Goal: Task Accomplishment & Management: Complete application form

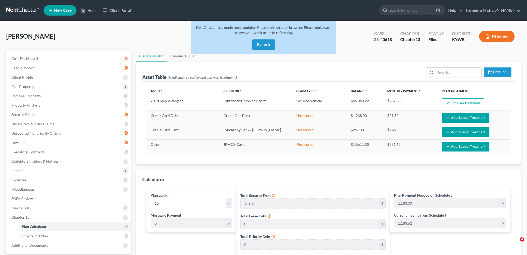
select select "59"
click at [259, 42] on button "Refresh" at bounding box center [263, 44] width 23 height 10
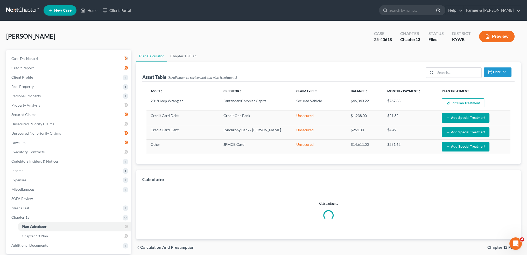
select select "59"
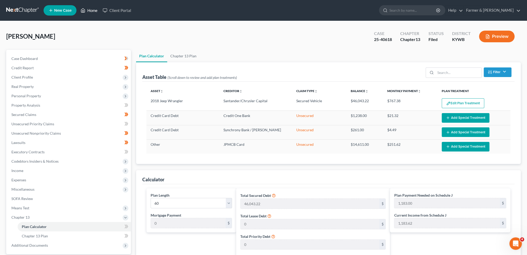
click at [91, 12] on link "Home" at bounding box center [89, 10] width 22 height 9
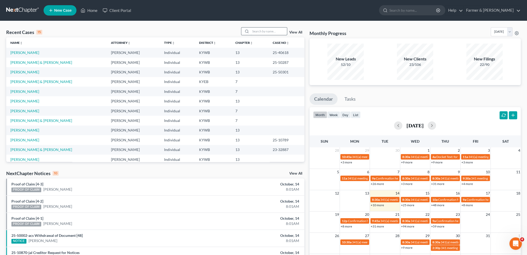
click at [276, 31] on input "search" at bounding box center [269, 31] width 36 height 8
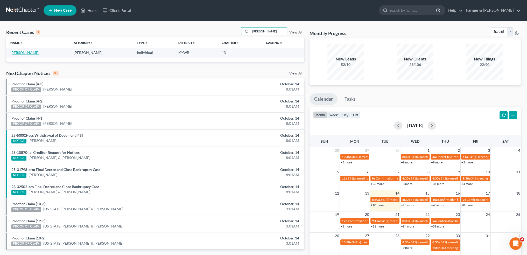
type input "isaac yates"
click at [17, 52] on link "Yates, Isaac" at bounding box center [24, 52] width 29 height 4
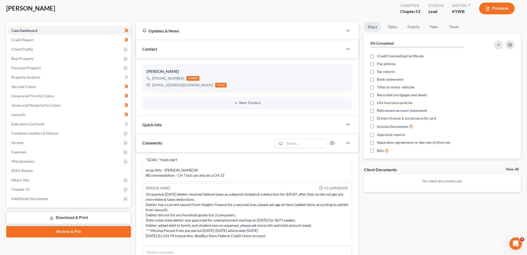
scroll to position [43, 0]
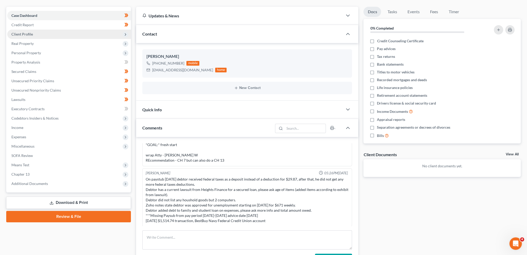
click at [45, 36] on span "Client Profile" at bounding box center [69, 34] width 124 height 9
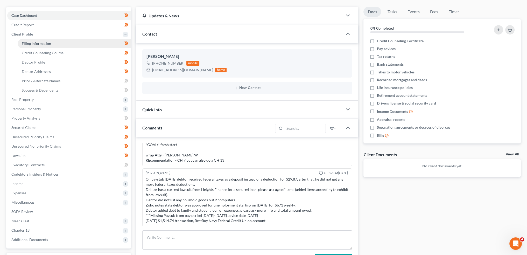
click at [45, 41] on span "Filing Information" at bounding box center [36, 43] width 29 height 4
select select "1"
select select "0"
select select "3"
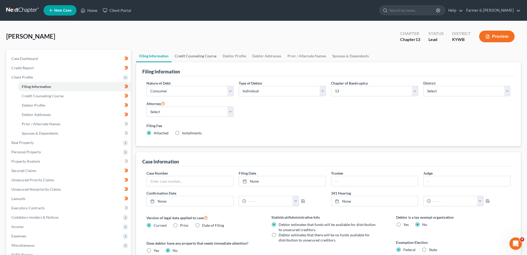
click at [190, 58] on link "Credit Counseling Course" at bounding box center [196, 56] width 48 height 12
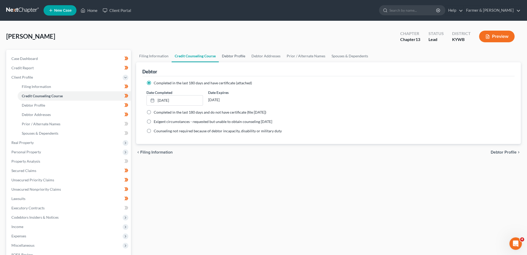
click at [235, 56] on link "Debtor Profile" at bounding box center [234, 56] width 30 height 12
select select "0"
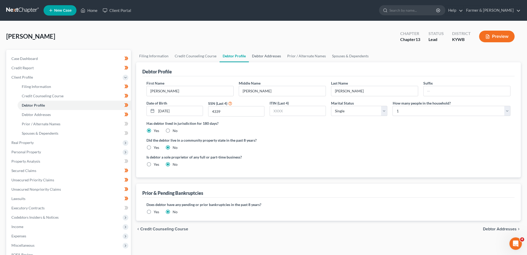
click at [254, 54] on link "Debtor Addresses" at bounding box center [266, 56] width 35 height 12
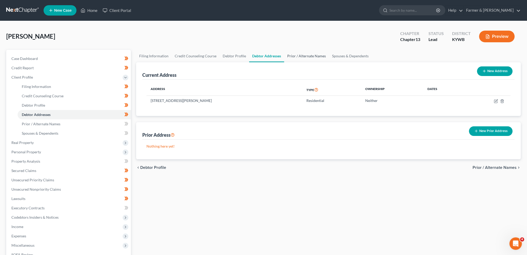
click at [301, 57] on link "Prior / Alternate Names" at bounding box center [306, 56] width 45 height 12
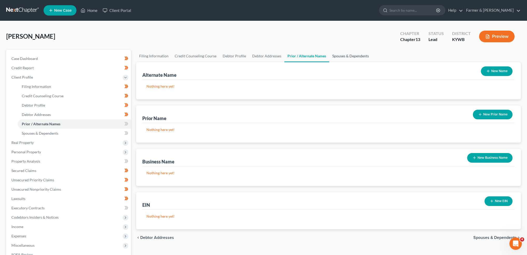
click at [356, 56] on link "Spouses & Dependents" at bounding box center [350, 56] width 43 height 12
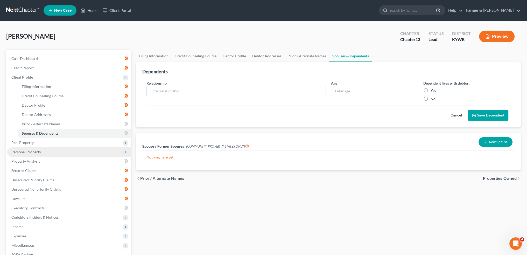
click at [45, 151] on span "Personal Property" at bounding box center [69, 151] width 124 height 9
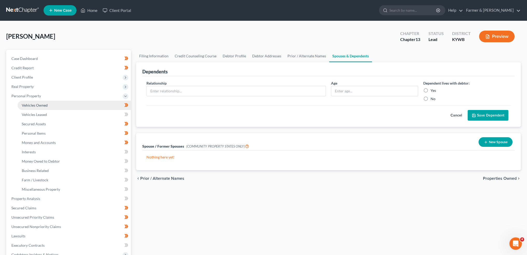
click at [53, 103] on link "Vehicles Owned" at bounding box center [74, 105] width 113 height 9
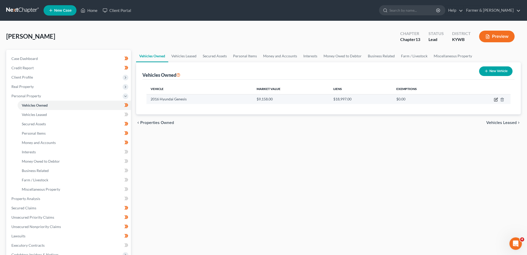
click at [496, 101] on icon "button" at bounding box center [495, 99] width 3 height 3
select select "0"
select select "10"
select select "2"
select select "0"
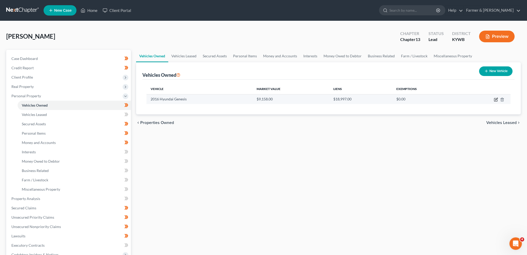
select select "45"
select select "0"
select select "4"
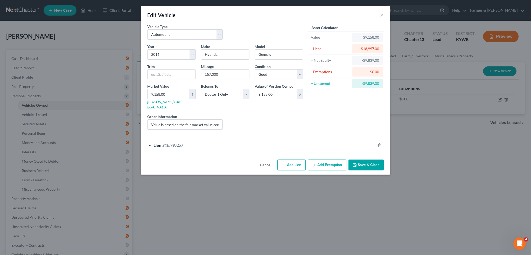
click at [217, 146] on div "Vehicle Type Select Automobile Truck Trailer Watercraft Aircraft Motor Home Atv…" at bounding box center [265, 90] width 249 height 133
click at [216, 142] on div "Lien $18,997.00" at bounding box center [258, 145] width 234 height 14
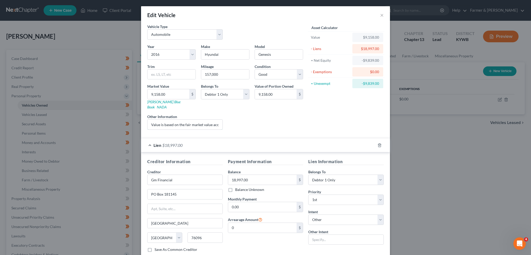
scroll to position [0, 75]
drag, startPoint x: 196, startPoint y: 118, endPoint x: 254, endPoint y: 119, distance: 58.3
click at [254, 119] on div "Year Select 2026 2025 2024 2023 2022 2021 2020 2019 2018 2017 2016 2015 2014 20…" at bounding box center [225, 89] width 161 height 90
click at [195, 119] on input "Value is based on the fair market value according to NADA. PMI lien placed on 0…" at bounding box center [184, 124] width 75 height 10
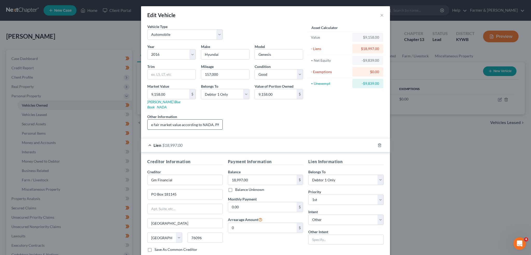
scroll to position [0, 75]
drag, startPoint x: 200, startPoint y: 117, endPoint x: 219, endPoint y: 118, distance: 18.9
click at [219, 119] on input "Value is based on the fair market value according to NADA. PMI lien placed on 0…" at bounding box center [184, 124] width 75 height 10
click at [278, 115] on div "Liens Select" at bounding box center [265, 122] width 81 height 16
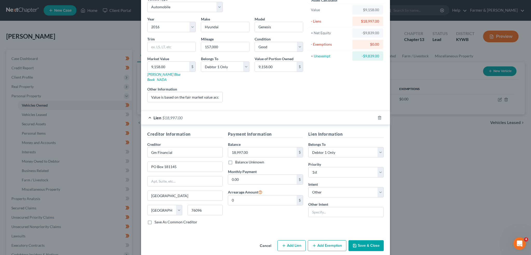
click at [356, 240] on button "Save & Close" at bounding box center [365, 245] width 35 height 11
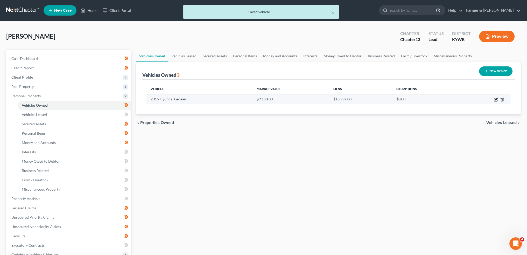
click at [495, 100] on icon "button" at bounding box center [496, 99] width 2 height 2
select select "0"
select select "10"
select select "2"
select select "0"
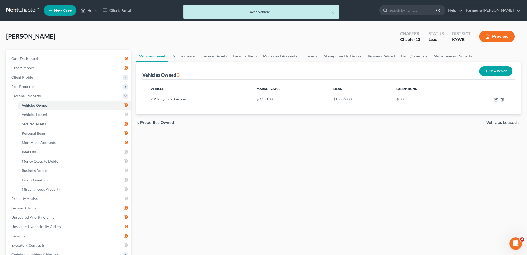
select select "45"
select select "0"
select select "4"
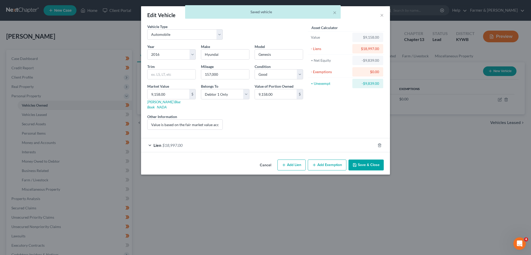
click at [155, 142] on div "Lien $18,997.00" at bounding box center [258, 145] width 234 height 14
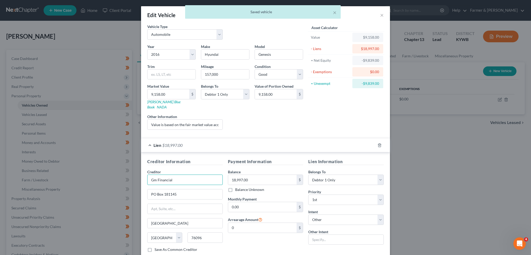
drag, startPoint x: 151, startPoint y: 173, endPoint x: 162, endPoint y: 174, distance: 10.6
click at [151, 174] on input "Gm Financial" at bounding box center [184, 179] width 75 height 10
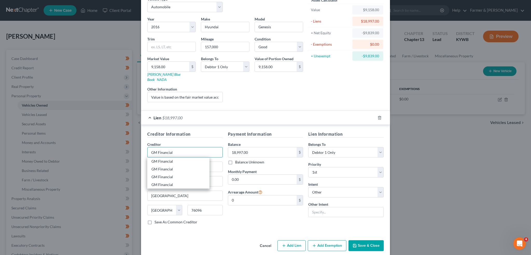
type input "GM Financial"
click at [370, 243] on button "Save & Close" at bounding box center [365, 245] width 35 height 11
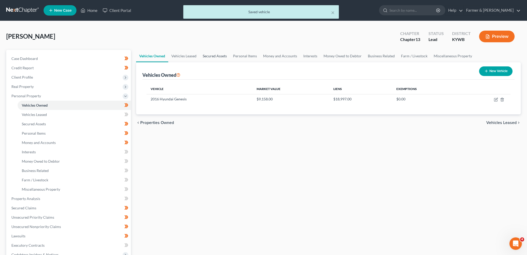
click at [227, 58] on link "Secured Assets" at bounding box center [215, 56] width 30 height 12
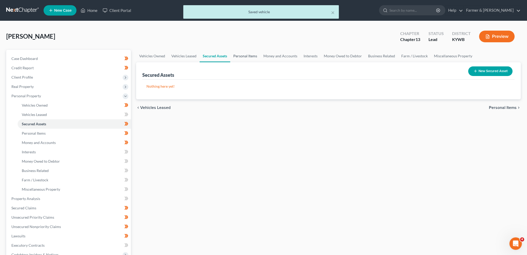
click at [240, 55] on link "Personal Items" at bounding box center [245, 56] width 30 height 12
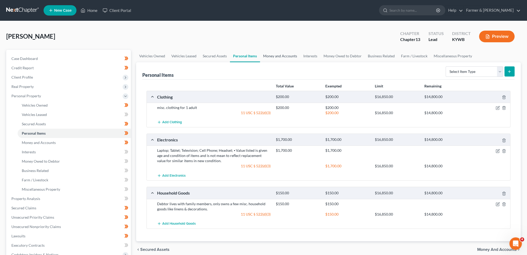
click at [273, 54] on link "Money and Accounts" at bounding box center [280, 56] width 40 height 12
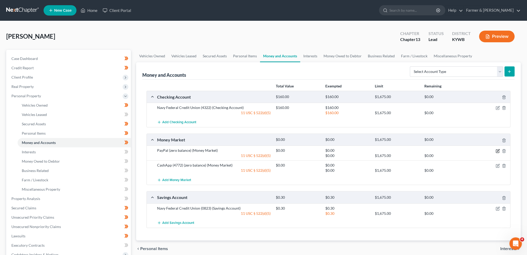
click at [495, 149] on icon "button" at bounding box center [497, 151] width 4 height 4
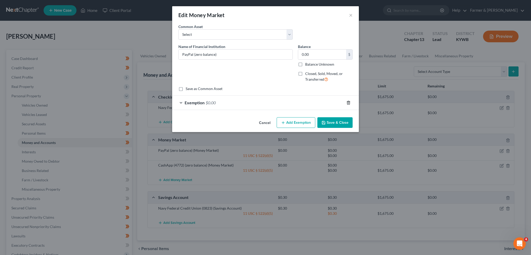
click at [347, 101] on icon "button" at bounding box center [348, 103] width 4 height 4
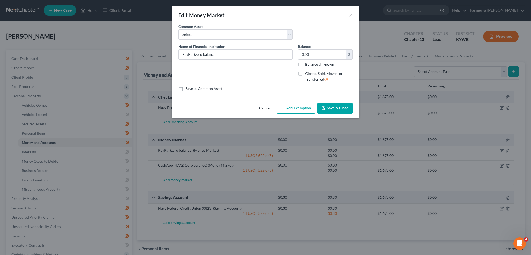
click at [342, 111] on button "Save & Close" at bounding box center [334, 108] width 35 height 11
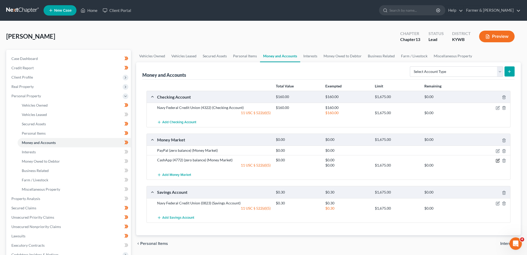
click at [498, 160] on icon "button" at bounding box center [497, 160] width 4 height 4
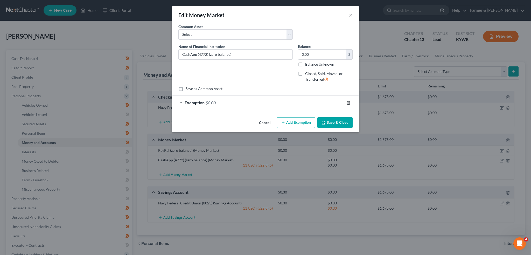
click at [347, 101] on icon "button" at bounding box center [348, 102] width 2 height 3
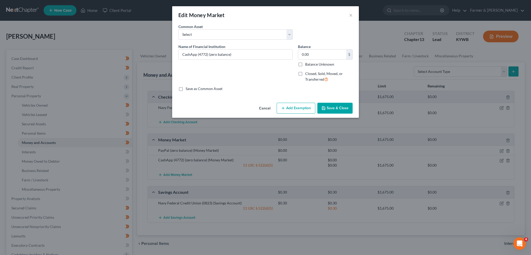
click at [338, 108] on button "Save & Close" at bounding box center [334, 108] width 35 height 11
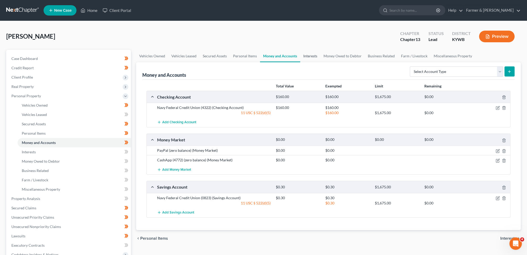
click at [315, 59] on link "Interests" at bounding box center [310, 56] width 20 height 12
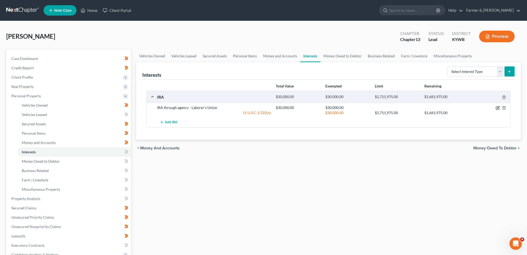
click at [497, 107] on icon "button" at bounding box center [498, 107] width 2 height 2
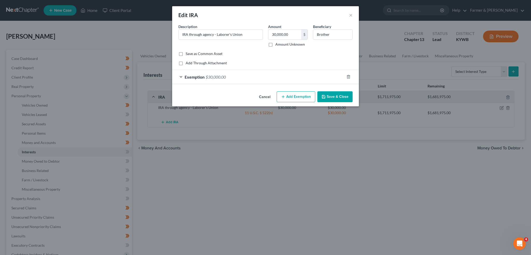
click at [263, 70] on div "Exemption $30,000.00" at bounding box center [258, 77] width 172 height 14
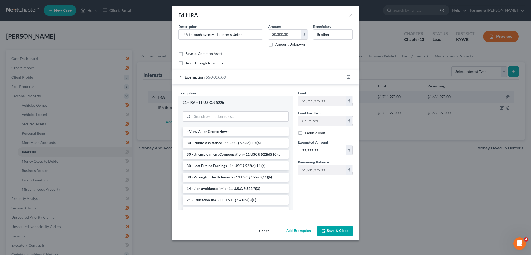
click at [335, 232] on button "Save & Close" at bounding box center [334, 230] width 35 height 11
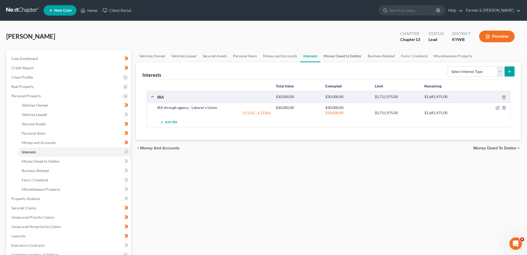
click at [336, 55] on link "Money Owed to Debtor" at bounding box center [342, 56] width 44 height 12
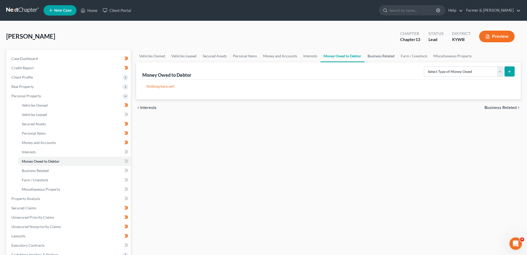
click at [379, 58] on link "Business Related" at bounding box center [380, 56] width 33 height 12
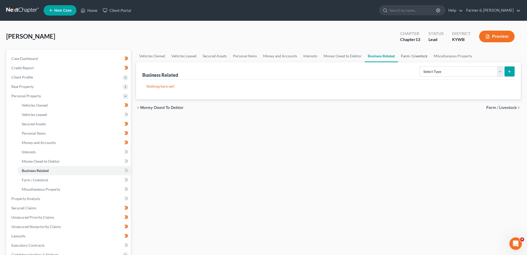
click at [412, 53] on link "Farm / Livestock" at bounding box center [414, 56] width 33 height 12
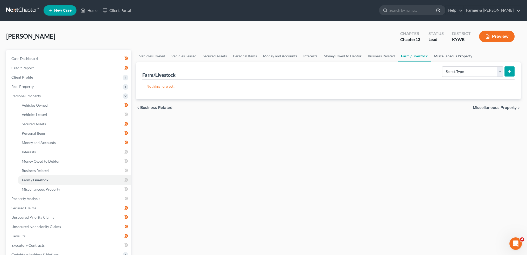
click at [451, 53] on link "Miscellaneous Property" at bounding box center [453, 56] width 45 height 12
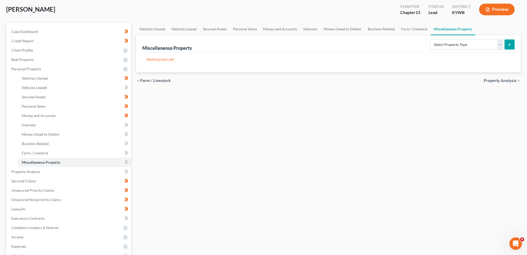
scroll to position [123, 0]
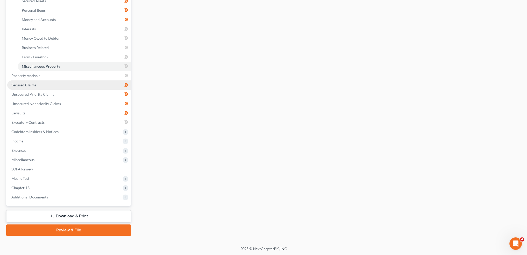
click at [34, 85] on span "Secured Claims" at bounding box center [23, 85] width 25 height 4
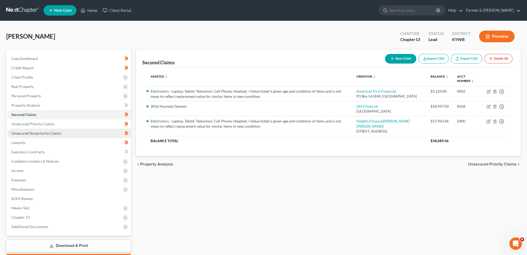
click at [39, 130] on link "Unsecured Nonpriority Claims" at bounding box center [69, 133] width 124 height 9
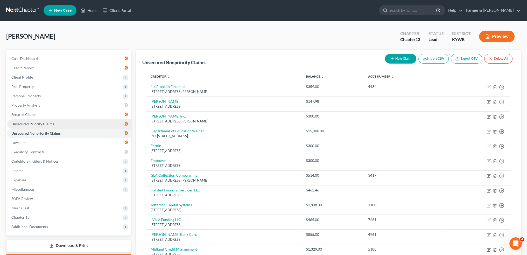
click at [39, 125] on span "Unsecured Priority Claims" at bounding box center [32, 124] width 43 height 4
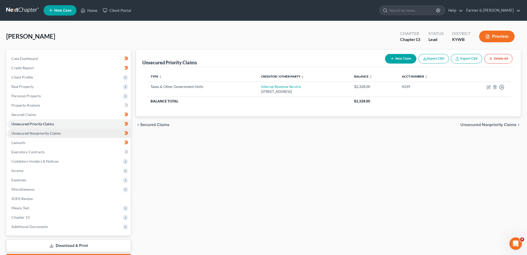
click at [40, 137] on link "Unsecured Nonpriority Claims" at bounding box center [69, 133] width 124 height 9
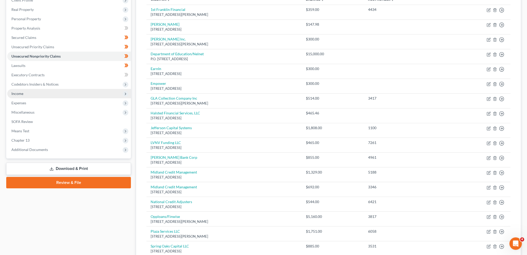
scroll to position [76, 0]
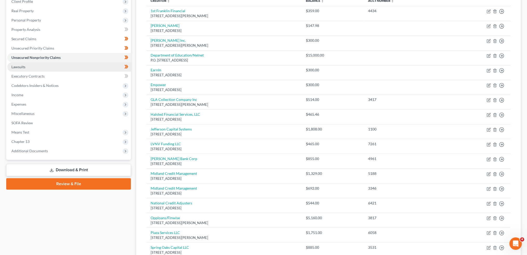
click at [27, 68] on link "Lawsuits" at bounding box center [69, 66] width 124 height 9
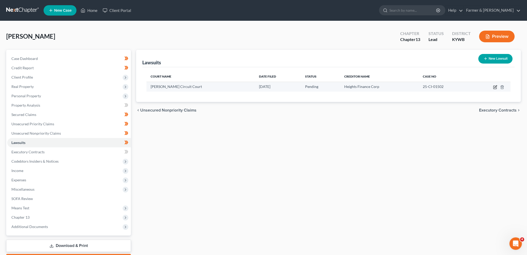
click at [495, 88] on icon "button" at bounding box center [495, 87] width 4 height 4
select select "18"
select select "0"
select select "4"
select select "17"
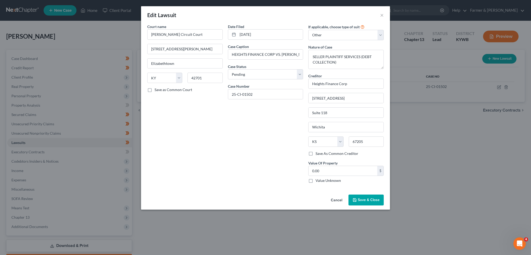
click at [362, 197] on span "Save & Close" at bounding box center [369, 199] width 22 height 4
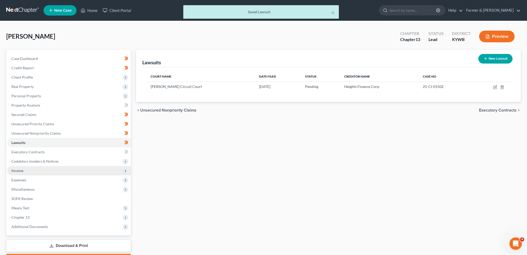
click at [34, 173] on span "Income" at bounding box center [69, 170] width 124 height 9
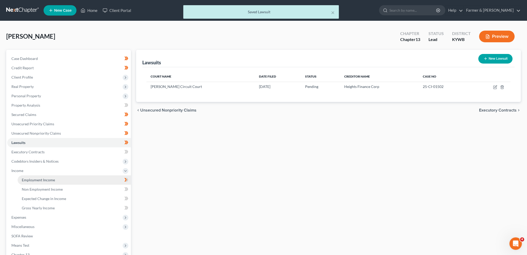
click at [35, 180] on span "Employment Income" at bounding box center [38, 180] width 33 height 4
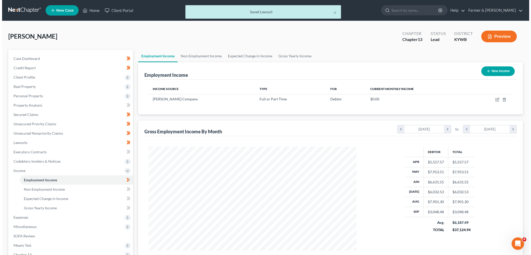
scroll to position [104, 218]
click at [495, 101] on td at bounding box center [488, 99] width 43 height 10
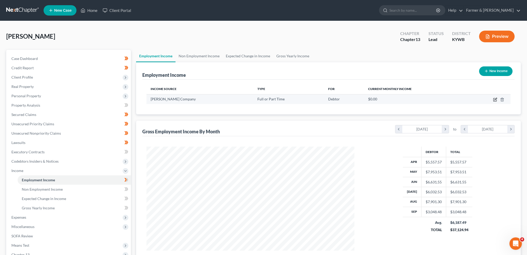
click at [495, 101] on icon "button" at bounding box center [494, 99] width 3 height 3
select select "0"
select select "23"
select select "3"
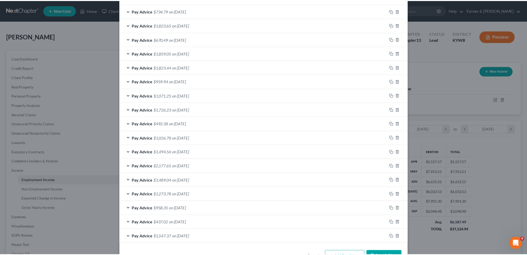
scroll to position [309, 0]
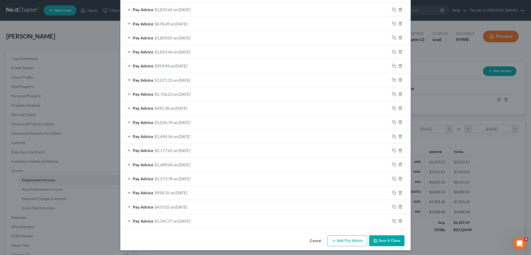
click at [378, 240] on button "Save & Close" at bounding box center [386, 240] width 35 height 11
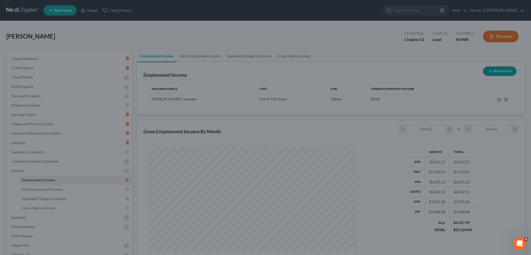
scroll to position [259026, 258911]
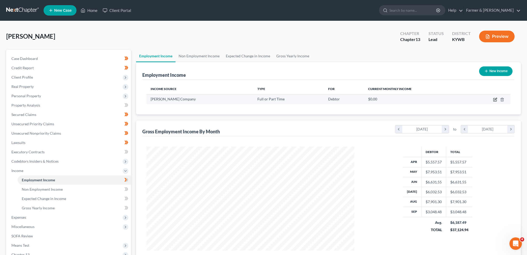
click at [494, 100] on icon "button" at bounding box center [495, 99] width 4 height 4
select select "0"
select select "23"
select select "3"
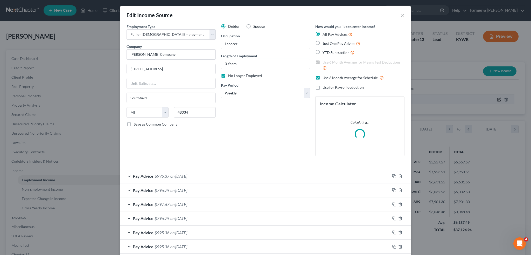
scroll to position [105, 220]
click at [322, 77] on label "Use 6 Month Average for Schedule I" at bounding box center [352, 78] width 61 height 6
click at [324, 77] on input "Use 6 Month Average for Schedule I" at bounding box center [325, 76] width 3 height 3
checkbox input "false"
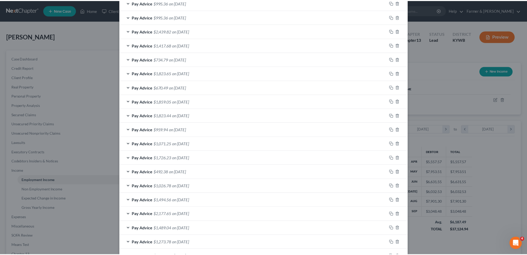
scroll to position [293, 0]
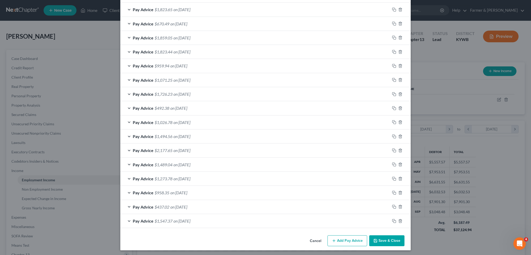
click at [389, 237] on button "Save & Close" at bounding box center [386, 240] width 35 height 11
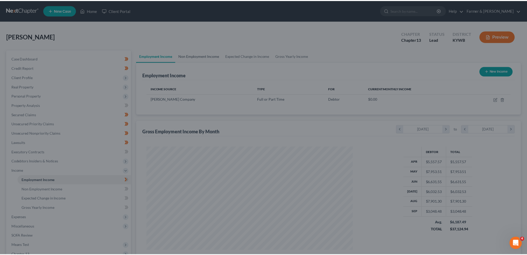
scroll to position [259026, 258911]
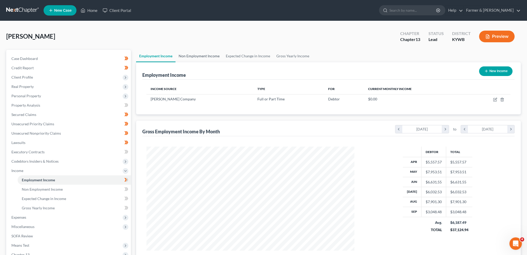
click at [190, 54] on link "Non Employment Income" at bounding box center [198, 56] width 47 height 12
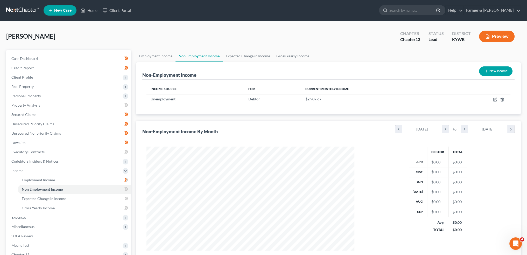
scroll to position [104, 218]
click at [264, 54] on link "Expected Change in Income" at bounding box center [248, 56] width 51 height 12
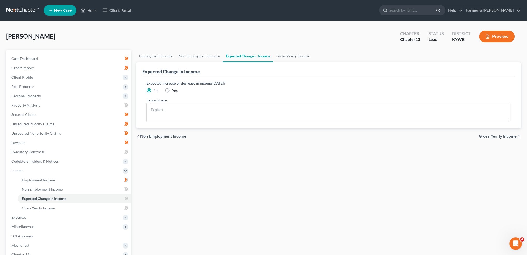
click at [172, 90] on label "Yes" at bounding box center [174, 90] width 5 height 5
click at [174, 90] on input "Yes" at bounding box center [175, 89] width 3 height 3
radio input "true"
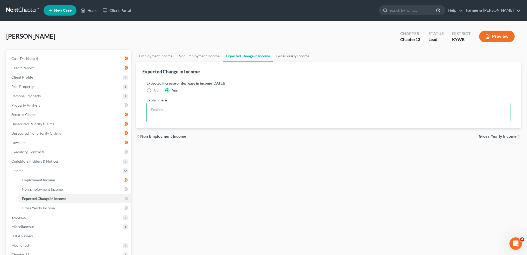
click at [172, 108] on textarea at bounding box center [328, 112] width 364 height 19
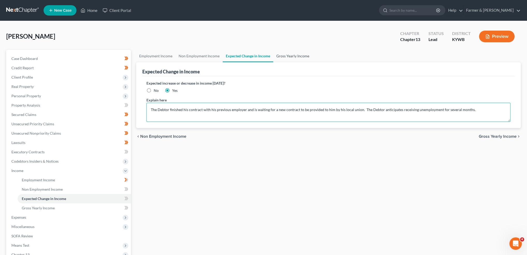
type textarea "The Debtor finished his contract with his previous employer and is waiting for …"
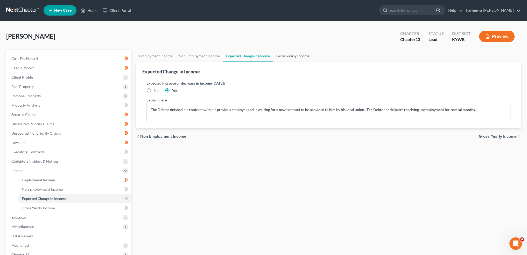
click at [297, 58] on link "Gross Yearly Income" at bounding box center [292, 56] width 39 height 12
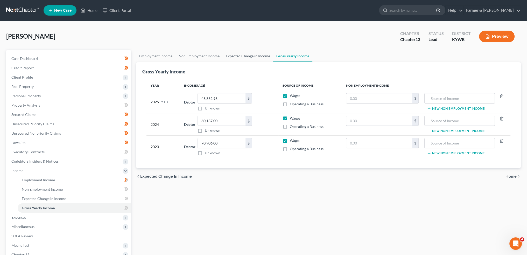
click at [234, 56] on link "Expected Change in Income" at bounding box center [248, 56] width 51 height 12
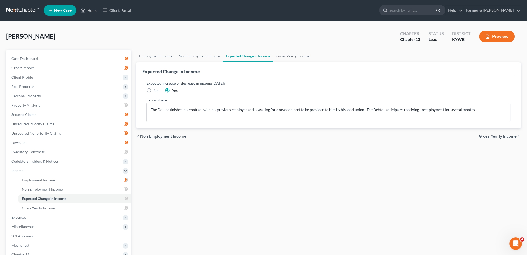
click at [154, 90] on label "No" at bounding box center [156, 90] width 5 height 5
click at [156, 90] on input "No" at bounding box center [157, 89] width 3 height 3
radio input "true"
click at [204, 199] on div "Employment Income Non Employment Income Expected Change in Income Gross Yearly …" at bounding box center [328, 176] width 390 height 253
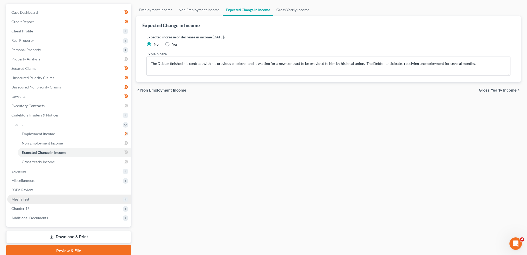
scroll to position [67, 0]
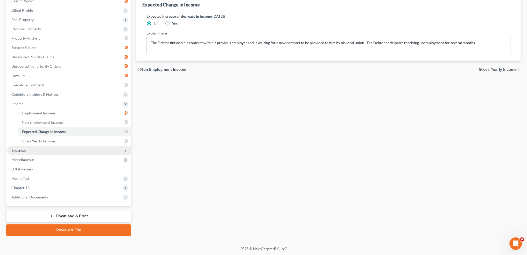
click at [46, 151] on span "Expenses" at bounding box center [69, 150] width 124 height 9
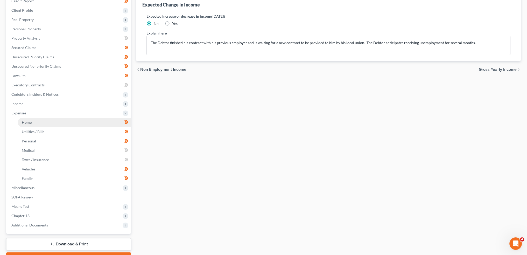
click at [48, 122] on link "Home" at bounding box center [74, 122] width 113 height 9
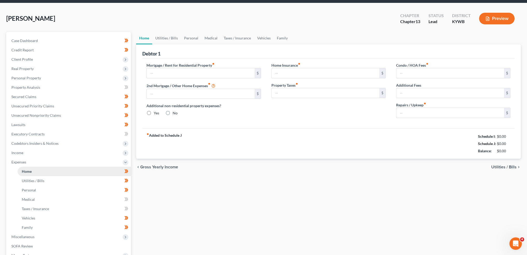
type input "500.00"
type input "0.00"
radio input "true"
type input "0.00"
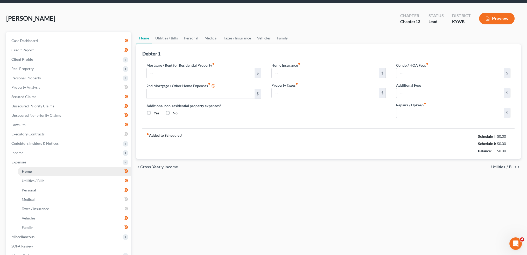
type input "0.00"
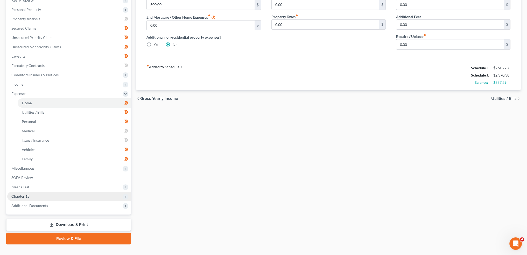
click at [63, 194] on span "Chapter 13" at bounding box center [69, 195] width 124 height 9
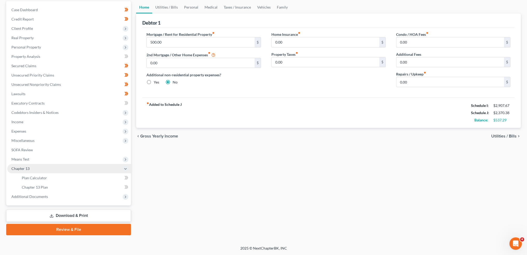
scroll to position [48, 0]
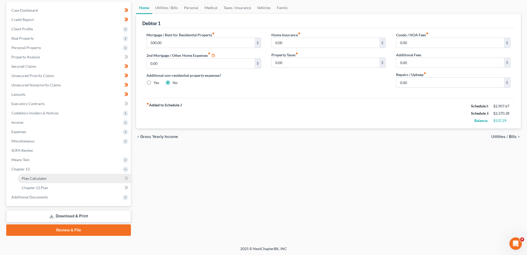
click at [60, 179] on link "Plan Calculator" at bounding box center [74, 178] width 113 height 9
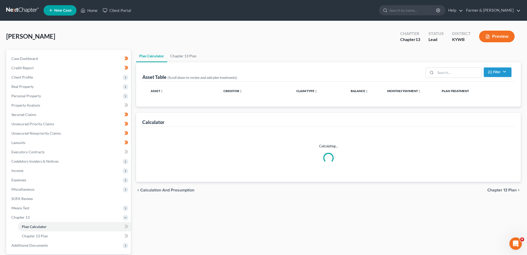
select select "59"
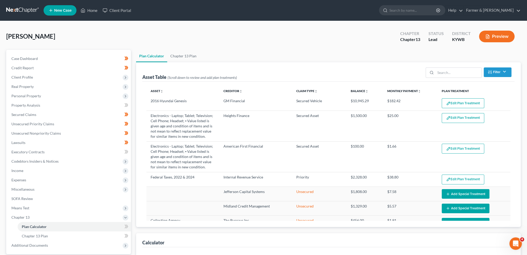
select select "59"
click at [449, 103] on button "Edit Plan Treatment" at bounding box center [463, 103] width 42 height 10
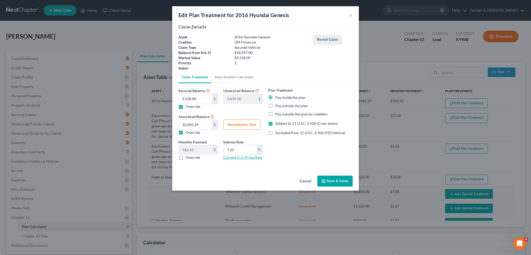
click at [240, 158] on link "Current U. S. Prime Rate" at bounding box center [242, 157] width 39 height 4
click at [331, 178] on button "Save & Close" at bounding box center [334, 180] width 35 height 11
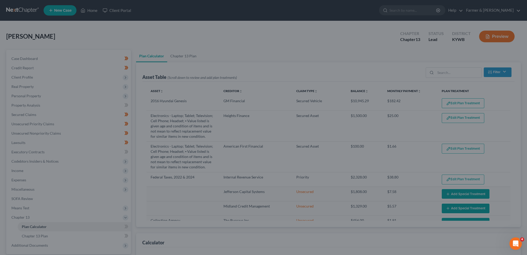
select select "59"
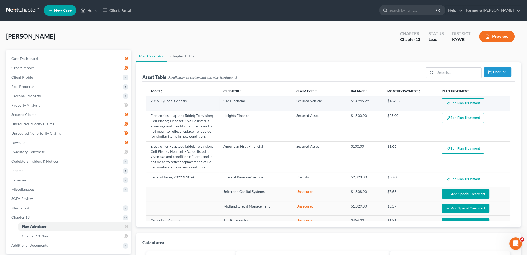
click at [452, 102] on button "Edit Plan Treatment" at bounding box center [463, 103] width 42 height 10
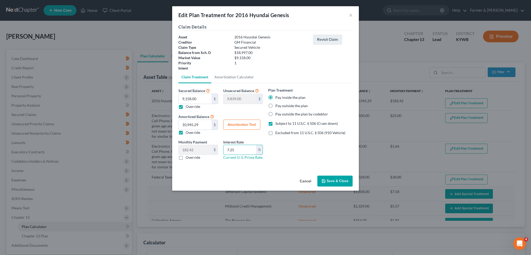
drag, startPoint x: 242, startPoint y: 148, endPoint x: 223, endPoint y: 148, distance: 18.9
click at [223, 148] on div "Interest Rate 7.25 % Current U. S. Prime Rate" at bounding box center [243, 149] width 45 height 21
type input "8.5"
click at [245, 123] on button "Amortization Tool" at bounding box center [241, 124] width 37 height 10
type input "9,158.00"
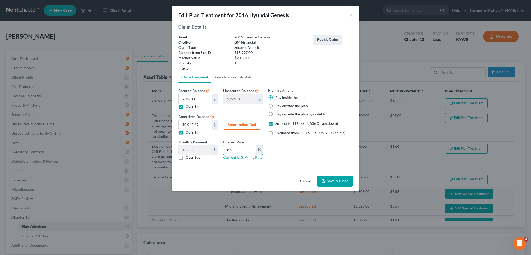
type input "8.5"
type input "60"
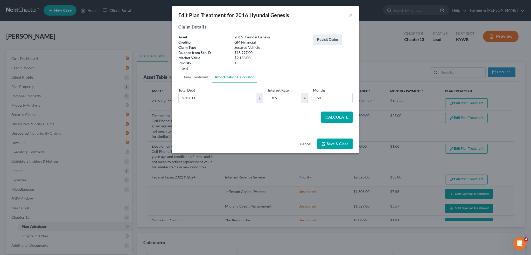
click at [337, 121] on button "Calculate" at bounding box center [336, 116] width 31 height 11
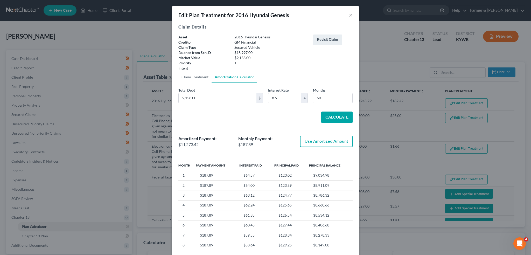
click at [324, 139] on button "Use Amortized Amount" at bounding box center [326, 141] width 53 height 11
type input "11,273.42"
type input "187.89"
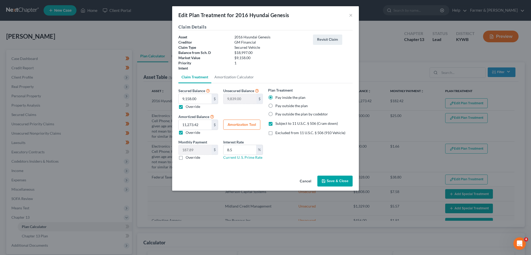
click at [334, 182] on button "Save & Close" at bounding box center [334, 180] width 35 height 11
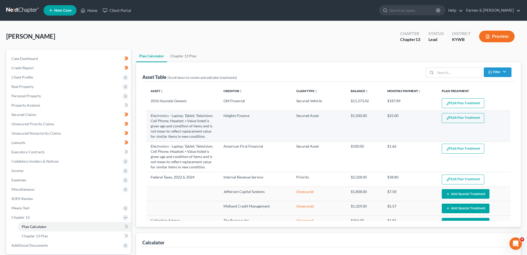
select select "59"
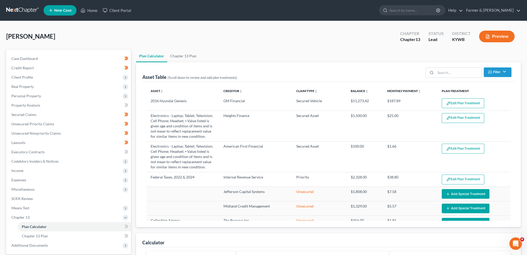
click at [450, 118] on button "Edit Plan Treatment" at bounding box center [463, 118] width 42 height 10
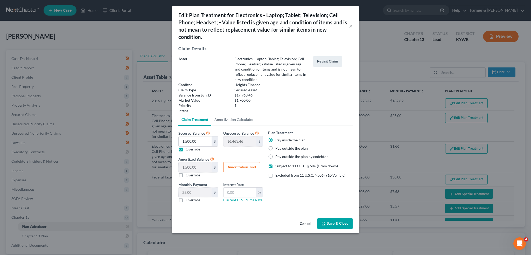
click at [329, 223] on button "Save & Close" at bounding box center [334, 223] width 35 height 11
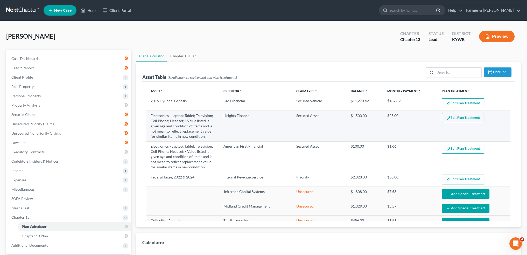
select select "59"
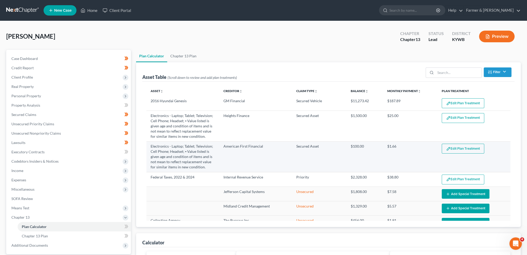
click at [452, 148] on button "Edit Plan Treatment" at bounding box center [463, 149] width 42 height 10
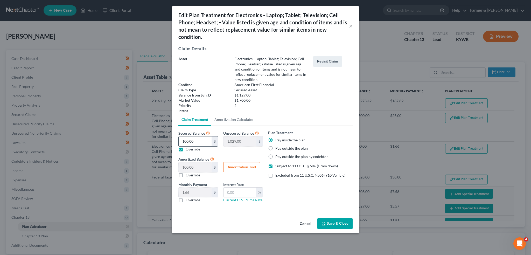
click at [196, 141] on input "100.00" at bounding box center [195, 141] width 33 height 10
type input "5"
type input "1,124.00"
type input "5.00"
type input "0.08"
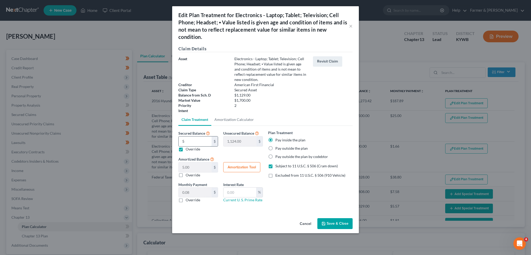
type input "50"
type input "1,079.00"
type input "50.00"
type input "0.83"
type input "500"
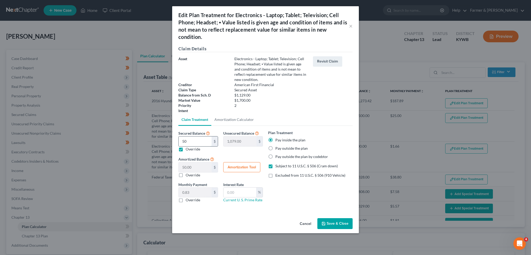
type input "629.00"
type input "500.00"
type input "8.33"
type input "500.00"
click at [333, 223] on button "Save & Close" at bounding box center [334, 223] width 35 height 11
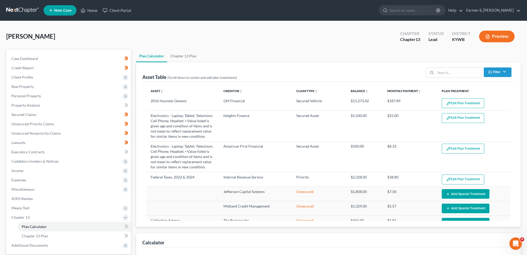
select select "59"
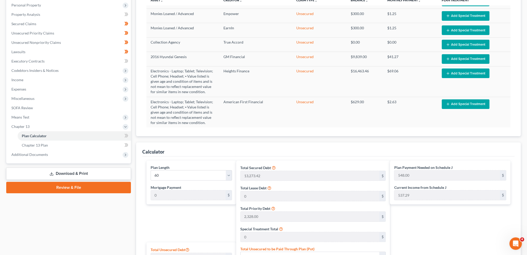
scroll to position [216, 0]
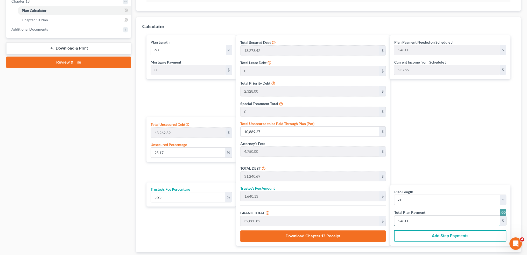
type input "0"
type input "456.05"
type input "23.94"
type input "480.00"
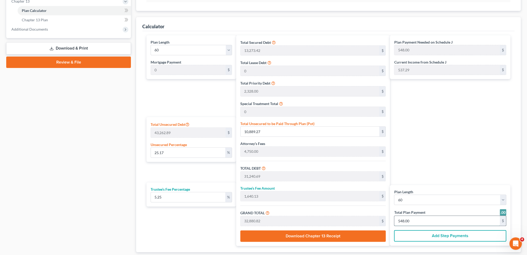
type input "8"
type input "0"
type input "285.03"
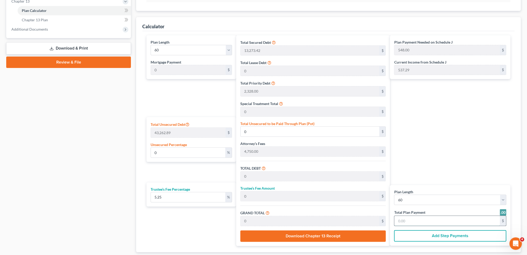
type input "14.96"
type input "300.00"
type input "5"
type input "3,021.37"
type input "158.62"
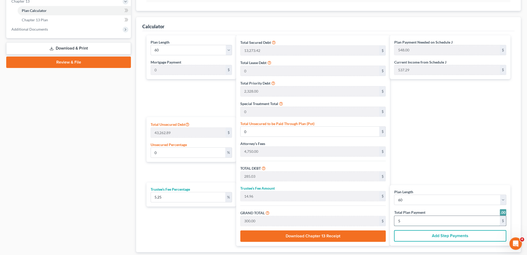
type input "3,180.00"
type input "53"
type input "23.72"
type input "10,261.40"
type input "30,612.82"
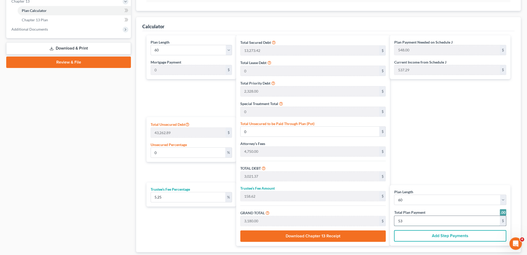
type input "1,607.17"
type input "32,220.00"
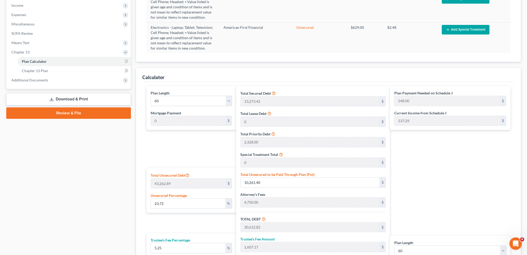
scroll to position [130, 0]
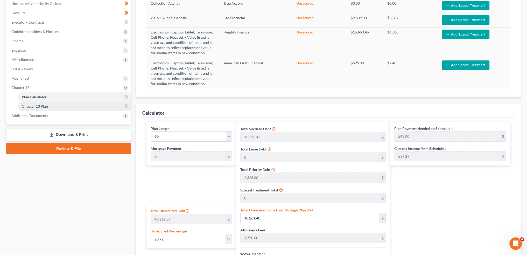
type input "537.00"
click at [65, 107] on link "Chapter 13 Plan" at bounding box center [74, 106] width 113 height 9
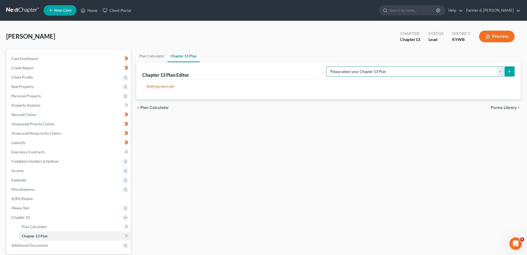
click at [438, 73] on select "Please select your Chapter 13 Plan National Form Plan - Official Form 113 Natio…" at bounding box center [414, 71] width 177 height 10
select select "3"
click at [347, 66] on select "Please select your Chapter 13 Plan National Form Plan - Official Form 113 Natio…" at bounding box center [414, 71] width 177 height 10
click at [508, 69] on icon "submit" at bounding box center [509, 71] width 4 height 4
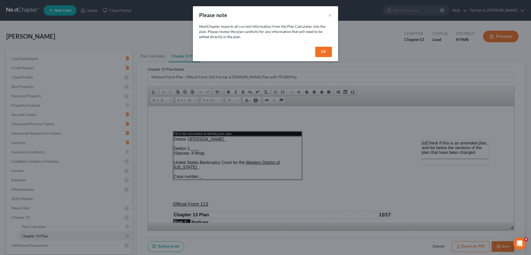
drag, startPoint x: 328, startPoint y: 52, endPoint x: 299, endPoint y: 78, distance: 39.1
click at [328, 52] on button "OK" at bounding box center [323, 52] width 17 height 10
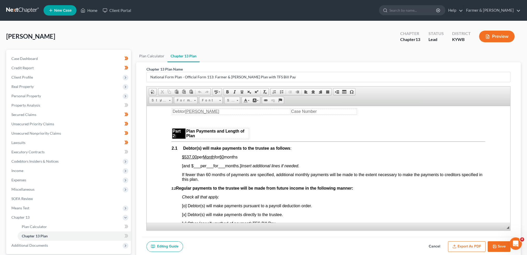
scroll to position [302, 0]
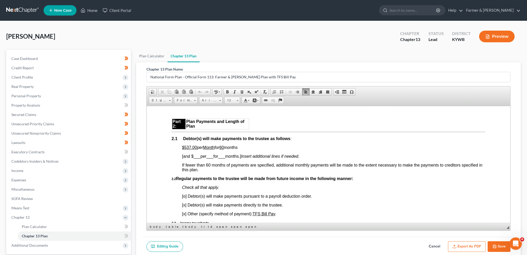
drag, startPoint x: 194, startPoint y: 150, endPoint x: 244, endPoint y: 146, distance: 50.4
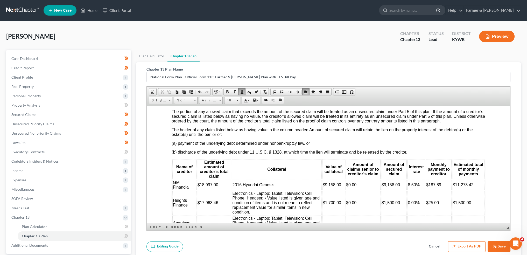
scroll to position [691, 0]
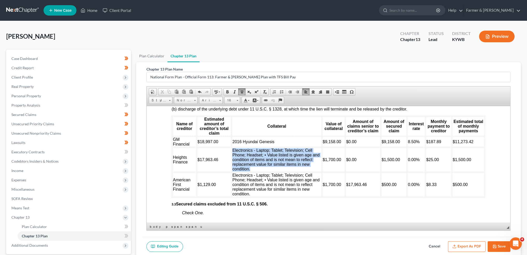
drag, startPoint x: 252, startPoint y: 177, endPoint x: 232, endPoint y: 157, distance: 28.4
click at [232, 157] on td "Electronics - Laptop; Tablet; Television; Cell Phone; Headset; ⦁ Value listed i…" at bounding box center [277, 159] width 90 height 24
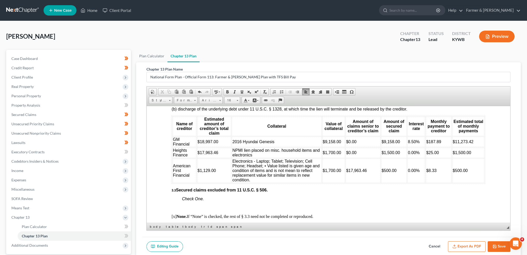
drag, startPoint x: 254, startPoint y: 161, endPoint x: 232, endPoint y: 157, distance: 23.1
click at [232, 157] on td "NPMI lien placed on misc. household items and electronics" at bounding box center [277, 152] width 90 height 10
copy span "NPMI lien placed on misc. household items and electronics"
click at [234, 157] on span "NPMI lien placed on misc. household items and electronics" at bounding box center [275, 152] width 87 height 9
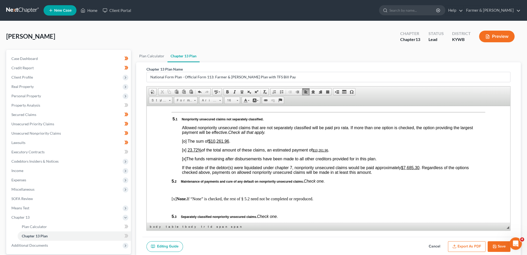
scroll to position [1123, 0]
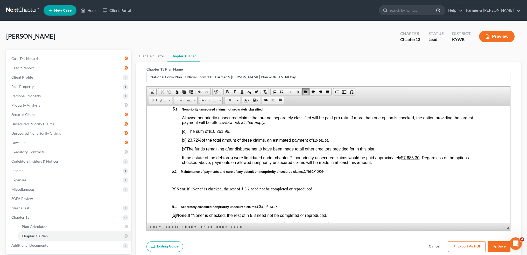
click at [189, 142] on u "23.72%" at bounding box center [194, 140] width 14 height 4
drag, startPoint x: 405, startPoint y: 172, endPoint x: 421, endPoint y: 173, distance: 15.5
click at [419, 160] on u "$7,685.30" at bounding box center [410, 157] width 18 height 4
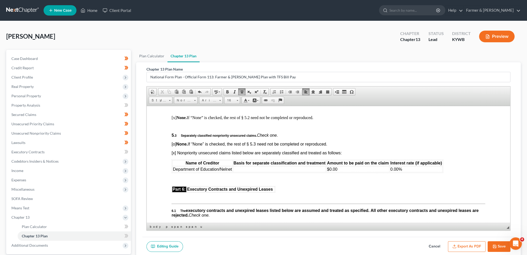
scroll to position [1209, 0]
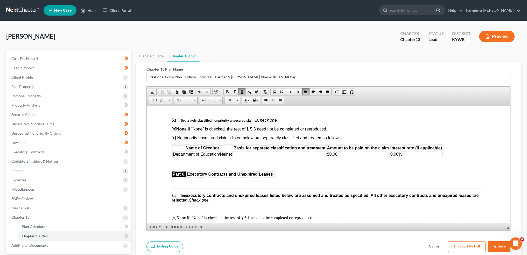
click at [277, 157] on td at bounding box center [279, 154] width 93 height 6
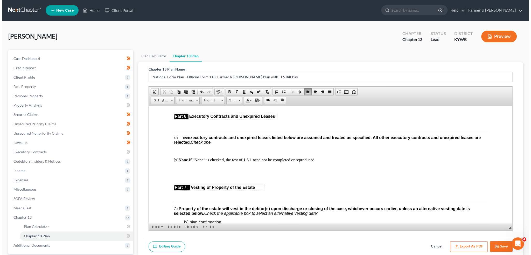
scroll to position [1339, 0]
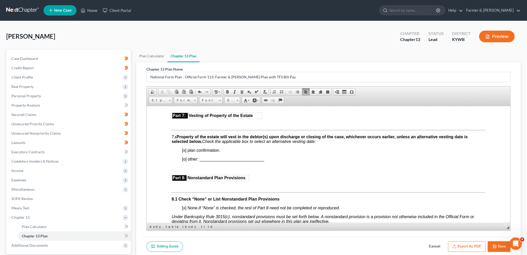
click at [461, 246] on button "Export as PDF" at bounding box center [467, 246] width 38 height 11
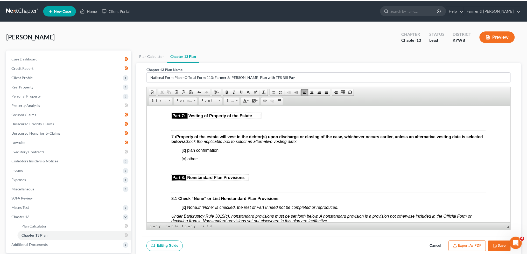
scroll to position [1334, 0]
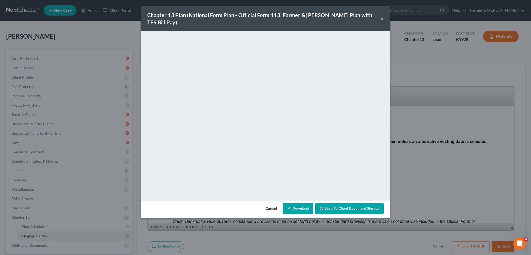
click at [365, 205] on button "Save to Client Document Storage" at bounding box center [349, 208] width 68 height 11
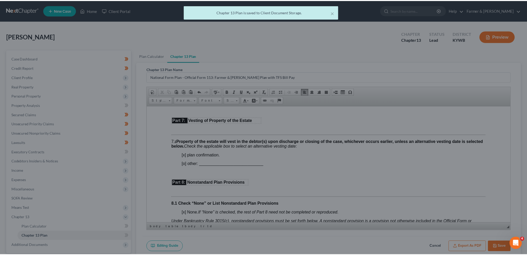
scroll to position [1339, 0]
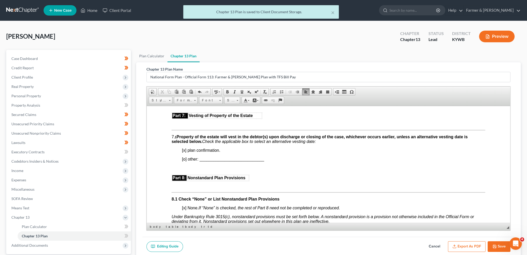
click at [493, 242] on button "Save" at bounding box center [498, 246] width 23 height 11
select select "3"
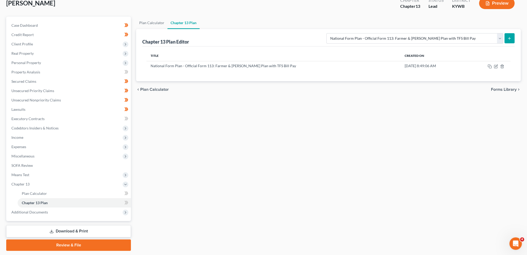
scroll to position [43, 0]
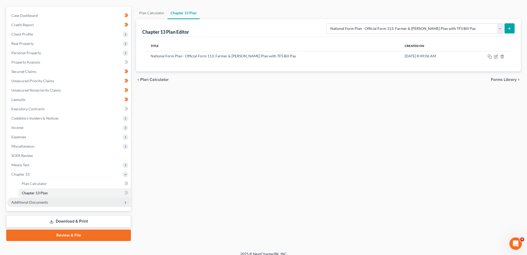
click at [46, 204] on span "Additional Documents" at bounding box center [29, 202] width 37 height 4
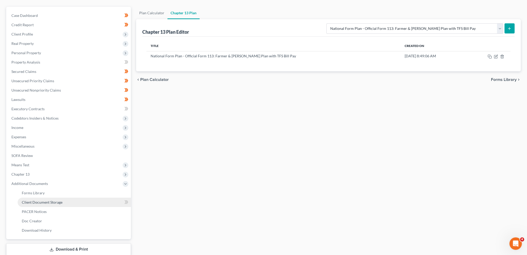
click at [49, 202] on span "Client Document Storage" at bounding box center [42, 202] width 41 height 4
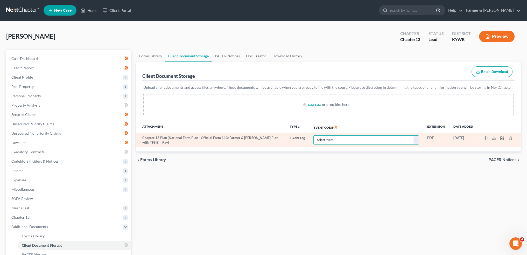
click at [327, 141] on select "Select Event Amended Answer Amended Complaint Amended List of Creditors (Fee) A…" at bounding box center [365, 139] width 105 height 9
select select "16"
click at [313, 135] on select "Select Event Amended Answer Amended Complaint Amended List of Creditors (Fee) A…" at bounding box center [365, 139] width 105 height 9
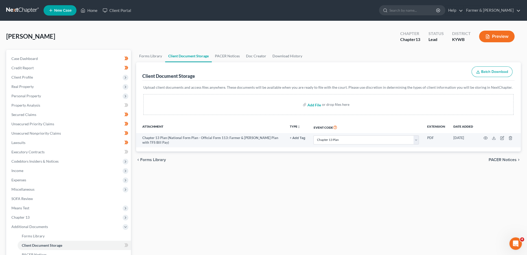
click at [315, 101] on input "file" at bounding box center [313, 104] width 12 height 9
type input "C:\fakepath\202510Yates_Isaac_06531_KYW_CC_040162242.pdf"
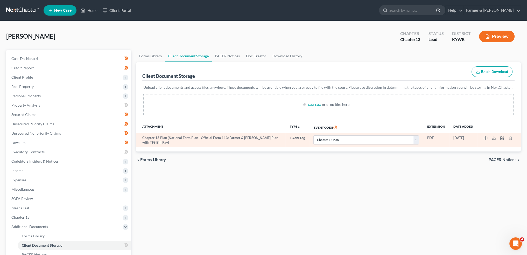
select select "16"
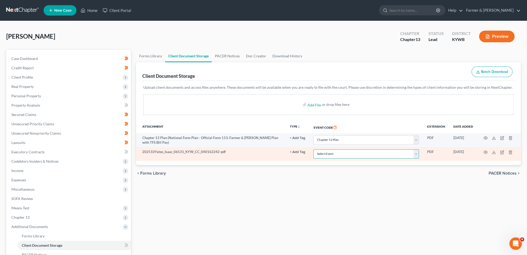
drag, startPoint x: 336, startPoint y: 153, endPoint x: 336, endPoint y: 150, distance: 3.1
click at [336, 153] on select "Select Event Amended Answer Amended Complaint Amended List of Creditors (Fee) A…" at bounding box center [365, 153] width 105 height 9
select select "7"
click at [313, 149] on select "Select Event Amended Answer Amended Complaint Amended List of Creditors (Fee) A…" at bounding box center [365, 153] width 105 height 9
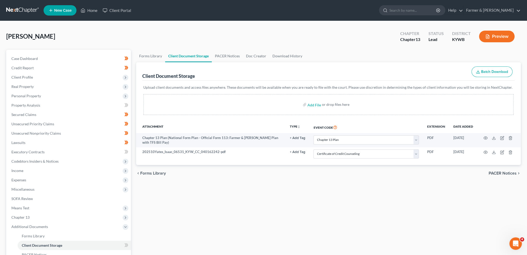
click at [289, 188] on div "Forms Library Client Document Storage PACER Notices Doc Creator Download Histor…" at bounding box center [328, 181] width 390 height 262
click at [55, 102] on link "Property Analysis" at bounding box center [69, 105] width 124 height 9
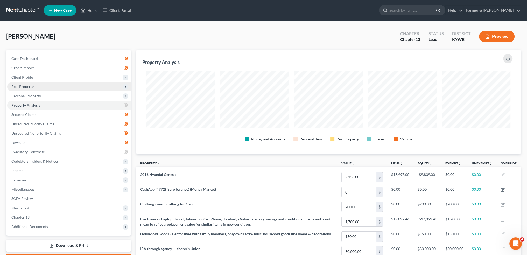
click at [42, 87] on span "Real Property" at bounding box center [69, 86] width 124 height 9
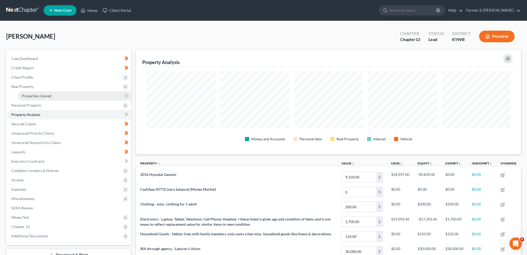
click at [44, 96] on span "Properties Owned" at bounding box center [37, 96] width 30 height 4
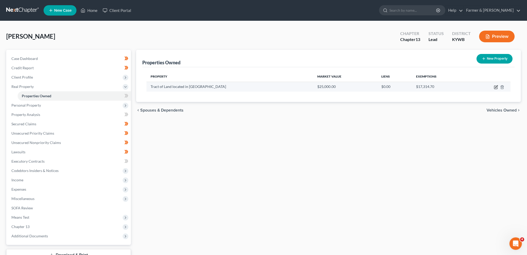
click at [495, 86] on icon "button" at bounding box center [496, 87] width 4 height 4
select select "18"
select select "0"
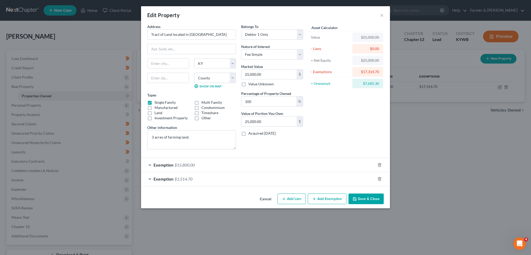
click at [363, 198] on button "Save & Close" at bounding box center [365, 198] width 35 height 11
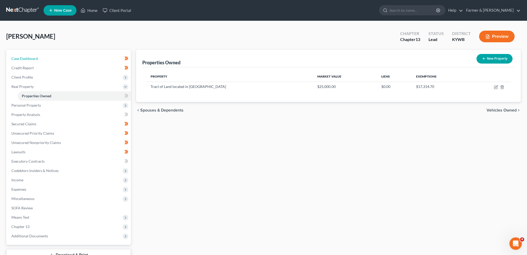
drag, startPoint x: 44, startPoint y: 56, endPoint x: 172, endPoint y: 143, distance: 154.3
click at [44, 56] on link "Case Dashboard" at bounding box center [69, 58] width 124 height 9
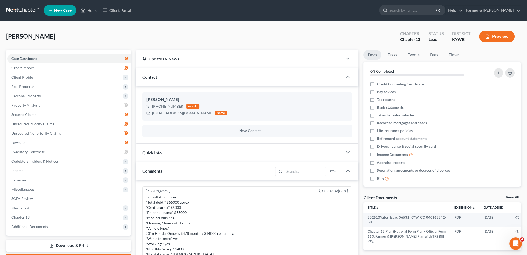
scroll to position [133, 0]
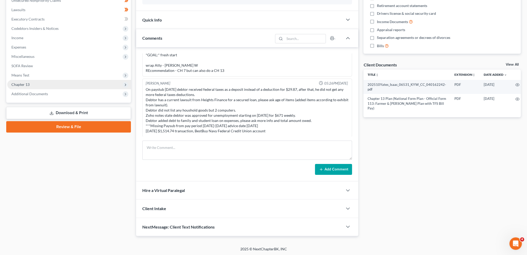
click at [50, 86] on span "Chapter 13" at bounding box center [69, 84] width 124 height 9
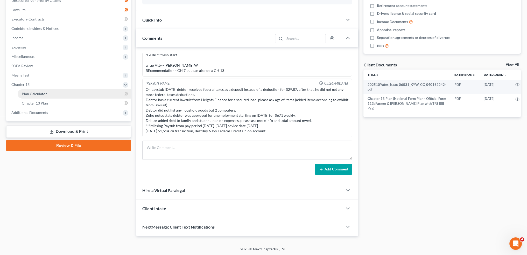
click at [51, 95] on link "Plan Calculator" at bounding box center [74, 93] width 113 height 9
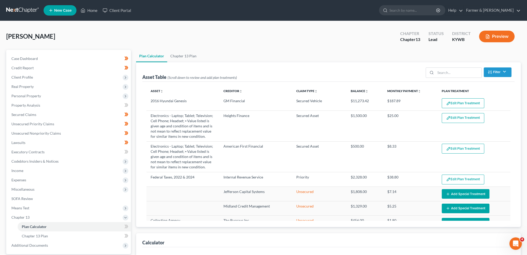
select select "59"
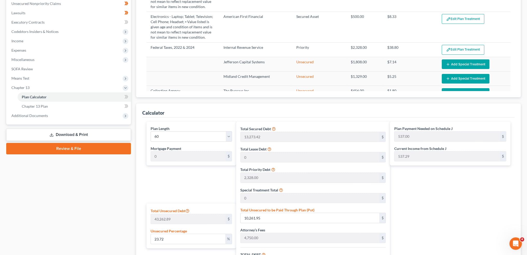
scroll to position [43, 0]
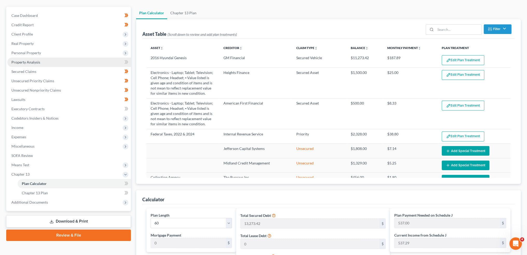
click at [49, 61] on link "Property Analysis" at bounding box center [69, 62] width 124 height 9
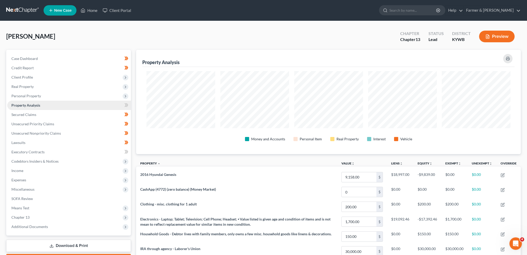
scroll to position [104, 384]
click at [43, 86] on span "Real Property" at bounding box center [69, 86] width 124 height 9
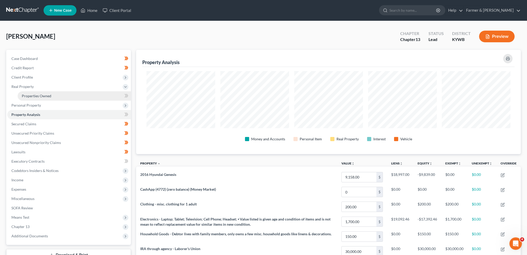
click at [41, 94] on span "Properties Owned" at bounding box center [37, 96] width 30 height 4
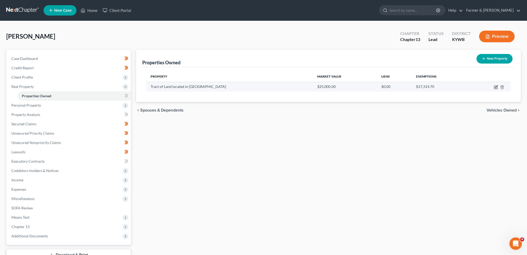
click at [495, 87] on icon "button" at bounding box center [496, 87] width 4 height 4
select select "18"
select select "46"
select select "0"
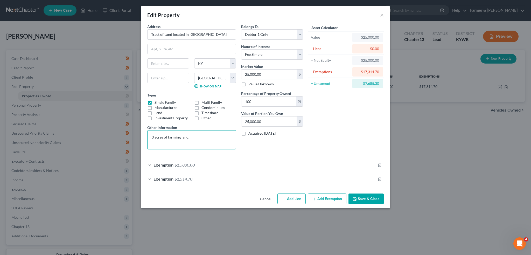
drag, startPoint x: 198, startPoint y: 138, endPoint x: 99, endPoint y: 137, distance: 99.0
click at [100, 133] on div "Edit Property × Address * Tract of Land located in Costa Rica State AL AK AR AZ…" at bounding box center [265, 127] width 531 height 255
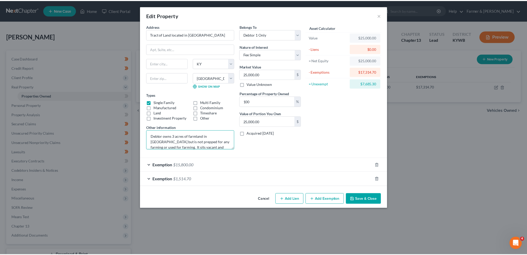
scroll to position [6, 0]
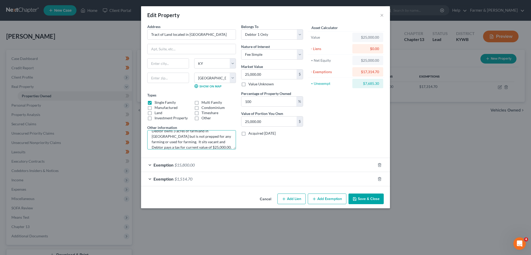
type textarea "Debtor owns 3 acres of farmland in Costa Rica but is not prepped for any farmin…"
click at [154, 102] on label "Single Family" at bounding box center [164, 102] width 21 height 5
click at [157, 102] on input "Single Family" at bounding box center [158, 101] width 3 height 3
checkbox input "false"
click at [154, 112] on label "Land" at bounding box center [158, 112] width 8 height 5
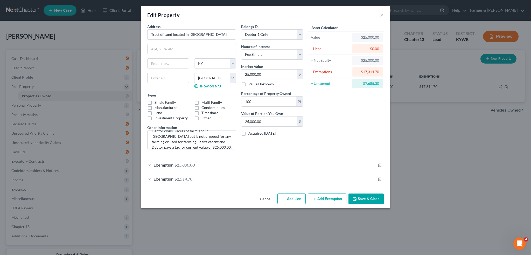
click at [157, 112] on input "Land" at bounding box center [158, 111] width 3 height 3
checkbox input "true"
click at [215, 62] on select "State AL AK AR AZ CA CO CT DE DC FL GA GU HI ID IL IN IA KS KY LA ME MD MA MI M…" at bounding box center [215, 63] width 42 height 10
click at [194, 58] on select "State AL AK AR AZ CA CO CT DE DC FL GA GU HI ID IL IN IA KS KY LA ME MD MA MI M…" at bounding box center [215, 63] width 42 height 10
drag, startPoint x: 220, startPoint y: 77, endPoint x: 180, endPoint y: 75, distance: 40.7
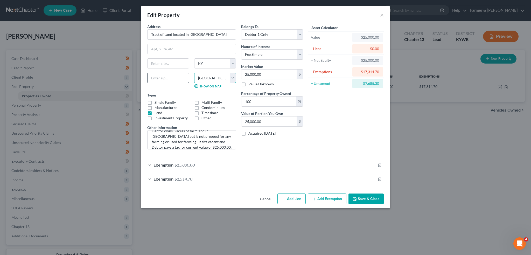
click at [180, 75] on div "State AL AK AR AZ CA CO CT DE DC FL GA GU HI ID IL IN IA KS KY LA ME MD MA MI M…" at bounding box center [192, 75] width 94 height 34
click at [156, 68] on input "text" at bounding box center [167, 64] width 41 height 10
drag, startPoint x: 209, startPoint y: 65, endPoint x: 238, endPoint y: 60, distance: 29.1
click at [209, 65] on select "State AL AK AR AZ CA CO CT DE DC FL GA GU HI ID IL IN IA KS KY LA ME MD MA MI M…" at bounding box center [215, 63] width 42 height 10
select select
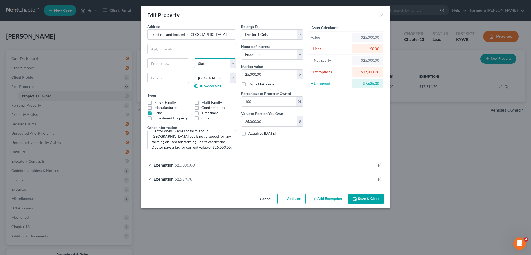
click at [194, 58] on select "State AL AK AR AZ CA CO CT DE DC FL GA GU HI ID IL IN IA KS KY LA ME MD MA MI M…" at bounding box center [215, 63] width 42 height 10
click at [225, 76] on select "County Adair County Allen County Anderson County Ballard County Barren County B…" at bounding box center [215, 78] width 42 height 10
select select
click at [236, 76] on select "County" at bounding box center [215, 78] width 42 height 10
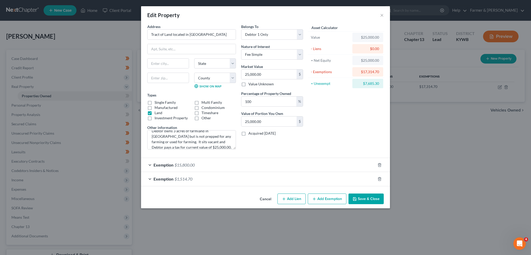
click at [368, 196] on button "Save & Close" at bounding box center [365, 198] width 35 height 11
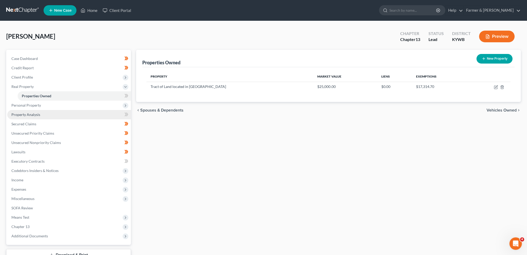
click at [48, 115] on link "Property Analysis" at bounding box center [69, 114] width 124 height 9
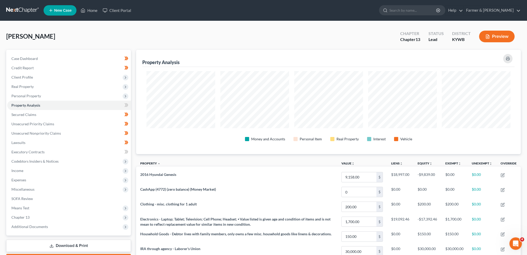
scroll to position [104, 384]
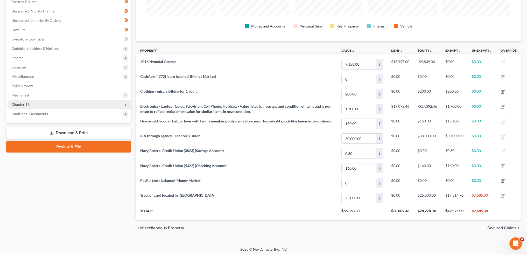
click at [17, 102] on span "Chapter 13" at bounding box center [20, 104] width 18 height 4
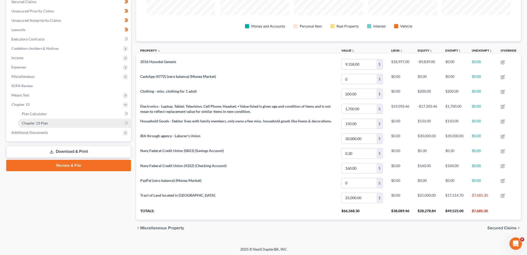
click at [33, 122] on span "Chapter 13 Plan" at bounding box center [35, 123] width 26 height 4
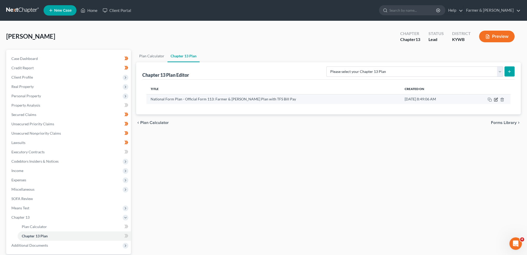
click at [494, 100] on icon "button" at bounding box center [496, 99] width 4 height 4
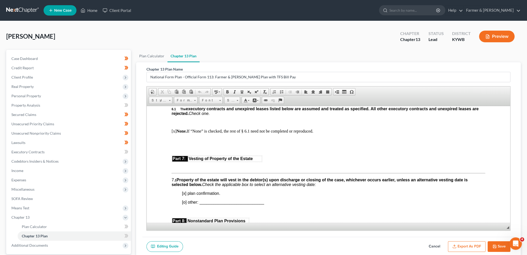
scroll to position [1166, 0]
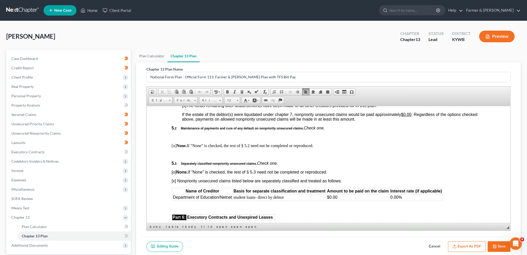
click at [406, 116] on u "$0.00" at bounding box center [406, 114] width 10 height 4
click at [190, 99] on u "15.00%" at bounding box center [194, 96] width 14 height 4
drag, startPoint x: 238, startPoint y: 91, endPoint x: 100, endPoint y: 20, distance: 155.9
click at [238, 91] on link "Underline" at bounding box center [241, 91] width 7 height 7
click at [249, 121] on span "If the estate of the debtor(s) were liquidated under chapter 7, nonpriority uns…" at bounding box center [325, 116] width 287 height 9
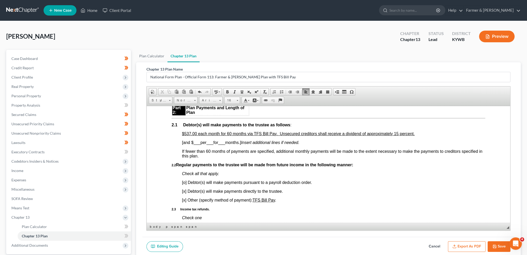
scroll to position [302, 0]
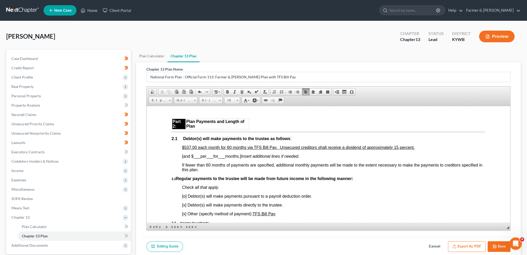
click at [395, 147] on u "$537.00 each month for 60 months via TFS Bill Pay. Unsecured creditors shall re…" at bounding box center [298, 147] width 233 height 4
click at [458, 244] on button "Export as PDF" at bounding box center [467, 246] width 38 height 11
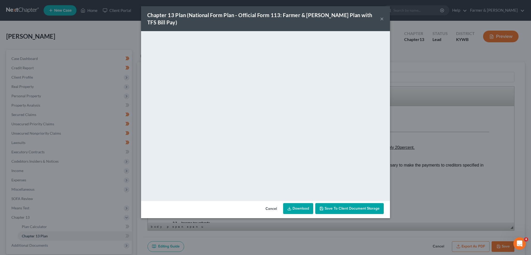
click at [366, 206] on span "Save to Client Document Storage" at bounding box center [351, 208] width 55 height 4
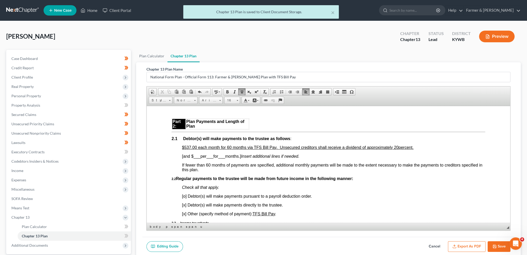
click at [491, 243] on button "Save" at bounding box center [498, 246] width 23 height 11
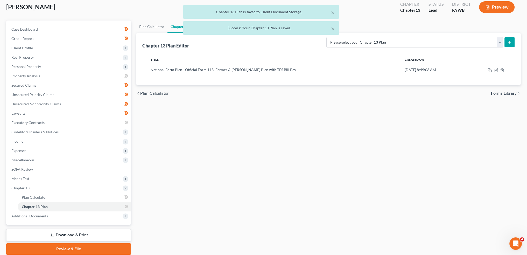
scroll to position [48, 0]
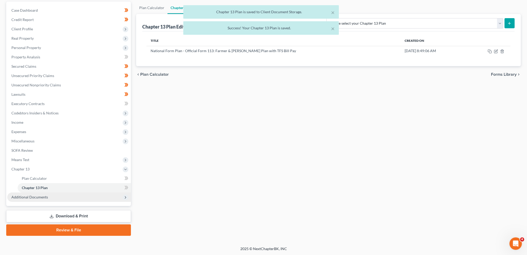
click at [34, 193] on span "Additional Documents" at bounding box center [69, 196] width 124 height 9
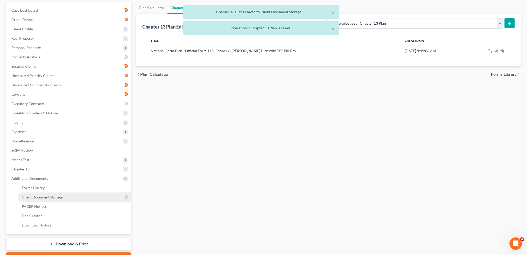
click at [35, 196] on span "Client Document Storage" at bounding box center [42, 197] width 41 height 4
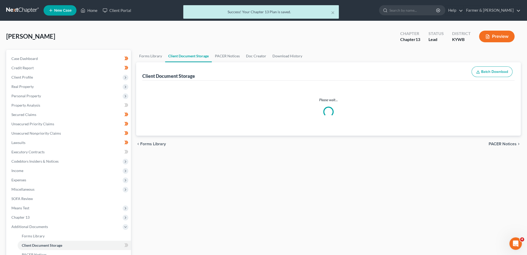
select select "16"
select select "7"
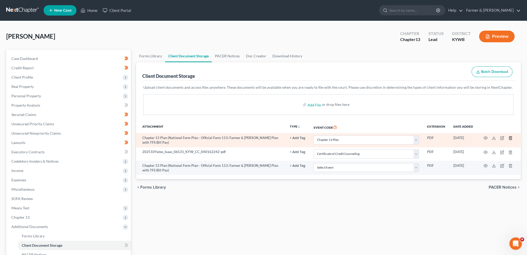
click at [511, 138] on icon "button" at bounding box center [510, 137] width 2 height 3
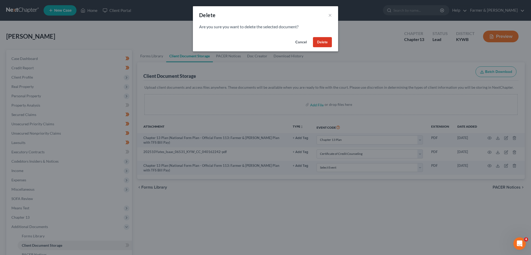
click at [323, 42] on button "Delete" at bounding box center [322, 42] width 19 height 10
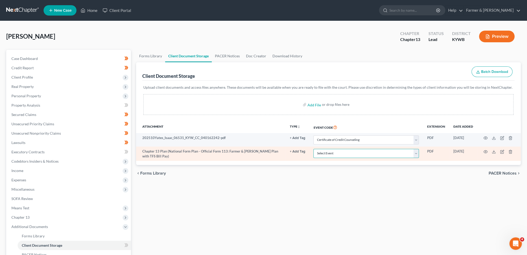
click at [330, 154] on select "Select Event Amended Answer Amended Complaint Amended List of Creditors (Fee) A…" at bounding box center [365, 153] width 105 height 9
select select "16"
click at [313, 149] on select "Select Event Amended Answer Amended Complaint Amended List of Creditors (Fee) A…" at bounding box center [365, 153] width 105 height 9
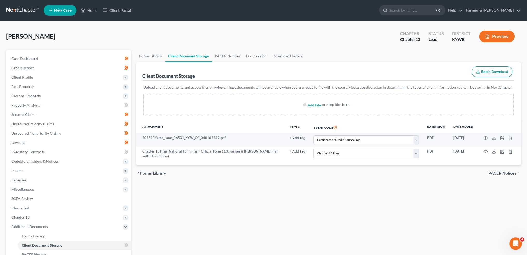
click at [322, 196] on div "Forms Library Client Document Storage PACER Notices Doc Creator Download Histor…" at bounding box center [328, 181] width 390 height 262
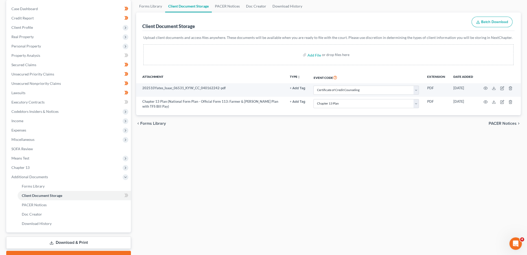
scroll to position [76, 0]
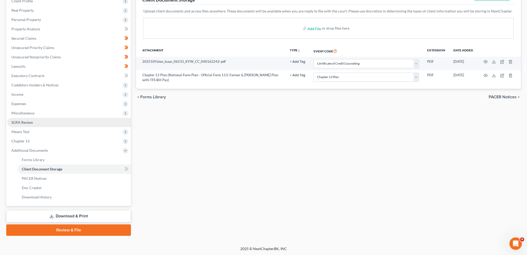
click at [58, 121] on link "SOFA Review" at bounding box center [69, 122] width 124 height 9
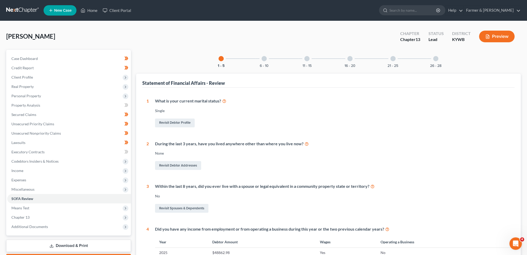
click at [264, 60] on div at bounding box center [263, 58] width 5 height 5
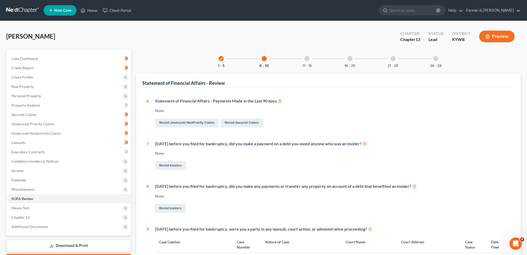
click at [307, 57] on div at bounding box center [306, 58] width 5 height 5
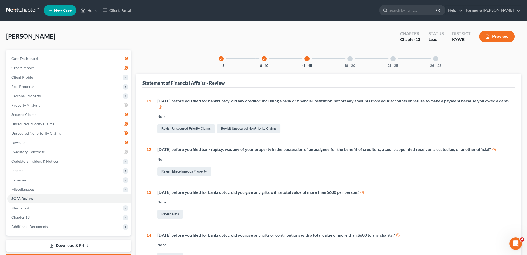
drag, startPoint x: 350, startPoint y: 62, endPoint x: 352, endPoint y: 117, distance: 55.3
click at [350, 62] on div "16 - 20" at bounding box center [350, 59] width 18 height 18
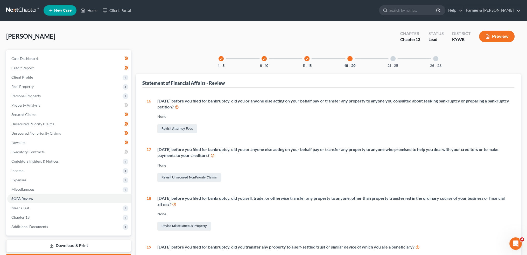
click at [392, 57] on div at bounding box center [392, 58] width 5 height 5
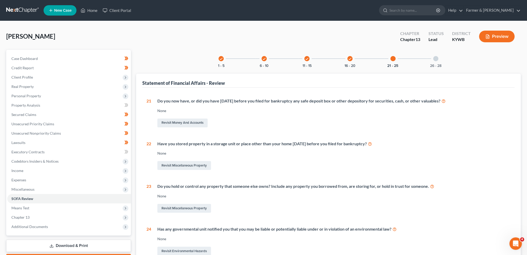
click at [436, 59] on div at bounding box center [435, 58] width 5 height 5
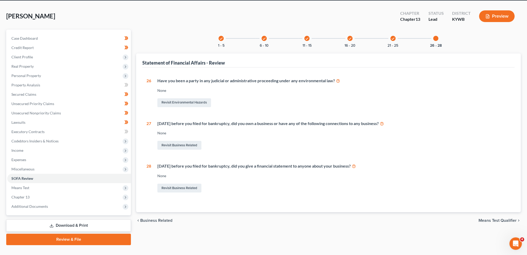
scroll to position [30, 0]
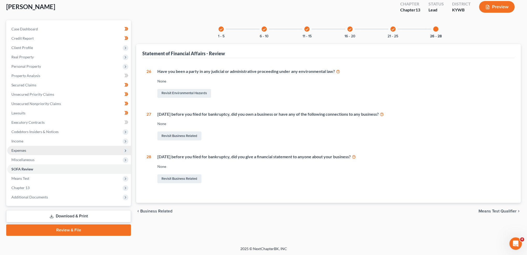
click at [68, 148] on span "Expenses" at bounding box center [69, 150] width 124 height 9
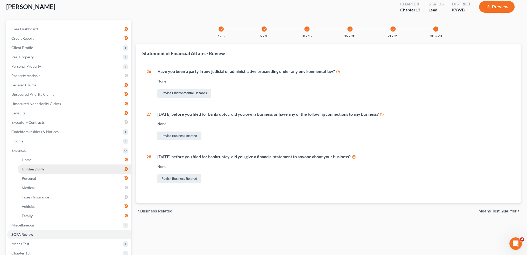
click at [64, 166] on link "Utilities / Bills" at bounding box center [74, 168] width 113 height 9
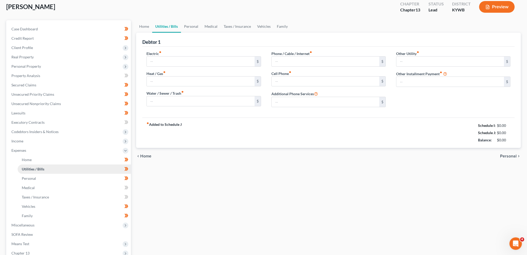
scroll to position [2, 0]
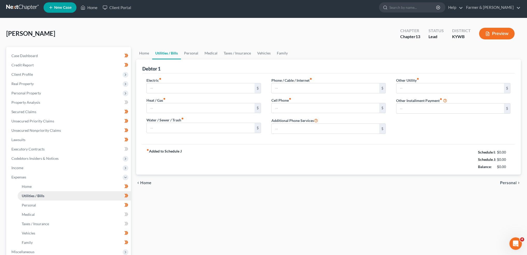
type input "0.00"
type input "50.00"
type input "75.38"
type input "70.00"
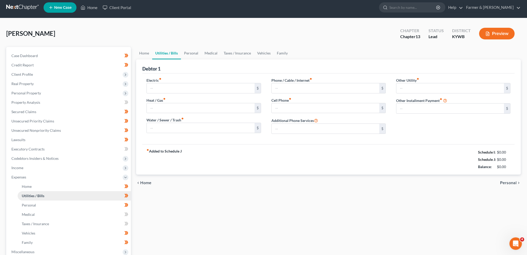
type input "0.00"
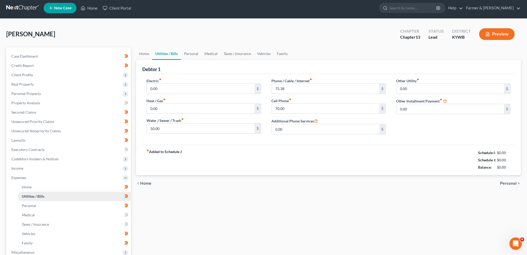
scroll to position [0, 0]
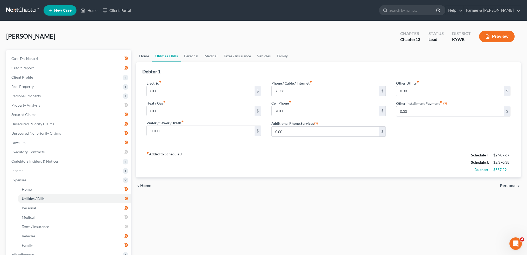
click at [144, 53] on link "Home" at bounding box center [144, 56] width 16 height 12
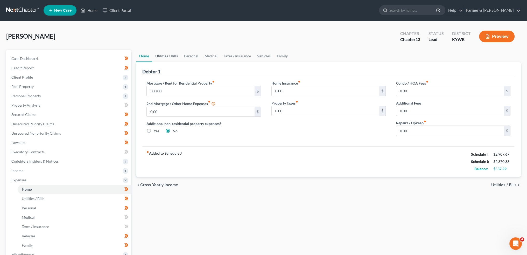
click at [164, 56] on link "Utilities / Bills" at bounding box center [166, 56] width 29 height 12
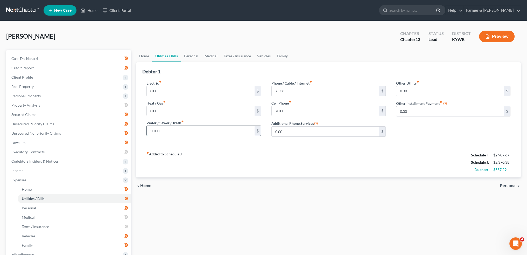
click at [164, 130] on input "50.00" at bounding box center [201, 131] width 108 height 10
type input "0.00"
type input "75.00"
click at [188, 55] on link "Personal" at bounding box center [191, 56] width 20 height 12
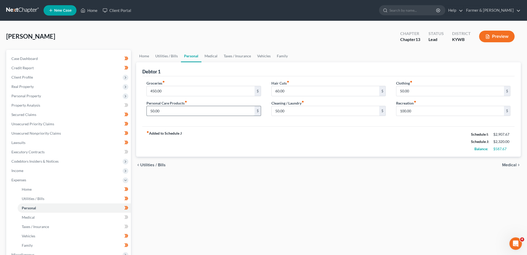
click at [175, 111] on input "50.00" at bounding box center [201, 111] width 108 height 10
type input "75.00"
type input "0.00"
type input "50.00"
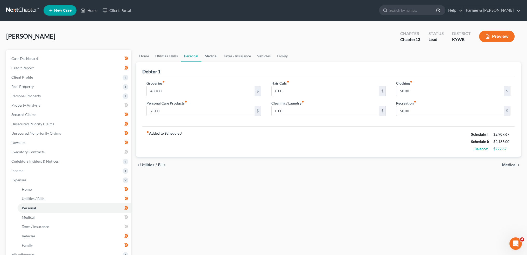
click at [207, 56] on link "Medical" at bounding box center [210, 56] width 19 height 12
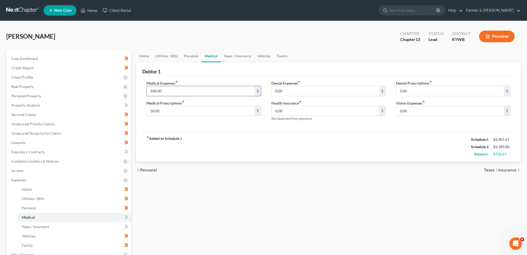
click at [176, 91] on input "100.00" at bounding box center [201, 91] width 108 height 10
type input "8"
type input "80.00"
type input "125.00"
click at [240, 55] on link "Taxes / Insurance" at bounding box center [237, 56] width 33 height 12
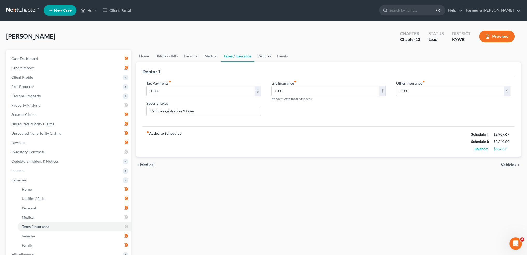
click at [264, 54] on link "Vehicles" at bounding box center [264, 56] width 20 height 12
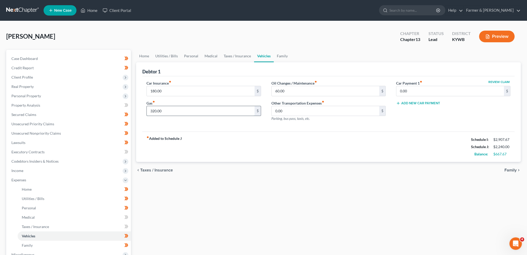
click at [182, 111] on input "320.00" at bounding box center [201, 111] width 108 height 10
type input "400.00"
click at [179, 88] on input "180.00" at bounding box center [201, 91] width 108 height 10
type input "209.00"
click at [280, 55] on link "Family" at bounding box center [282, 56] width 17 height 12
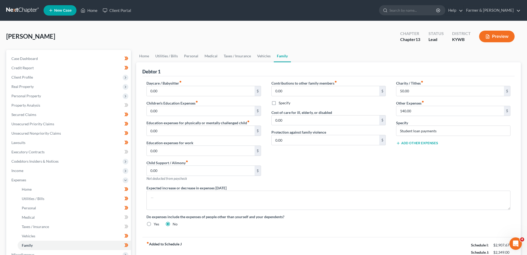
scroll to position [43, 0]
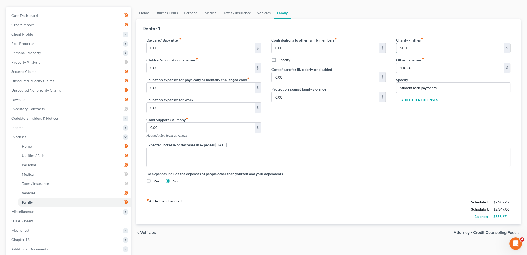
click at [423, 45] on input "50.00" at bounding box center [450, 48] width 108 height 10
type input "0.00"
click at [430, 100] on button "Add Other Expenses" at bounding box center [417, 100] width 42 height 4
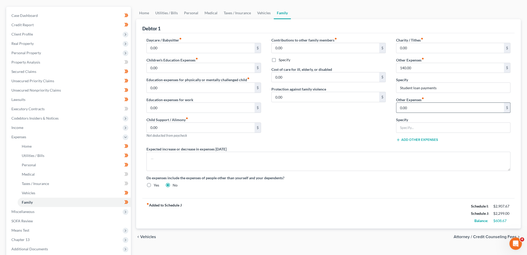
click at [413, 108] on input "0.00" at bounding box center [450, 108] width 108 height 10
type input "150.00"
type input "Union Dues Debtor pays directly when receiving unemployment benefits"
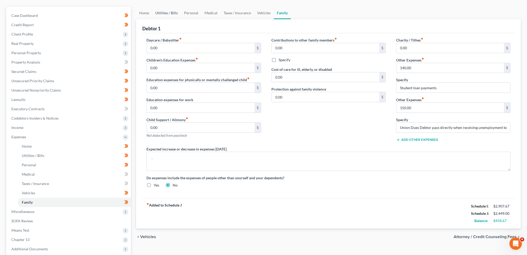
click at [171, 10] on link "Utilities / Bills" at bounding box center [166, 13] width 29 height 12
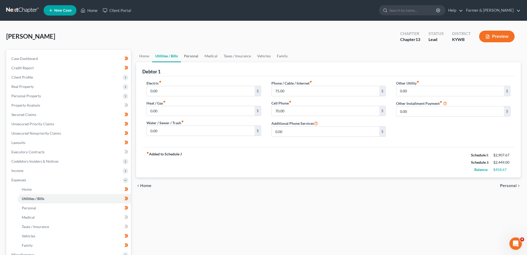
click at [188, 55] on link "Personal" at bounding box center [191, 56] width 20 height 12
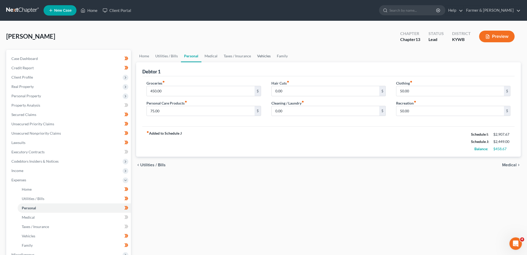
click at [262, 56] on link "Vehicles" at bounding box center [264, 56] width 20 height 12
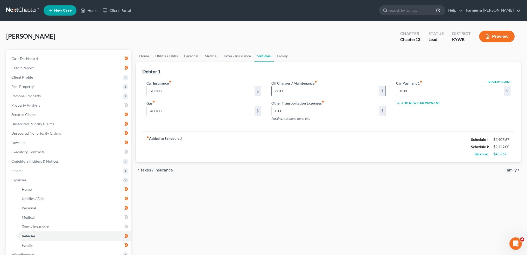
click at [290, 87] on input "60.00" at bounding box center [326, 91] width 108 height 10
type input "50.00"
click at [213, 90] on input "209.00" at bounding box center [201, 91] width 108 height 10
type input "183.00"
click at [211, 54] on link "Medical" at bounding box center [210, 56] width 19 height 12
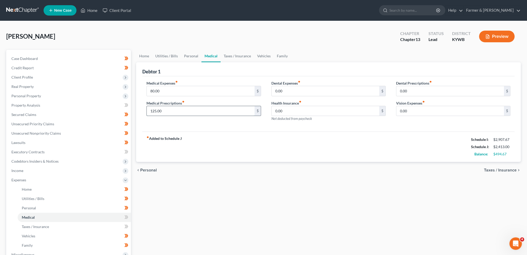
click at [172, 114] on input "125.00" at bounding box center [201, 111] width 108 height 10
type input "9"
type input "8"
type input "85.00"
click at [232, 52] on link "Taxes / Insurance" at bounding box center [237, 56] width 33 height 12
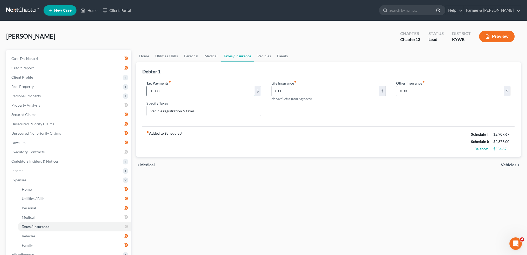
click at [181, 91] on input "15.00" at bounding box center [201, 91] width 108 height 10
drag, startPoint x: 258, startPoint y: 57, endPoint x: 205, endPoint y: 98, distance: 66.5
click at [258, 57] on link "Vehicles" at bounding box center [264, 56] width 20 height 12
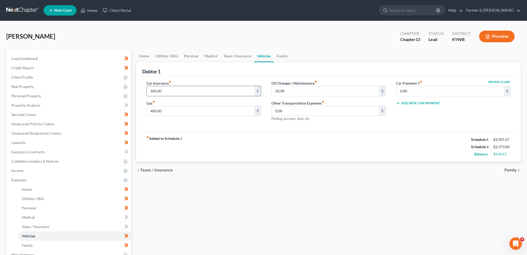
click at [202, 89] on input "183.00" at bounding box center [201, 91] width 108 height 10
click at [216, 92] on input "182" at bounding box center [201, 91] width 108 height 10
type input "1"
type input "181.00"
click at [167, 55] on link "Utilities / Bills" at bounding box center [166, 56] width 29 height 12
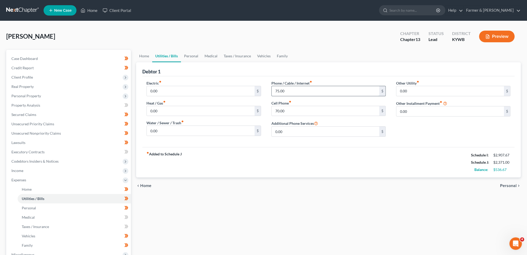
click at [305, 92] on input "75.00" at bounding box center [326, 91] width 108 height 10
type input "73.80"
click at [315, 195] on div "Home Utilities / Bills Personal Medical Taxes / Insurance Vehicles Family Debto…" at bounding box center [328, 190] width 390 height 281
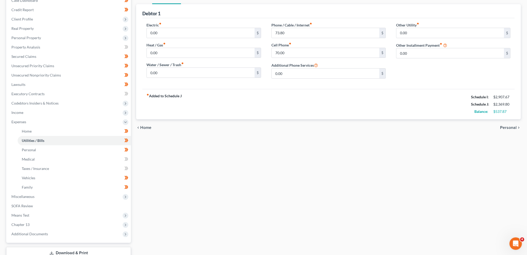
scroll to position [95, 0]
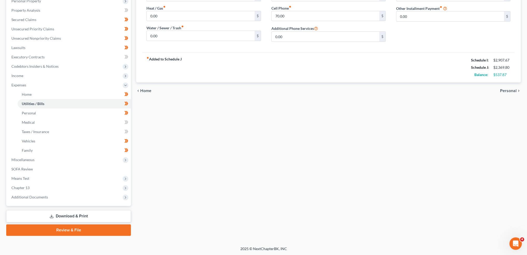
click at [55, 226] on link "Review & File" at bounding box center [68, 229] width 125 height 11
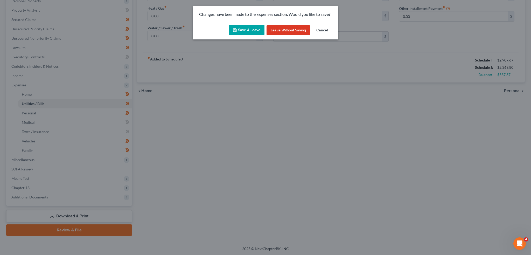
click at [238, 32] on button "Save & Leave" at bounding box center [247, 30] width 36 height 11
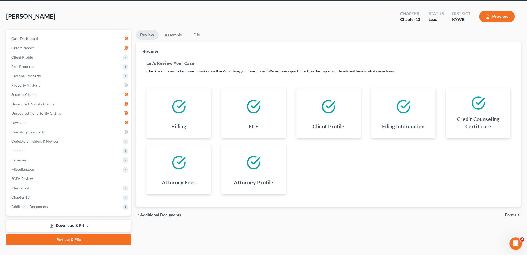
scroll to position [30, 0]
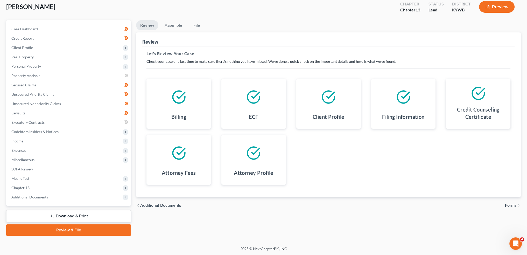
click at [509, 205] on span "Forms" at bounding box center [511, 205] width 12 height 4
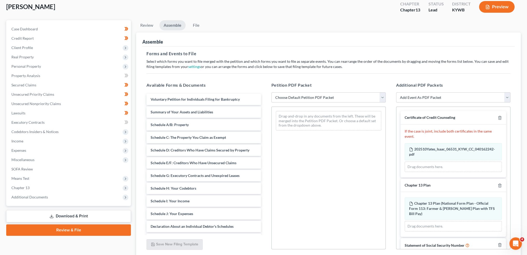
click at [306, 97] on select "Choose Default Petition PDF Packet Emergency Filing (Voluntary Petition and Cre…" at bounding box center [328, 97] width 114 height 10
select select "1"
click at [271, 92] on select "Choose Default Petition PDF Packet Emergency Filing (Voluntary Petition and Cre…" at bounding box center [328, 97] width 114 height 10
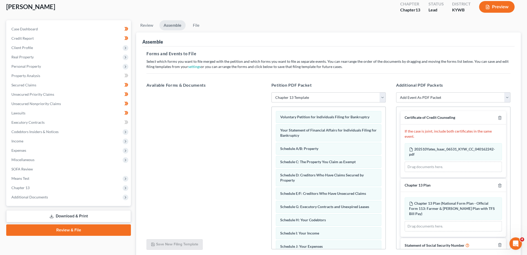
scroll to position [27, 0]
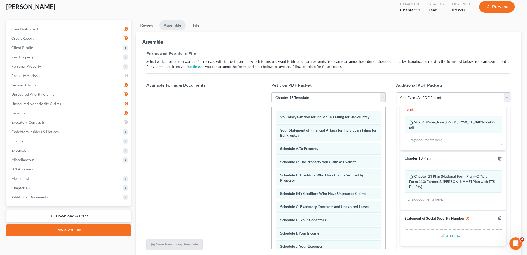
click at [447, 234] on input "file" at bounding box center [452, 235] width 12 height 9
type input "C:\fakepath\SSN to sign (4).pdf"
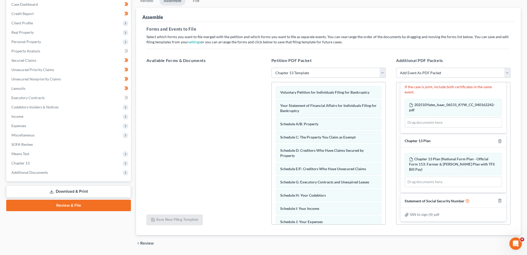
scroll to position [70, 0]
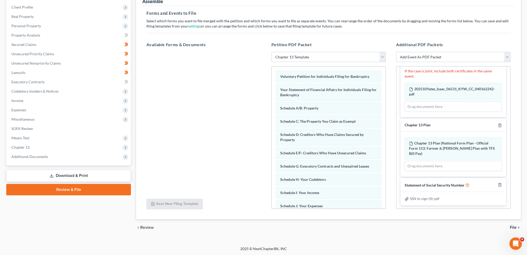
click at [512, 227] on span "File" at bounding box center [513, 227] width 7 height 4
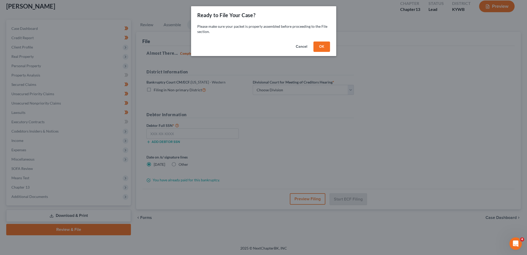
scroll to position [30, 0]
click at [329, 51] on button "OK" at bounding box center [323, 46] width 17 height 10
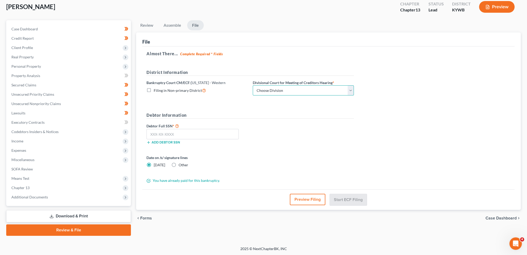
click at [292, 94] on select "Choose Division Bowling Green Louisville Owensboro Paducah" at bounding box center [303, 90] width 101 height 10
select select "1"
click at [253, 85] on select "Choose Division Bowling Green Louisville Owensboro Paducah" at bounding box center [303, 90] width 101 height 10
click at [174, 133] on input "text" at bounding box center [192, 134] width 92 height 10
paste input "402-49-4339"
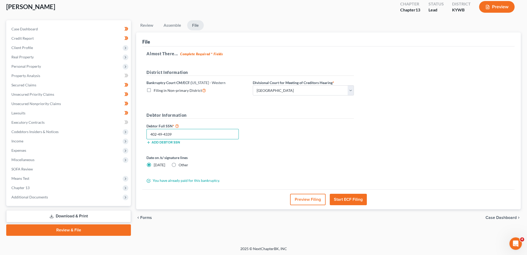
type input "402-49-4339"
click at [351, 200] on button "Start ECF Filing" at bounding box center [348, 199] width 37 height 11
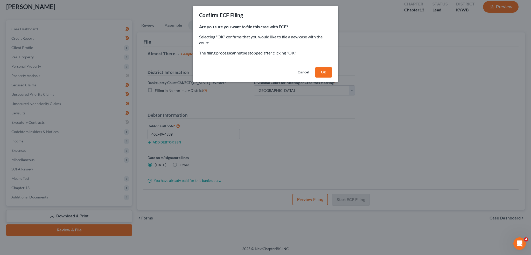
click at [327, 76] on button "OK" at bounding box center [323, 72] width 17 height 10
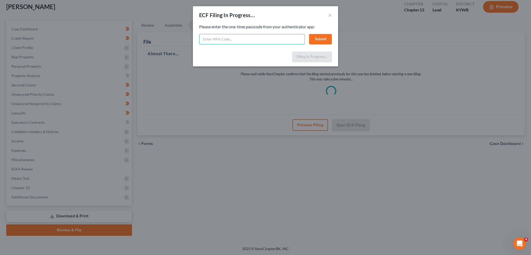
click at [293, 41] on input "text" at bounding box center [252, 39] width 106 height 10
type input "005946"
click at [321, 43] on button "Submit" at bounding box center [320, 39] width 23 height 10
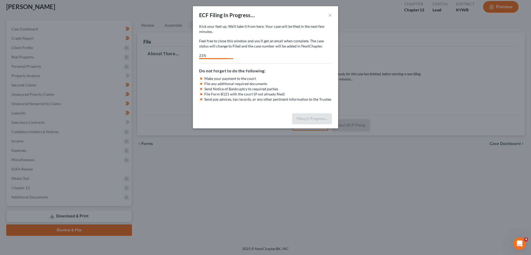
select select "1"
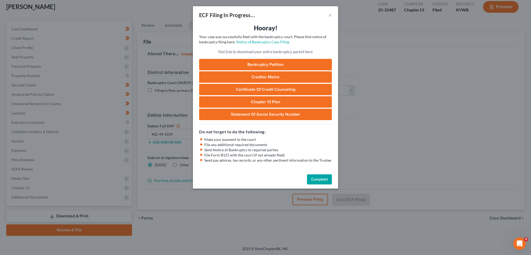
click at [325, 178] on button "Complete!" at bounding box center [319, 179] width 25 height 10
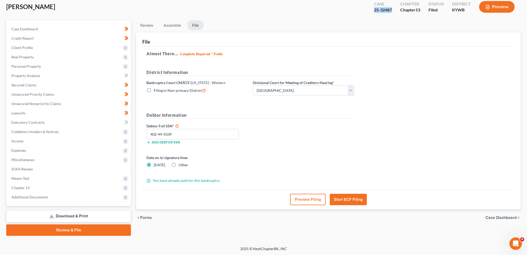
drag, startPoint x: 392, startPoint y: 11, endPoint x: 372, endPoint y: 11, distance: 19.2
click at [372, 11] on div "Case 25-32487" at bounding box center [383, 7] width 26 height 15
copy div "25-32487"
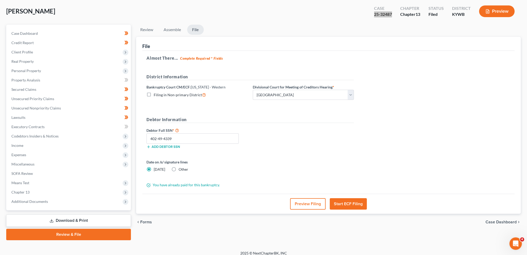
scroll to position [0, 0]
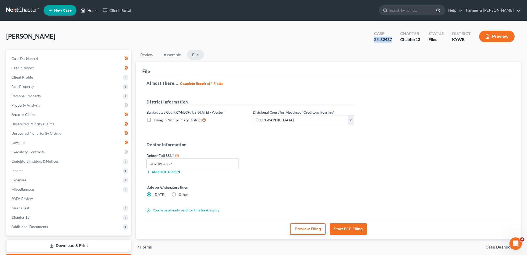
drag, startPoint x: 91, startPoint y: 9, endPoint x: 289, endPoint y: 59, distance: 204.2
click at [91, 9] on link "Home" at bounding box center [89, 10] width 22 height 9
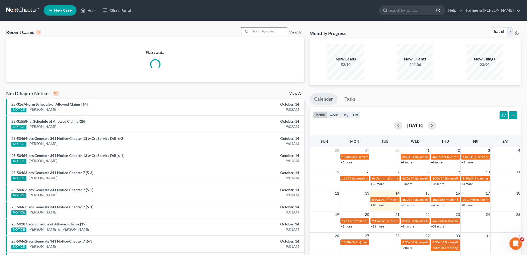
click at [276, 31] on input "search" at bounding box center [269, 31] width 36 height 8
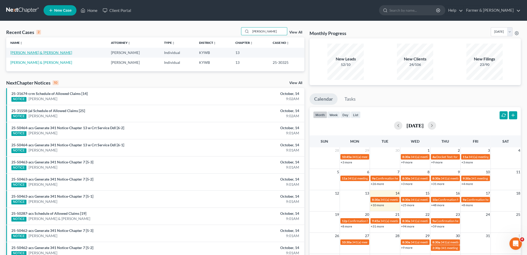
type input "kimberly miller"
click at [41, 52] on link "[PERSON_NAME] & [PERSON_NAME]" at bounding box center [41, 52] width 62 height 4
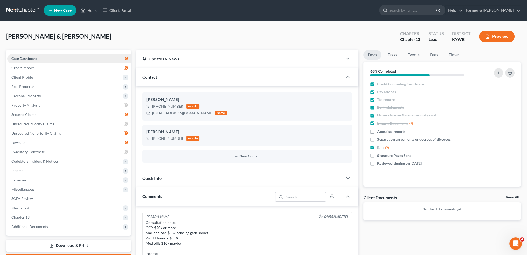
scroll to position [168, 0]
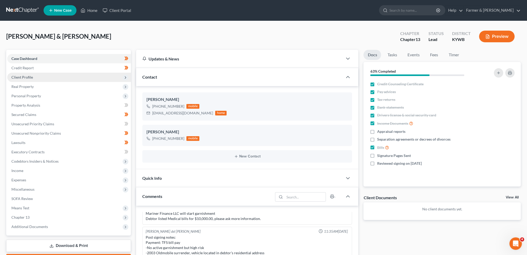
click at [42, 77] on span "Client Profile" at bounding box center [69, 77] width 124 height 9
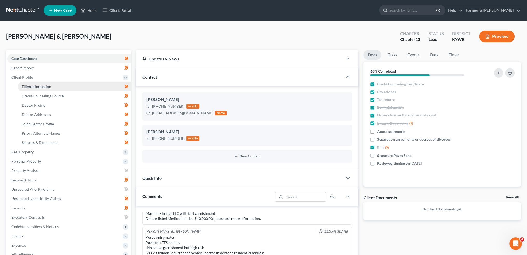
click at [41, 84] on span "Filing Information" at bounding box center [36, 86] width 29 height 4
select select "1"
select select "3"
select select "33"
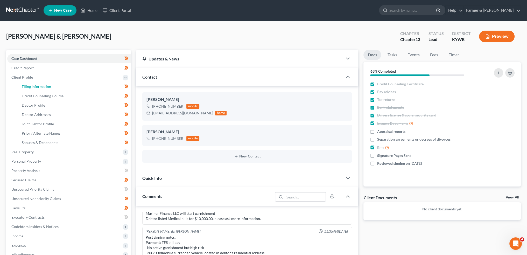
select select "0"
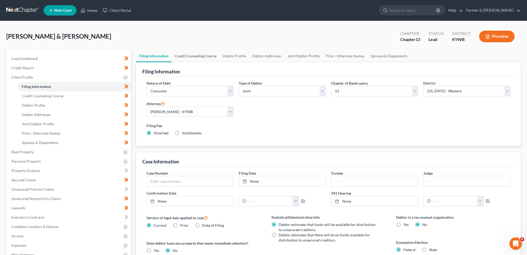
click at [198, 57] on link "Credit Counseling Course" at bounding box center [196, 56] width 48 height 12
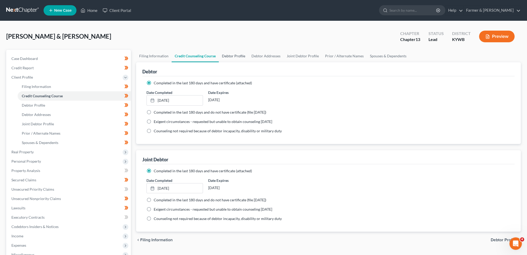
click at [229, 56] on link "Debtor Profile" at bounding box center [234, 56] width 30 height 12
select select "1"
select select "2"
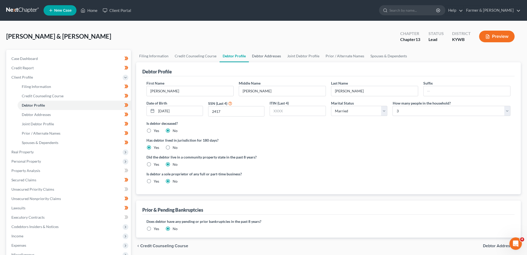
click at [267, 55] on link "Debtor Addresses" at bounding box center [266, 56] width 35 height 12
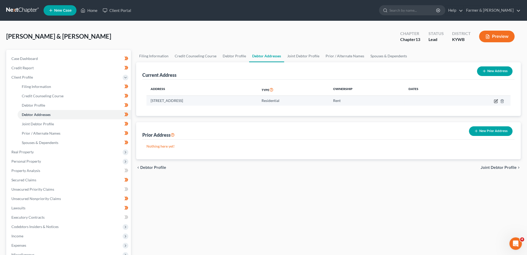
click at [494, 101] on icon "button" at bounding box center [496, 101] width 4 height 4
select select "18"
select select "108"
select select "0"
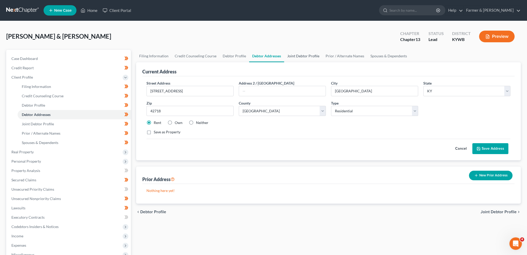
click at [300, 55] on link "Joint Debtor Profile" at bounding box center [303, 56] width 38 height 12
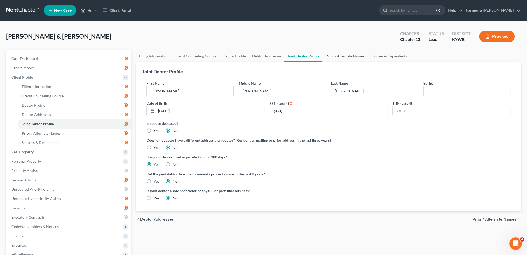
click at [330, 55] on link "Prior / Alternate Names" at bounding box center [344, 56] width 45 height 12
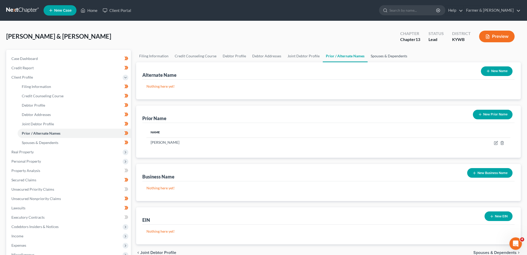
click at [387, 55] on link "Spouses & Dependents" at bounding box center [388, 56] width 43 height 12
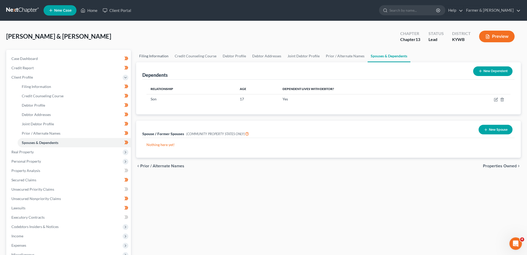
click at [153, 54] on link "Filing Information" at bounding box center [154, 56] width 36 height 12
select select "1"
select select "3"
select select "33"
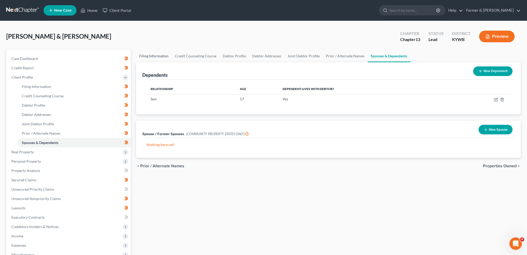
select select "0"
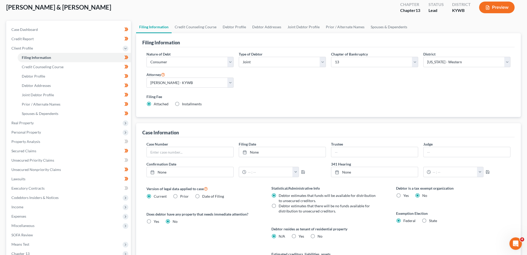
scroll to position [43, 0]
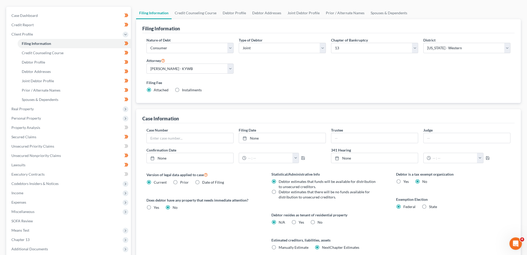
click at [299, 219] on label "Yes Yes" at bounding box center [301, 221] width 5 height 5
click at [301, 219] on input "Yes Yes" at bounding box center [302, 220] width 3 height 3
radio input "true"
radio input "false"
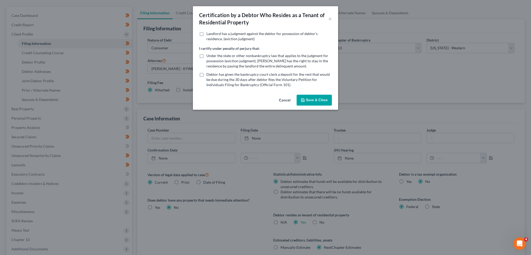
click at [319, 100] on button "Save & Close" at bounding box center [313, 100] width 35 height 11
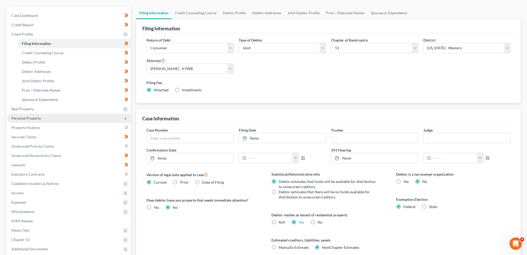
click at [67, 117] on span "Personal Property" at bounding box center [69, 117] width 124 height 9
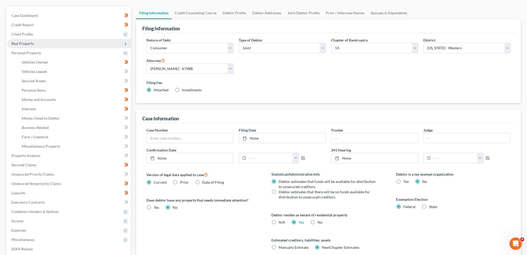
click at [46, 42] on span "Real Property" at bounding box center [69, 43] width 124 height 9
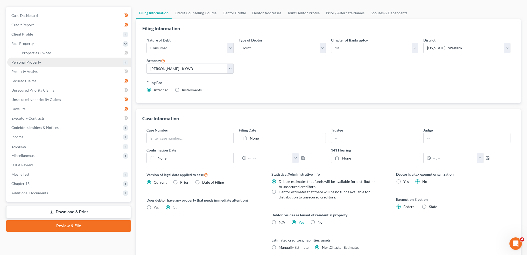
click at [41, 65] on span "Personal Property" at bounding box center [69, 62] width 124 height 9
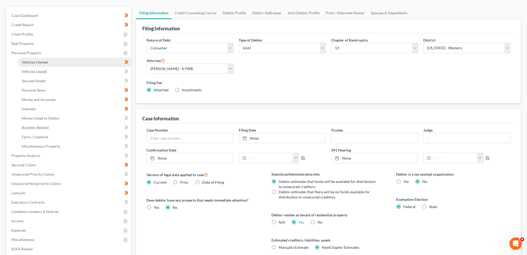
click at [41, 65] on link "Vehicles Owned" at bounding box center [74, 62] width 113 height 9
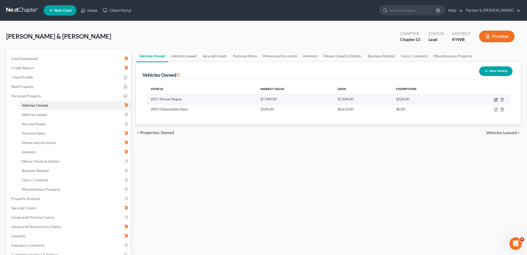
click at [495, 99] on icon "button" at bounding box center [496, 99] width 4 height 4
select select "0"
select select "9"
select select "2"
select select "0"
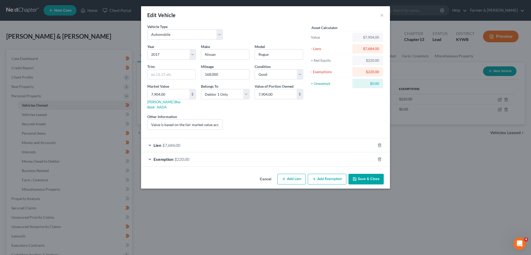
click at [227, 141] on div "Lien $7,684.00" at bounding box center [258, 145] width 234 height 14
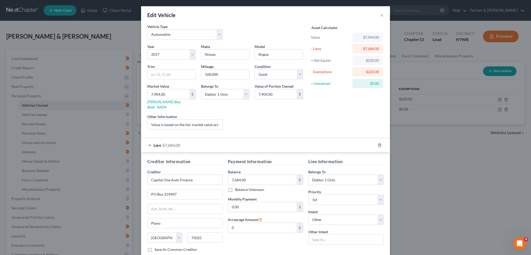
scroll to position [41, 0]
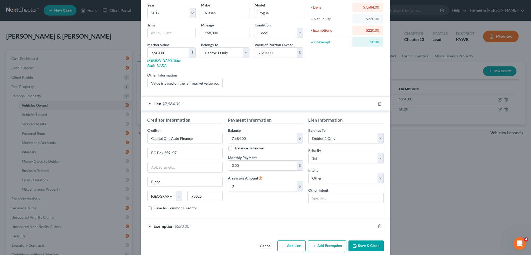
drag, startPoint x: 264, startPoint y: 216, endPoint x: 269, endPoint y: 192, distance: 24.7
click at [264, 219] on div "Exemption $220.00" at bounding box center [258, 226] width 234 height 14
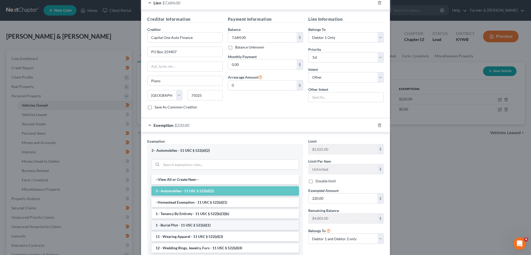
scroll to position [175, 0]
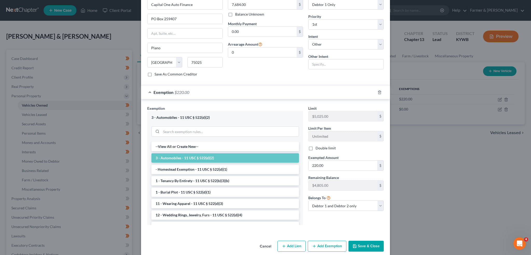
click at [315, 145] on label "Double limit" at bounding box center [325, 147] width 20 height 5
click at [317, 145] on input "Double limit" at bounding box center [318, 146] width 3 height 3
checkbox input "true"
click at [366, 240] on button "Save & Close" at bounding box center [365, 245] width 35 height 11
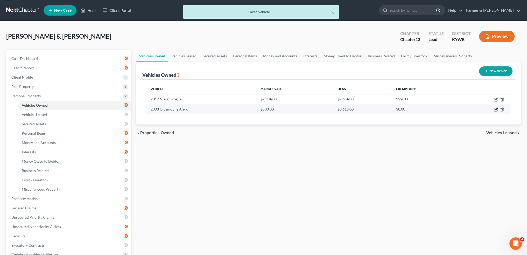
click at [496, 110] on icon "button" at bounding box center [496, 109] width 4 height 4
select select "0"
select select "23"
select select "4"
select select "1"
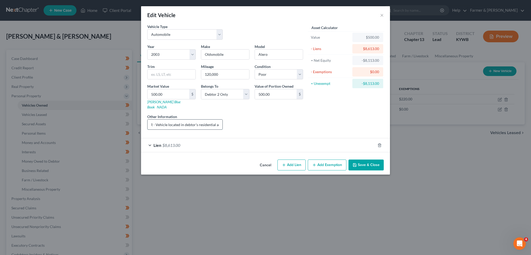
drag, startPoint x: 197, startPoint y: 119, endPoint x: 193, endPoint y: 119, distance: 4.7
click at [216, 120] on input "SURRENDER - Vehicle located in debtor's residential address. Value based on deb…" at bounding box center [184, 124] width 75 height 10
click at [190, 119] on input "SURRENDER - Vehicle located in debtor's residential address. Value based on deb…" at bounding box center [184, 124] width 75 height 10
click at [178, 119] on input "SURRENDER - Vehicle located in debtor's residential address. Value based on deb…" at bounding box center [184, 124] width 75 height 10
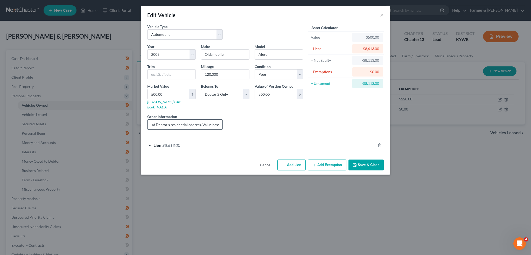
drag, startPoint x: 213, startPoint y: 118, endPoint x: 217, endPoint y: 118, distance: 4.2
click at [217, 119] on input "SURRENDER - Vehicle located at Debtor's residential address. Value based on deb…" at bounding box center [184, 124] width 75 height 10
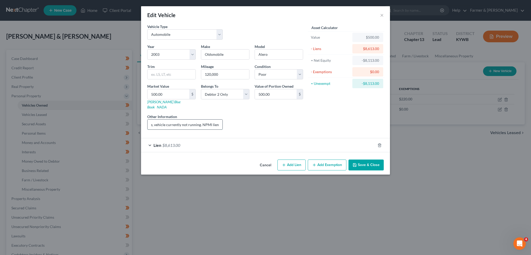
click at [219, 119] on input "SURRENDER - Vehicle located at Debtor's residential address. Value based on deb…" at bounding box center [184, 124] width 75 height 10
click at [214, 119] on input "SURRENDER - Vehicle located at Debtor's residential address. Value based on deb…" at bounding box center [184, 124] width 75 height 10
type input "SURRENDER - Vehicle located at Debtor's residential address. Value based on deb…"
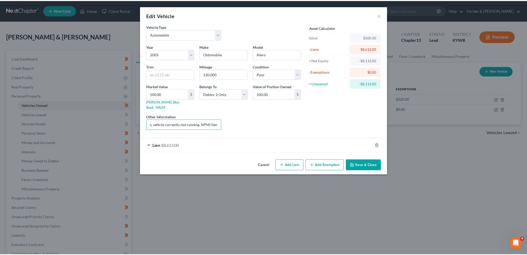
scroll to position [0, 0]
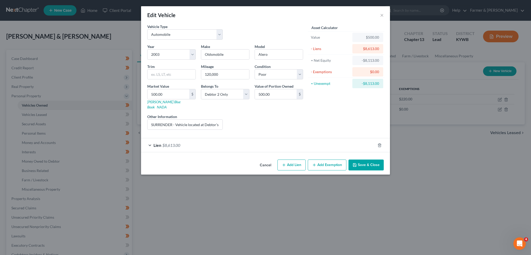
click at [364, 159] on button "Save & Close" at bounding box center [365, 164] width 35 height 11
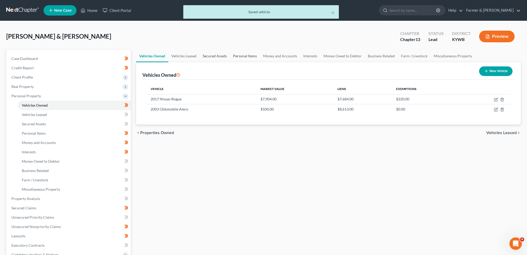
click at [216, 55] on link "Secured Assets" at bounding box center [215, 56] width 30 height 12
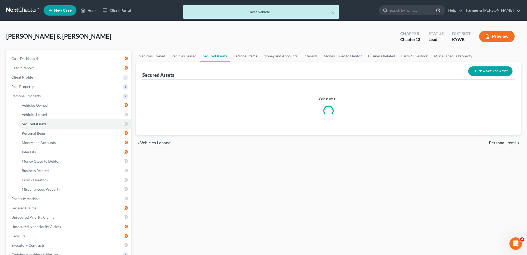
click at [235, 55] on link "Personal Items" at bounding box center [245, 56] width 30 height 12
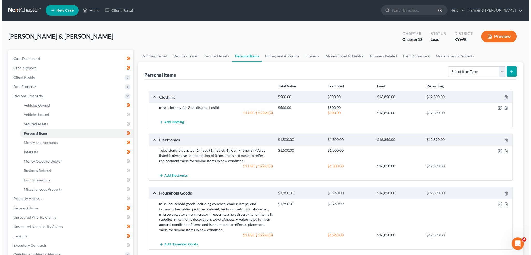
scroll to position [43, 0]
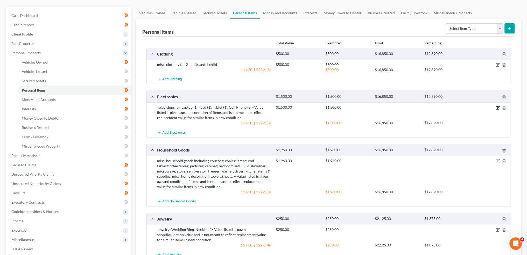
click at [498, 108] on icon "button" at bounding box center [497, 108] width 4 height 4
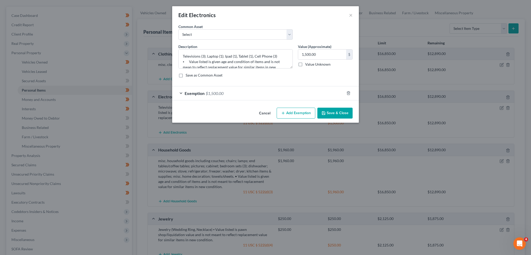
click at [289, 89] on div "Exemption $1,500.00" at bounding box center [258, 93] width 172 height 14
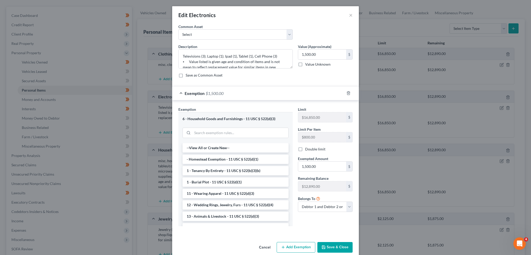
drag, startPoint x: 300, startPoint y: 147, endPoint x: 330, endPoint y: 251, distance: 108.3
click at [305, 148] on label "Double limit" at bounding box center [315, 148] width 20 height 5
click at [307, 148] on input "Double limit" at bounding box center [308, 147] width 3 height 3
checkbox input "true"
click at [331, 246] on button "Save & Close" at bounding box center [334, 247] width 35 height 11
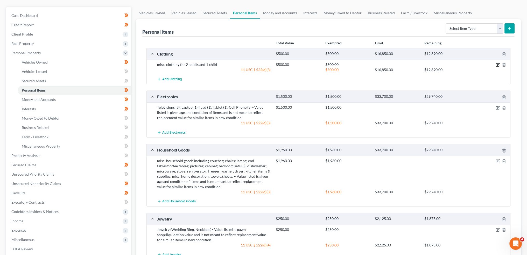
click at [496, 63] on icon "button" at bounding box center [497, 65] width 4 height 4
select select "2"
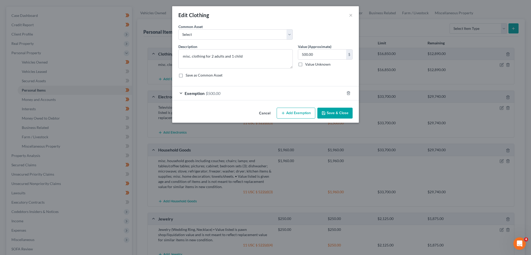
click at [305, 92] on div "Exemption $500.00" at bounding box center [258, 93] width 172 height 14
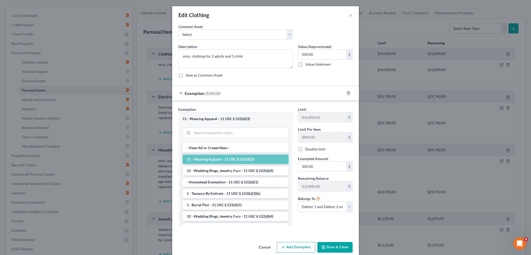
click at [305, 148] on label "Double limit" at bounding box center [315, 148] width 20 height 5
click at [307, 148] on input "Double limit" at bounding box center [308, 147] width 3 height 3
checkbox input "true"
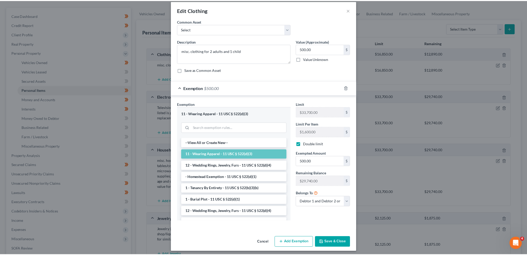
scroll to position [7, 0]
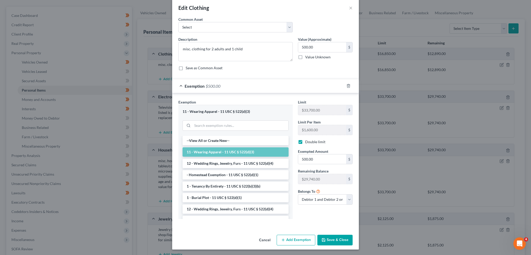
click at [327, 236] on button "Save & Close" at bounding box center [334, 240] width 35 height 11
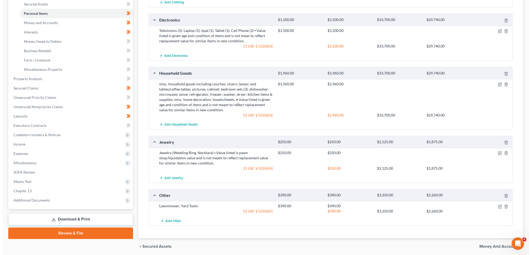
scroll to position [130, 0]
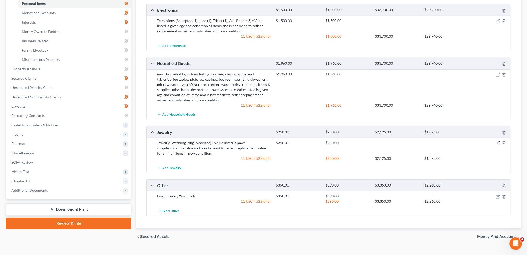
click at [499, 141] on icon "button" at bounding box center [498, 142] width 2 height 2
select select "2"
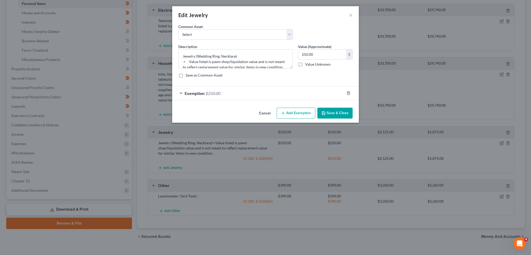
click at [309, 93] on div "Exemption $250.00" at bounding box center [258, 93] width 172 height 14
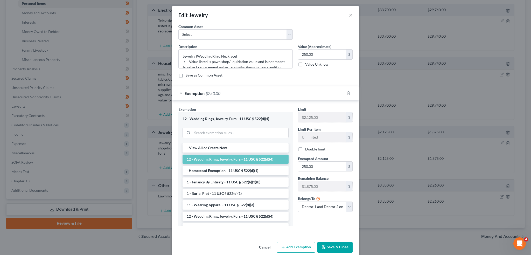
click at [305, 149] on label "Double limit" at bounding box center [315, 148] width 20 height 5
click at [307, 149] on input "Double limit" at bounding box center [308, 147] width 3 height 3
checkbox input "true"
click at [217, 55] on textarea "Jewelry (Wedding Ring, Necklace) ⦁ Value listed is pawn shop/liquidation value …" at bounding box center [235, 58] width 114 height 19
click at [259, 57] on textarea "Jewelry (Wedding Rings, Necklace) ⦁ Value listed is pawn shop/liquidation value…" at bounding box center [235, 58] width 114 height 19
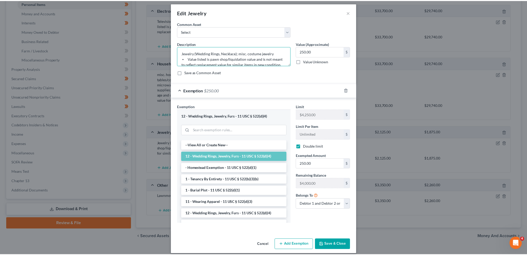
scroll to position [7, 0]
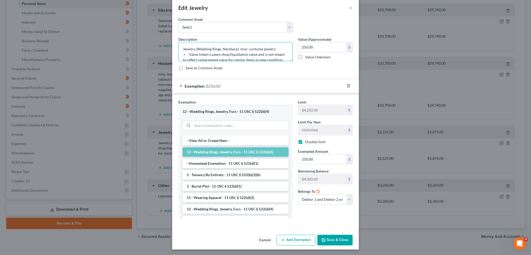
type textarea "Jewelry (Wedding Rings, Necklace); misc. costume jewelry ⦁ Value listed is pawn…"
click at [341, 237] on button "Save & Close" at bounding box center [334, 240] width 35 height 11
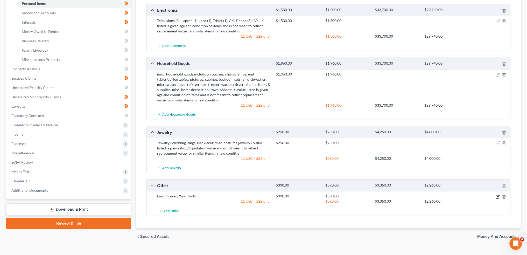
click at [497, 196] on icon "button" at bounding box center [498, 196] width 2 height 2
select select "2"
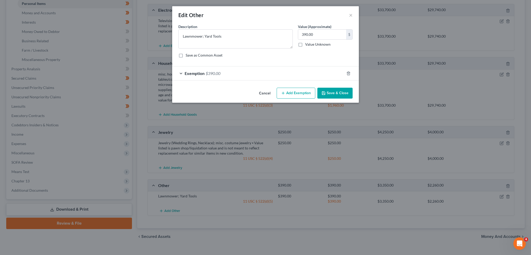
click at [293, 74] on div "Exemption $390.00" at bounding box center [258, 73] width 172 height 14
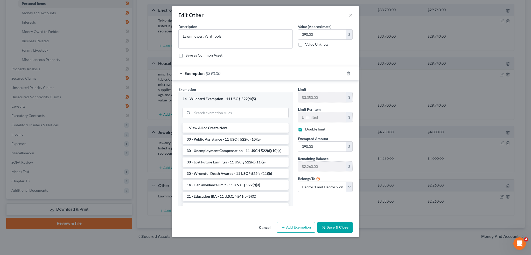
click at [324, 228] on polyline "button" at bounding box center [324, 227] width 2 height 1
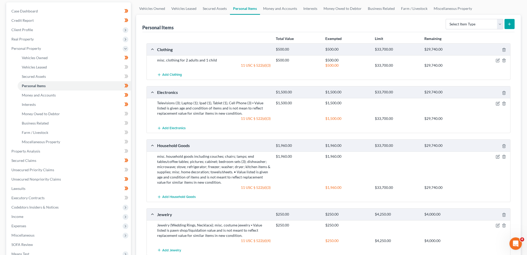
scroll to position [0, 0]
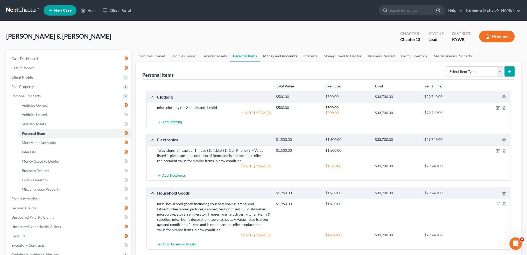
click at [282, 56] on link "Money and Accounts" at bounding box center [280, 56] width 40 height 12
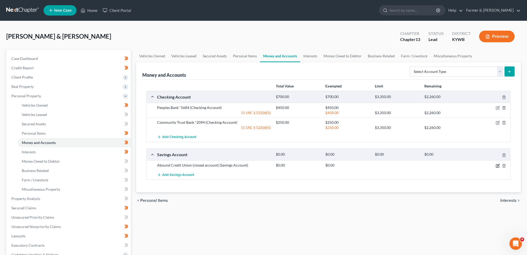
click at [498, 164] on icon "button" at bounding box center [497, 166] width 4 height 4
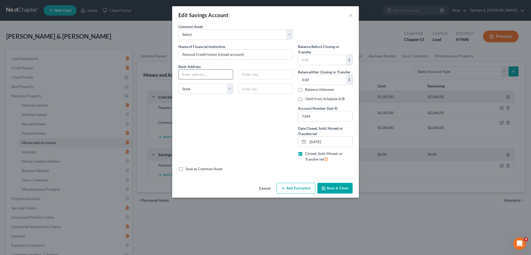
click at [200, 76] on input "text" at bounding box center [206, 74] width 54 height 10
click at [305, 97] on label "Omit from Schedule A/B" at bounding box center [324, 98] width 39 height 5
click at [307, 97] on input "Omit from Schedule A/B" at bounding box center [308, 97] width 3 height 3
click at [325, 185] on button "Save & Close" at bounding box center [334, 188] width 35 height 11
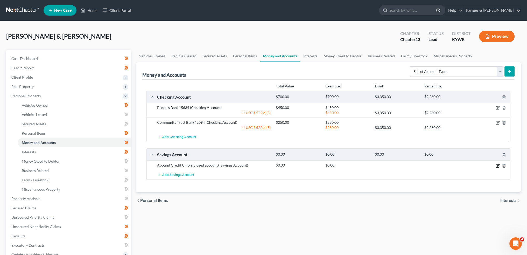
click at [496, 165] on icon "button" at bounding box center [497, 166] width 4 height 4
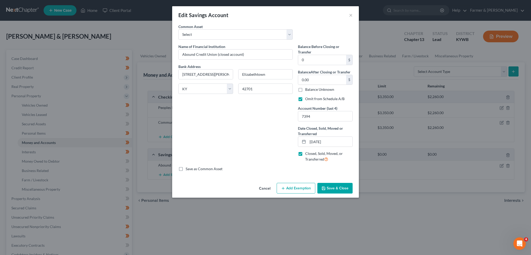
click at [327, 184] on button "Save & Close" at bounding box center [334, 188] width 35 height 11
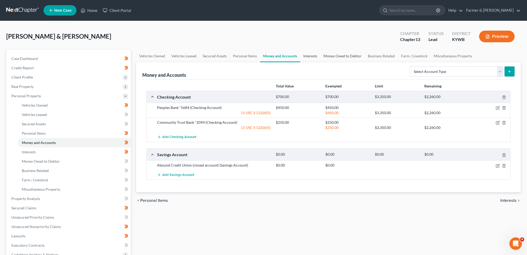
click at [317, 56] on link "Interests" at bounding box center [310, 56] width 20 height 12
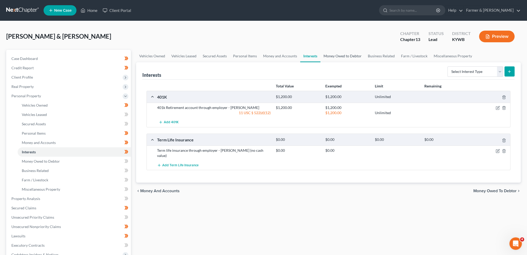
click at [337, 54] on link "Money Owed to Debtor" at bounding box center [342, 56] width 44 height 12
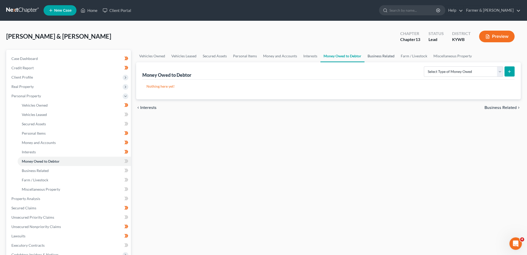
click at [373, 56] on link "Business Related" at bounding box center [380, 56] width 33 height 12
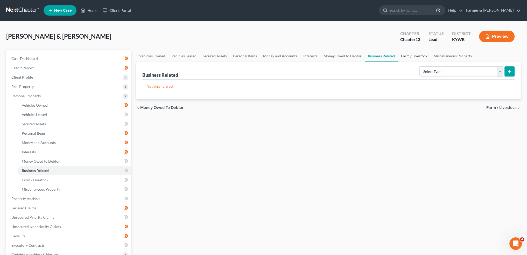
click at [416, 53] on link "Farm / Livestock" at bounding box center [414, 56] width 33 height 12
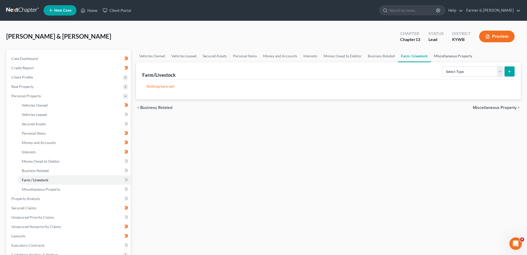
click at [460, 54] on link "Miscellaneous Property" at bounding box center [453, 56] width 45 height 12
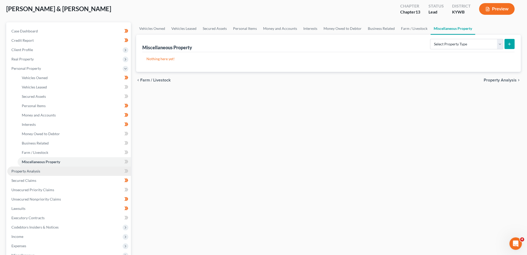
scroll to position [43, 0]
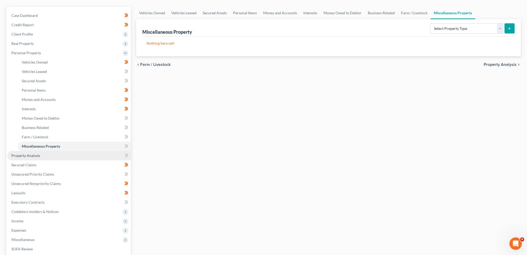
click at [68, 156] on link "Property Analysis" at bounding box center [69, 155] width 124 height 9
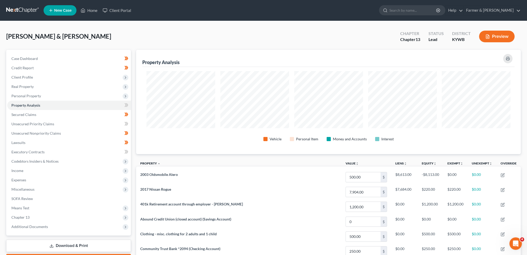
scroll to position [104, 384]
click at [42, 116] on link "Secured Claims" at bounding box center [69, 114] width 124 height 9
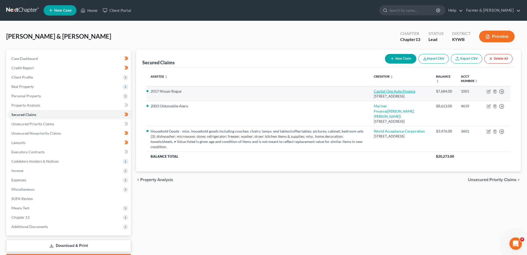
click at [392, 91] on link "Capital One Auto Finance" at bounding box center [394, 91] width 41 height 4
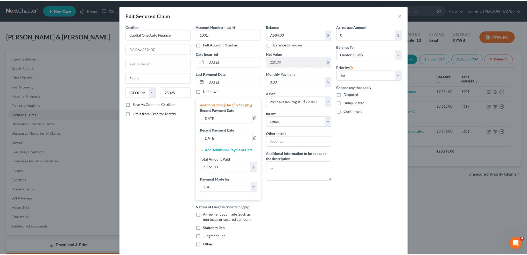
scroll to position [49, 0]
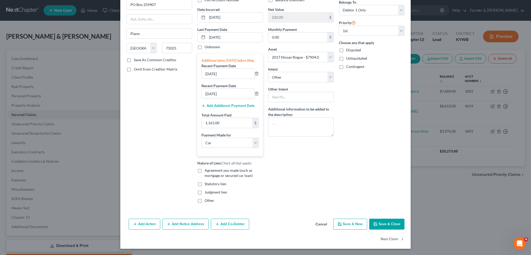
click at [204, 169] on label "Agreement you made (such as mortgage or secured car loan)" at bounding box center [233, 173] width 58 height 10
click at [207, 169] on input "Agreement you made (such as mortgage or secured car loan)" at bounding box center [208, 169] width 3 height 3
click at [384, 225] on button "Save & Close" at bounding box center [386, 223] width 35 height 11
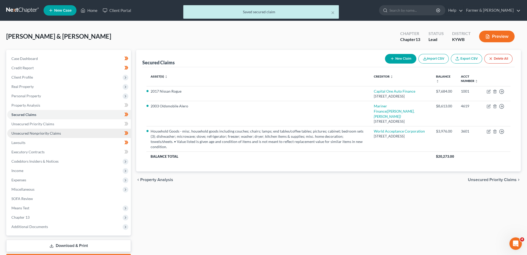
click at [54, 132] on span "Unsecured Nonpriority Claims" at bounding box center [35, 133] width 49 height 4
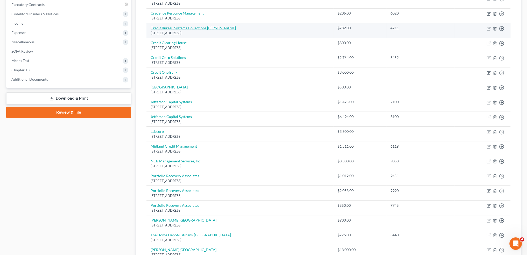
scroll to position [43, 0]
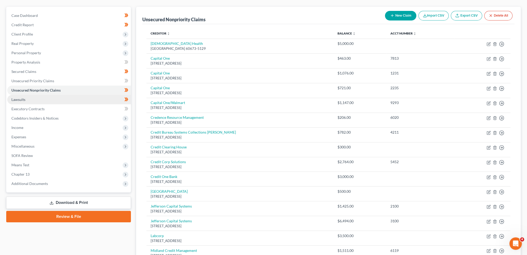
click at [29, 101] on link "Lawsuits" at bounding box center [69, 99] width 124 height 9
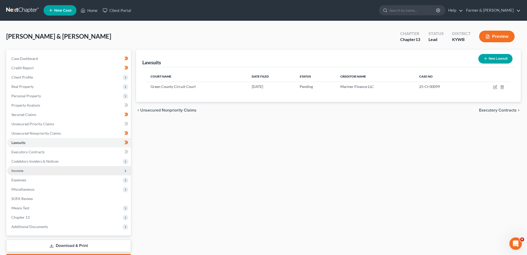
click at [40, 171] on span "Income" at bounding box center [69, 170] width 124 height 9
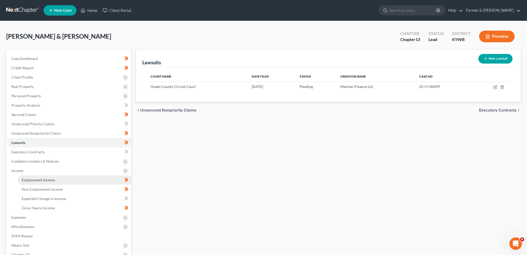
click at [41, 178] on span "Employment Income" at bounding box center [38, 180] width 33 height 4
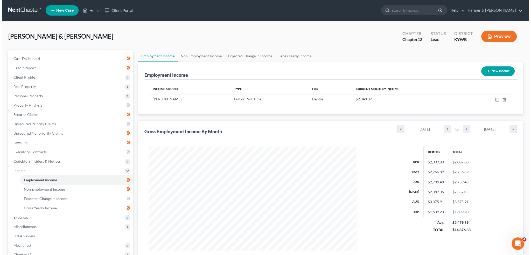
scroll to position [104, 218]
click at [495, 99] on icon "button" at bounding box center [495, 99] width 2 height 2
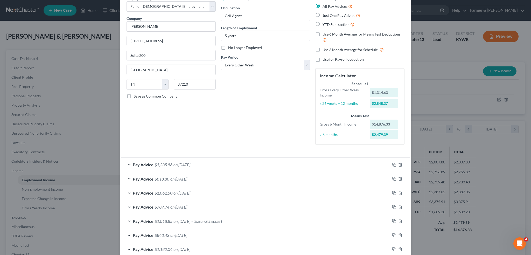
scroll to position [43, 0]
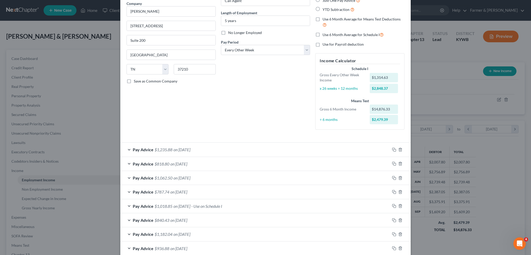
click at [239, 206] on div "Pay Advice $1,018.85 on 07/18/2025 - Use on Schedule I" at bounding box center [254, 206] width 269 height 14
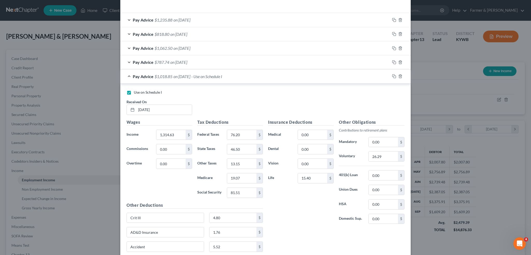
scroll to position [216, 0]
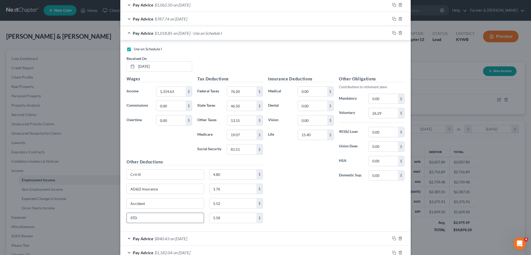
click at [165, 218] on input "STD" at bounding box center [165, 218] width 77 height 10
click at [267, 164] on div "Insurance Deductions Medical 0.00 $ Dental 0.00 $ Vision 0.00 $ Life 15.40 $" at bounding box center [300, 130] width 71 height 109
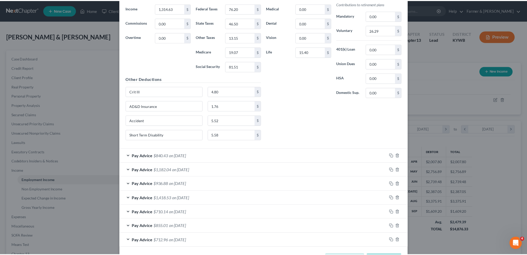
scroll to position [317, 0]
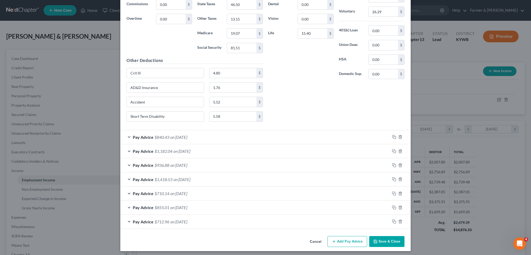
click at [394, 239] on button "Save & Close" at bounding box center [386, 241] width 35 height 11
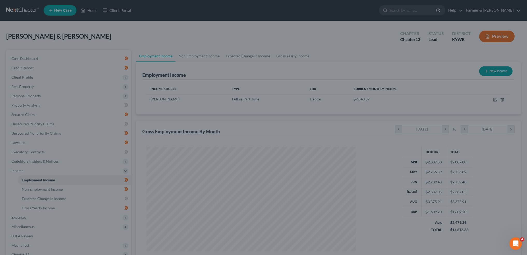
scroll to position [259026, 258911]
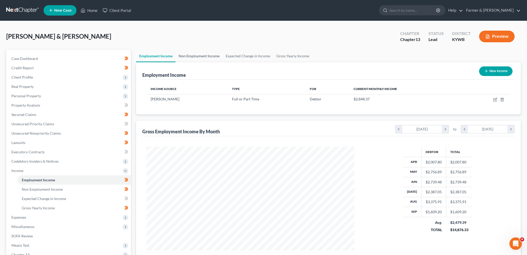
click at [210, 55] on link "Non Employment Income" at bounding box center [198, 56] width 47 height 12
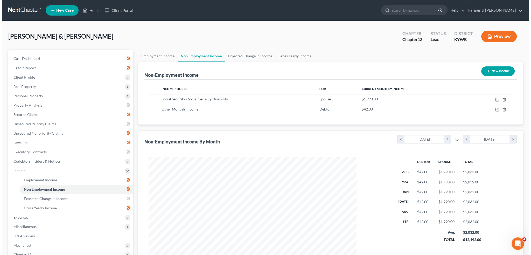
scroll to position [104, 218]
click at [496, 100] on icon "button" at bounding box center [494, 99] width 3 height 3
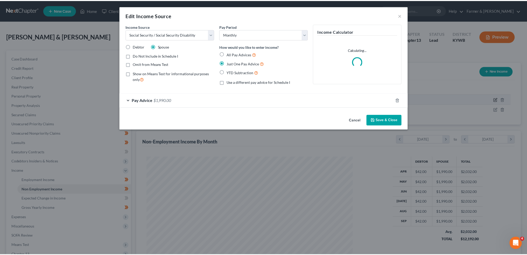
scroll to position [105, 220]
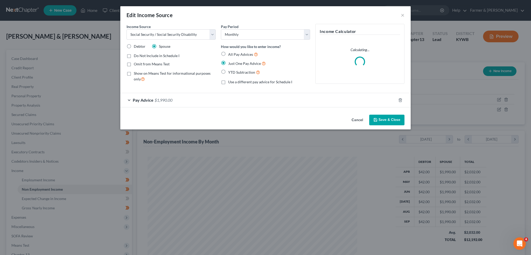
click at [134, 72] on label "Show on Means Test for informational purposes only" at bounding box center [175, 76] width 82 height 11
click at [136, 72] on input "Show on Means Test for informational purposes only" at bounding box center [137, 72] width 3 height 3
click at [389, 117] on button "Save & Close" at bounding box center [386, 120] width 35 height 11
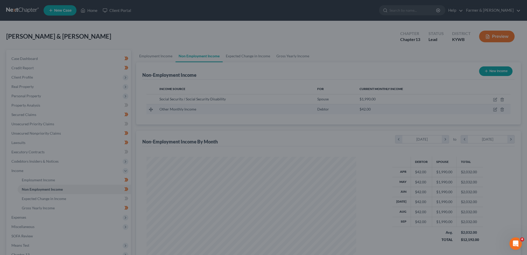
scroll to position [104, 218]
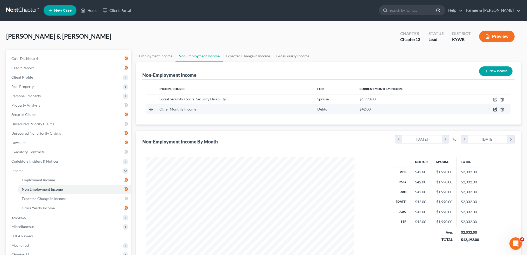
click at [495, 109] on icon "button" at bounding box center [495, 109] width 2 height 2
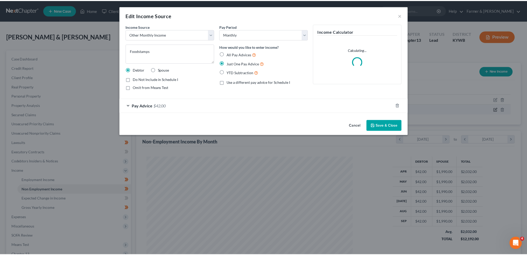
scroll to position [105, 220]
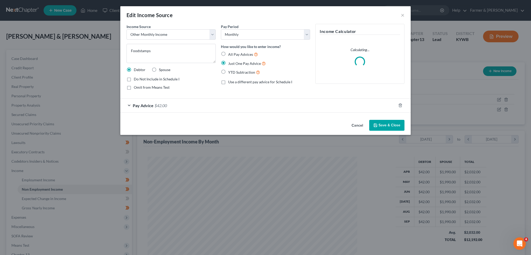
click at [391, 120] on button "Save & Close" at bounding box center [386, 125] width 35 height 11
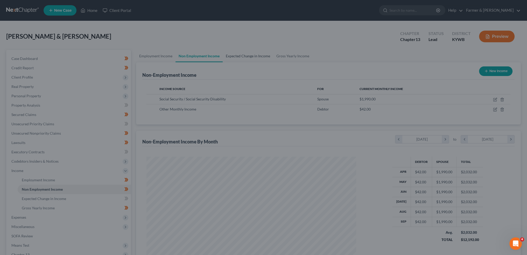
scroll to position [259026, 258911]
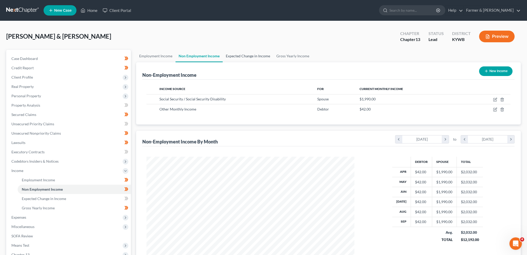
click at [249, 57] on link "Expected Change in Income" at bounding box center [248, 56] width 51 height 12
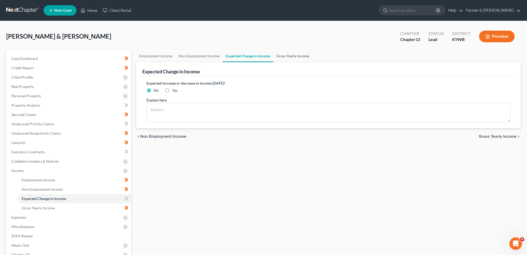
click at [295, 54] on link "Gross Yearly Income" at bounding box center [292, 56] width 39 height 12
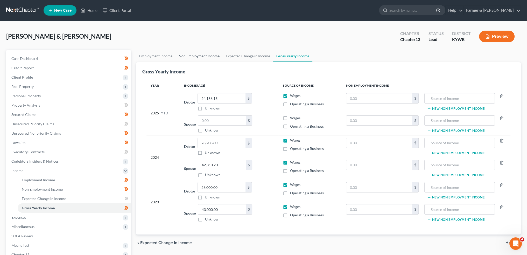
click at [208, 56] on link "Non Employment Income" at bounding box center [198, 56] width 47 height 12
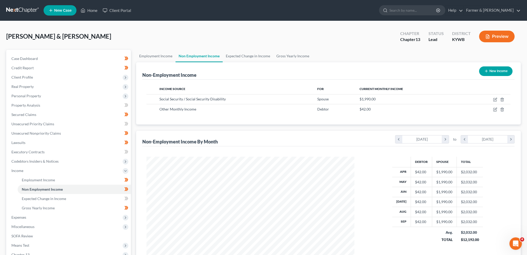
scroll to position [104, 218]
click at [281, 54] on link "Gross Yearly Income" at bounding box center [292, 56] width 39 height 12
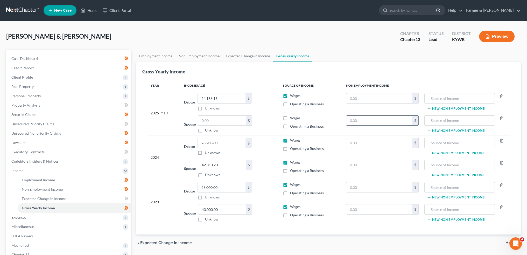
click at [366, 121] on input "text" at bounding box center [379, 121] width 66 height 10
click at [365, 95] on input "text" at bounding box center [379, 98] width 66 height 10
click at [364, 142] on input "text" at bounding box center [379, 143] width 66 height 10
click at [443, 141] on input "Pension Disbursement" at bounding box center [459, 143] width 65 height 10
click at [391, 98] on input "text" at bounding box center [379, 98] width 66 height 10
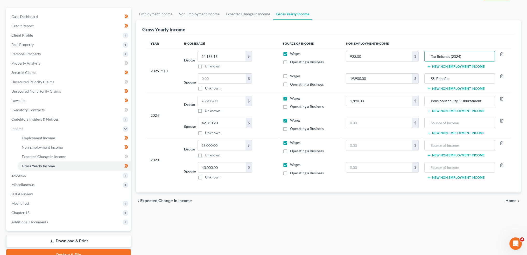
scroll to position [43, 0]
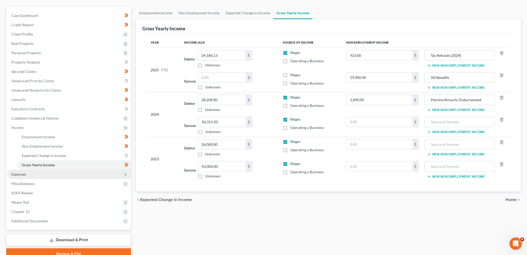
click at [34, 176] on span "Expenses" at bounding box center [69, 173] width 124 height 9
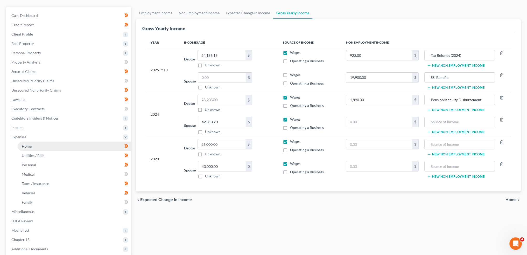
click at [33, 147] on link "Home" at bounding box center [74, 145] width 113 height 9
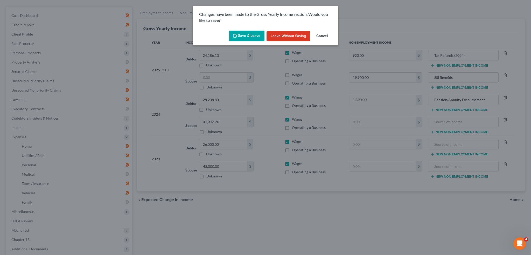
click at [241, 37] on button "Save & Leave" at bounding box center [247, 36] width 36 height 11
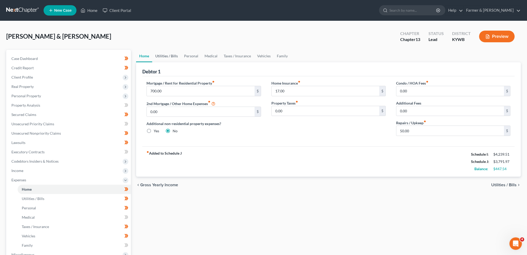
click at [166, 54] on link "Utilities / Bills" at bounding box center [166, 56] width 29 height 12
click at [165, 56] on link "Utilities / Bills" at bounding box center [166, 56] width 29 height 12
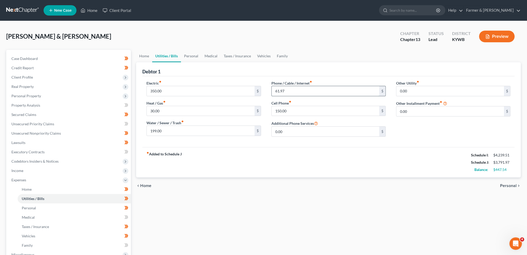
click at [291, 89] on input "61.97" at bounding box center [326, 91] width 108 height 10
type input "61.00"
click at [168, 113] on input "30.00" at bounding box center [201, 111] width 108 height 10
click at [188, 57] on link "Personal" at bounding box center [191, 56] width 20 height 12
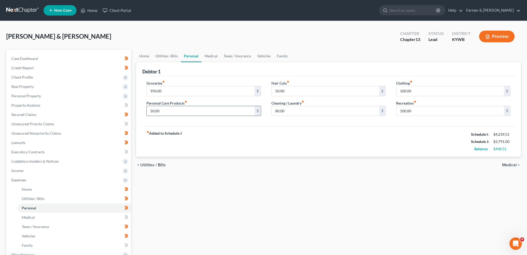
click at [169, 110] on input "50.00" at bounding box center [201, 111] width 108 height 10
type input "125.00"
type input "0.00"
click at [212, 55] on link "Medical" at bounding box center [210, 56] width 19 height 12
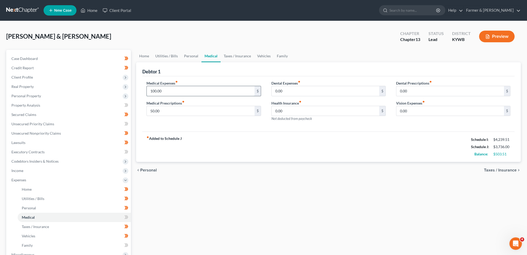
click at [178, 89] on input "100.00" at bounding box center [201, 91] width 108 height 10
type input "75.00"
type input "80.00"
click at [239, 57] on link "Taxes / Insurance" at bounding box center [237, 56] width 33 height 12
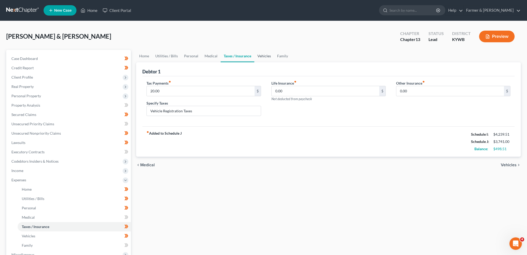
click at [257, 53] on link "Vehicles" at bounding box center [264, 56] width 20 height 12
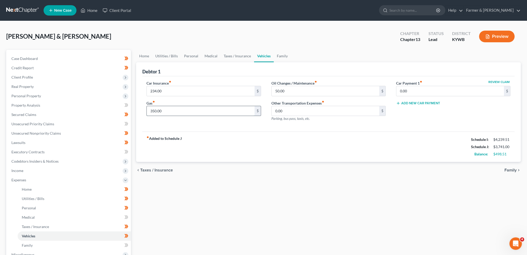
click at [185, 112] on input "350.00" at bounding box center [201, 111] width 108 height 10
type input "400.00"
click at [177, 93] on input "234.00" at bounding box center [201, 91] width 108 height 10
type input "234.90"
click at [283, 56] on link "Family" at bounding box center [282, 56] width 17 height 12
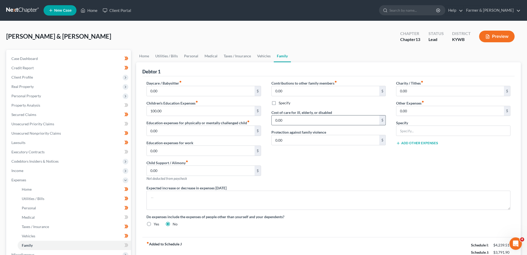
scroll to position [86, 0]
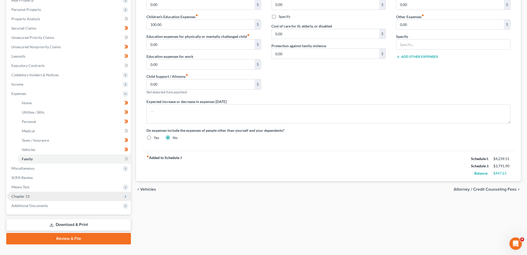
click at [53, 193] on span "Chapter 13" at bounding box center [69, 195] width 124 height 9
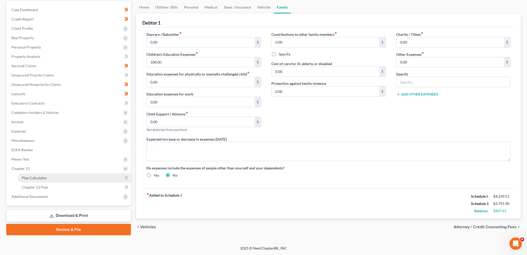
scroll to position [48, 0]
click at [53, 178] on link "Plan Calculator" at bounding box center [74, 178] width 113 height 9
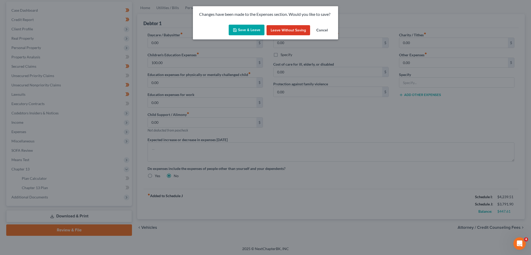
click at [247, 17] on p "Changes have been made to the Expenses section. Would you like to save?" at bounding box center [265, 14] width 133 height 6
click at [245, 28] on button "Save & Leave" at bounding box center [247, 30] width 36 height 11
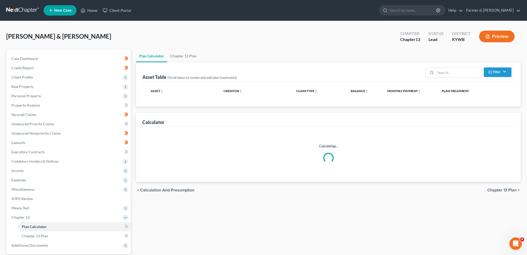
select select "59"
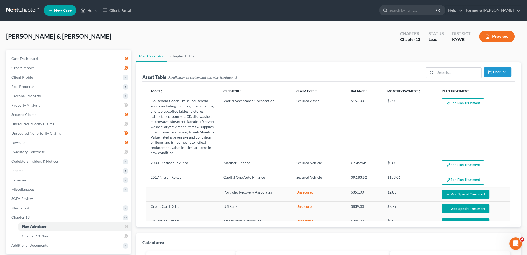
scroll to position [43, 0]
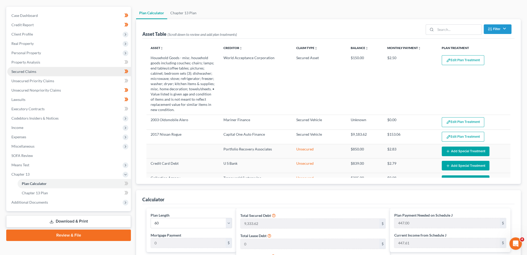
click at [49, 71] on link "Secured Claims" at bounding box center [69, 71] width 124 height 9
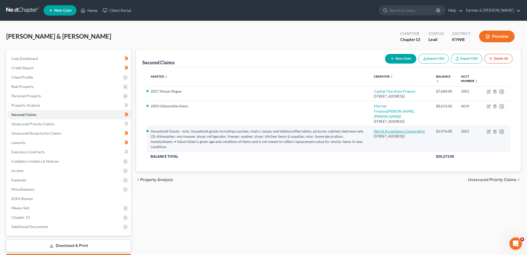
click at [396, 133] on link "World Acceptance Corporation" at bounding box center [399, 131] width 51 height 4
select select "42"
select select "0"
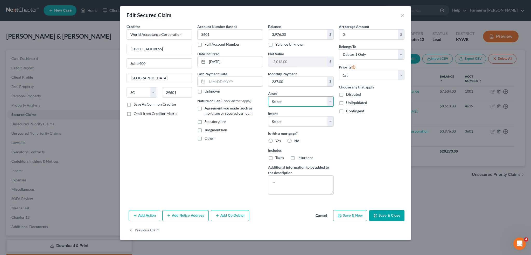
click at [305, 101] on select "Select Other Multiple Assets 2017 Nissan Rogue - $7904.0 Clothing - misc. cloth…" at bounding box center [301, 101] width 66 height 10
select select "0"
click at [268, 96] on select "Select Other Multiple Assets 2017 Nissan Rogue - $7904.0 Clothing - misc. cloth…" at bounding box center [301, 101] width 66 height 10
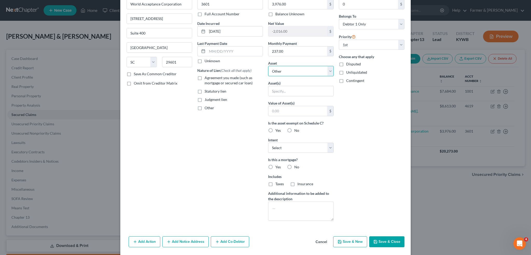
scroll to position [47, 0]
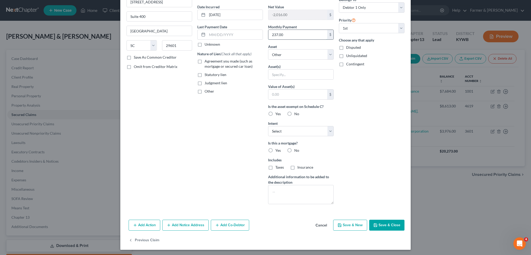
click at [295, 35] on input "237.00" at bounding box center [297, 35] width 59 height 10
click at [384, 225] on button "Save & Close" at bounding box center [386, 224] width 35 height 11
select select
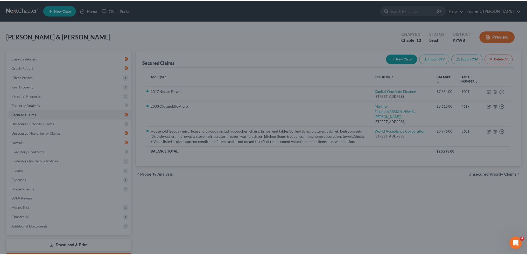
scroll to position [0, 0]
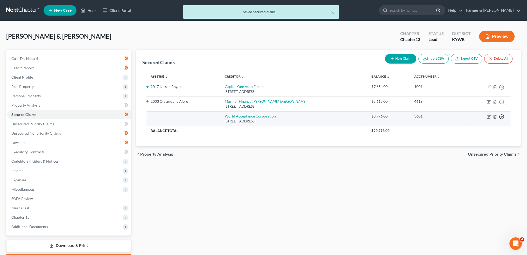
click at [501, 117] on line "button" at bounding box center [502, 117] width 2 height 0
click at [477, 130] on link "Move to F" at bounding box center [477, 129] width 43 height 9
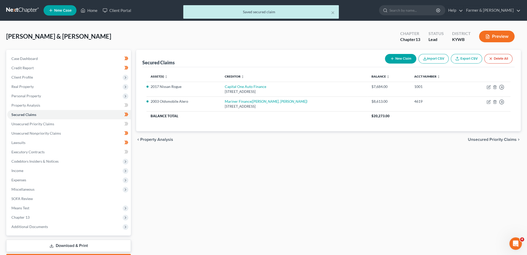
click at [306, 159] on div "Secured Claims New Claim Import CSV Export CSV Delete All Asset(s) expand_more …" at bounding box center [328, 157] width 390 height 215
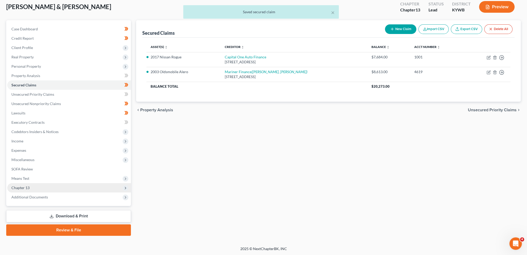
click at [52, 185] on span "Chapter 13" at bounding box center [69, 187] width 124 height 9
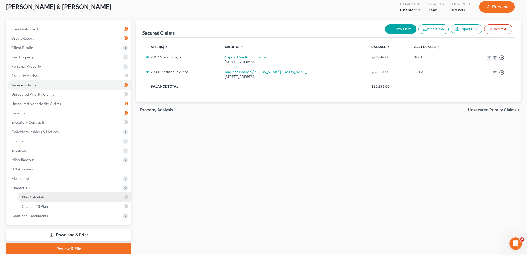
click at [49, 195] on link "Plan Calculator" at bounding box center [74, 196] width 113 height 9
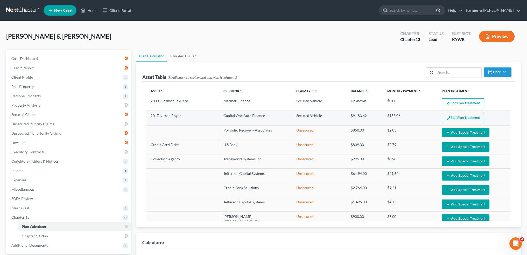
select select "59"
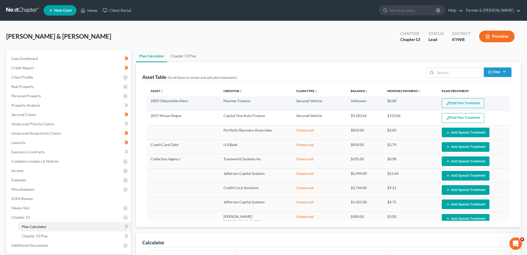
click at [456, 101] on button "Edit Plan Treatment" at bounding box center [463, 103] width 42 height 10
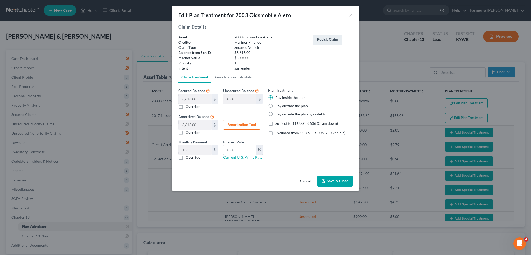
click at [186, 105] on label "Override" at bounding box center [193, 106] width 15 height 5
click at [188, 105] on input "Override" at bounding box center [189, 105] width 3 height 3
checkbox input "true"
type input "8,613.00"
type input "0.00"
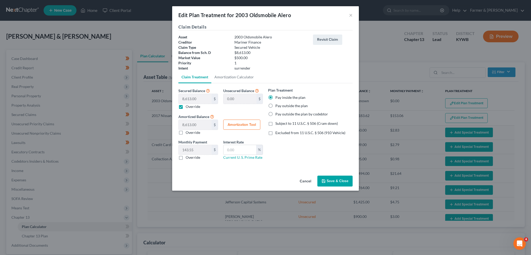
type input "0"
click at [334, 180] on button "Save & Close" at bounding box center [334, 180] width 35 height 11
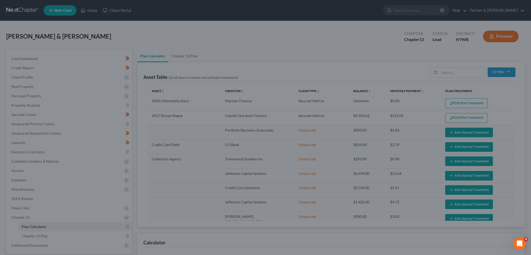
select select "59"
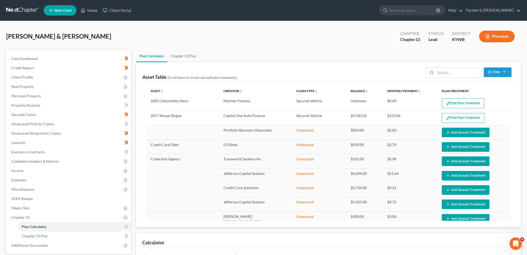
click at [463, 112] on td "Edit Plan Treatment Add Plan Treatment" at bounding box center [473, 118] width 73 height 15
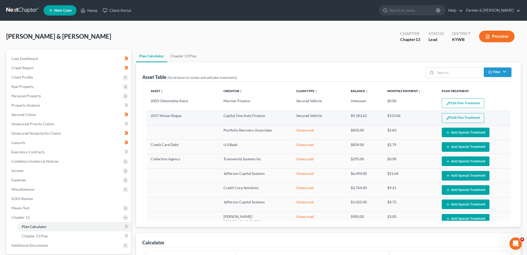
click at [463, 115] on button "Edit Plan Treatment" at bounding box center [463, 118] width 42 height 10
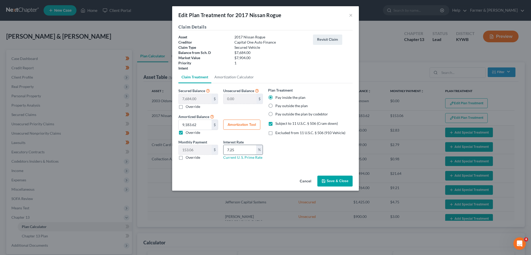
click at [236, 148] on input "7.25" at bounding box center [239, 150] width 33 height 10
type input "7"
type input "9.25"
click at [245, 120] on button "Amortization Tool" at bounding box center [241, 124] width 37 height 10
type input "7,684.00"
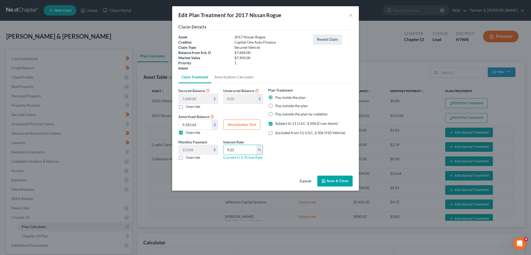
type input "9.25"
type input "60"
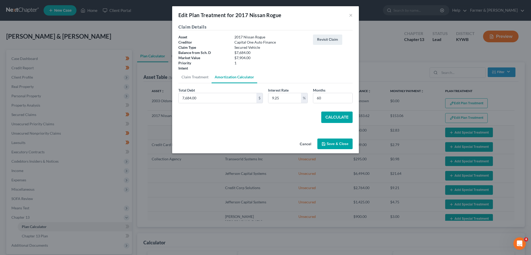
click at [330, 111] on button "Calculate" at bounding box center [336, 116] width 31 height 11
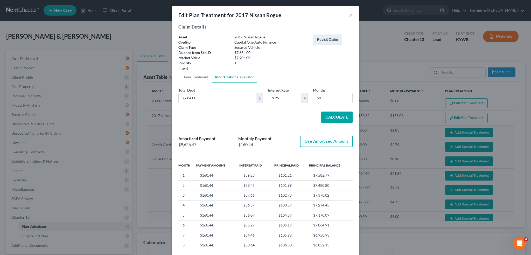
click at [316, 138] on button "Use Amortized Amount" at bounding box center [326, 141] width 53 height 11
type input "9,626.46"
type input "160.44"
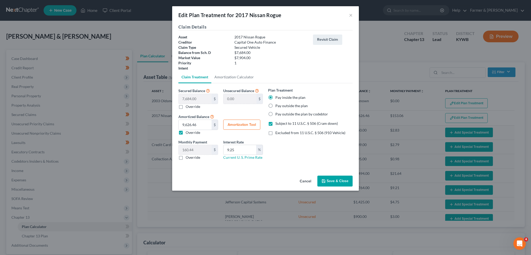
click at [329, 177] on button "Save & Close" at bounding box center [334, 180] width 35 height 11
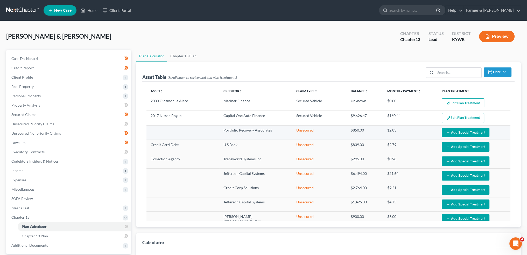
select select "59"
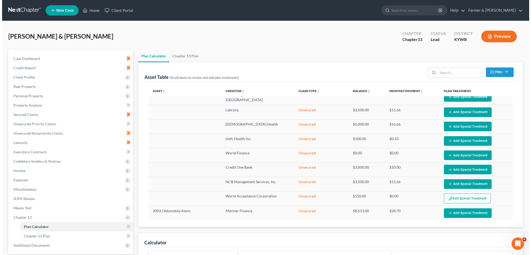
scroll to position [325, 0]
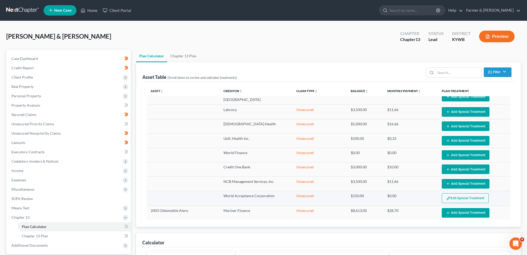
click at [451, 193] on button "Edit Special Treatment" at bounding box center [465, 198] width 47 height 10
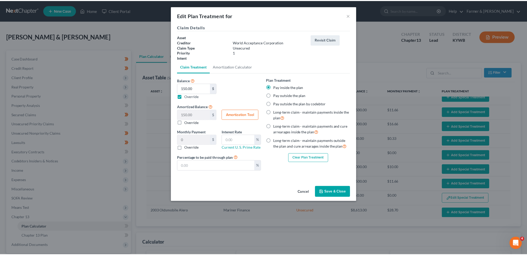
scroll to position [324, 0]
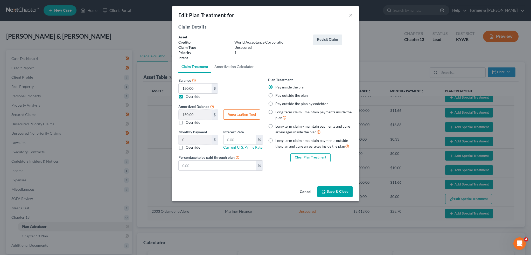
click at [302, 160] on button "Clear Plan Treatment" at bounding box center [310, 157] width 40 height 9
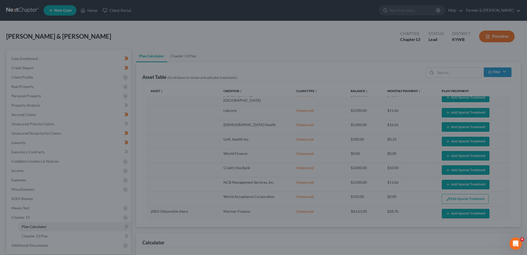
scroll to position [325, 0]
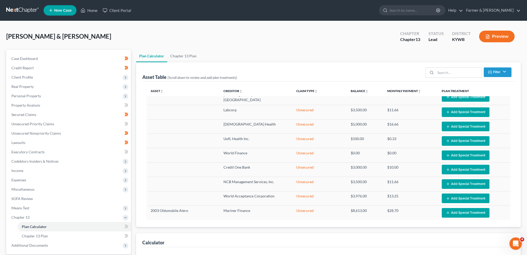
select select "59"
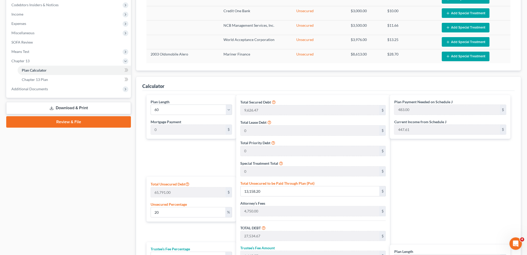
scroll to position [249, 0]
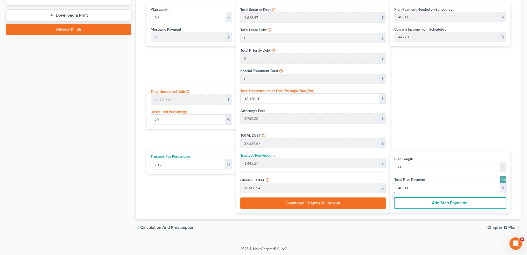
click at [415, 189] on input "483.00" at bounding box center [446, 188] width 105 height 10
type input "0"
type input "228.02"
type input "11.97"
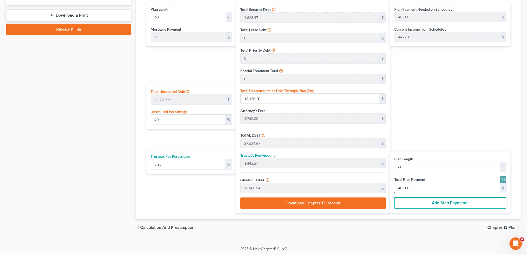
type input "240.00"
type input "4"
type input "2,508.31"
type input "131.68"
type input "2,640.00"
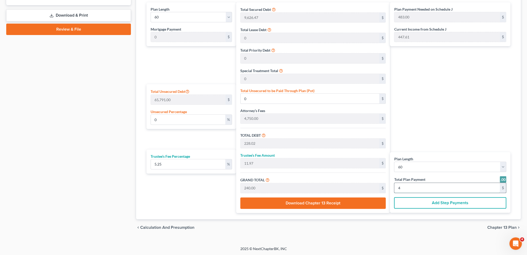
type input "44"
type input "16.88"
type input "11,105.71"
type input "25,482.18"
type input "1,337.81"
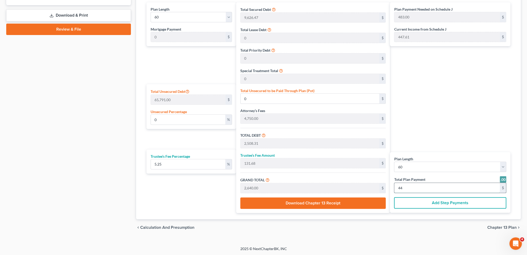
type input "26,820.00"
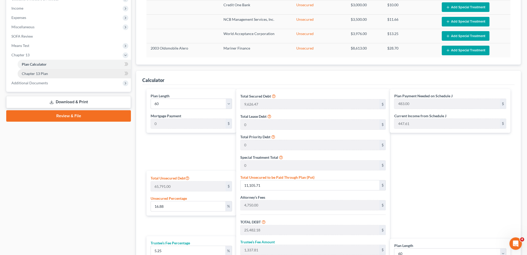
type input "447.00"
click at [44, 72] on span "Chapter 13 Plan" at bounding box center [35, 73] width 26 height 4
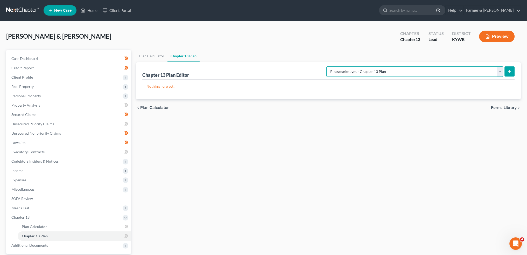
click at [401, 75] on select "Please select your Chapter 13 Plan National Form Plan - Official Form 113 Natio…" at bounding box center [414, 71] width 177 height 10
select select "3"
click at [347, 66] on select "Please select your Chapter 13 Plan National Form Plan - Official Form 113 Natio…" at bounding box center [414, 71] width 177 height 10
click at [512, 72] on button "submit" at bounding box center [509, 71] width 10 height 10
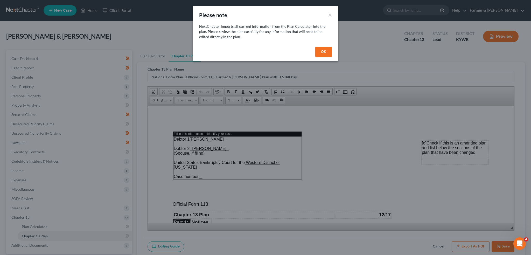
click at [325, 52] on button "OK" at bounding box center [323, 52] width 17 height 10
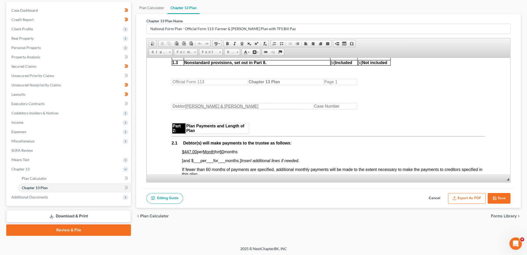
scroll to position [259, 0]
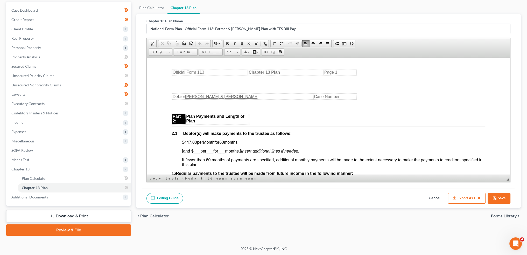
drag, startPoint x: 193, startPoint y: 143, endPoint x: 245, endPoint y: 145, distance: 52.1
click at [245, 144] on p "$447.00 per Month for 60 months" at bounding box center [333, 142] width 303 height 5
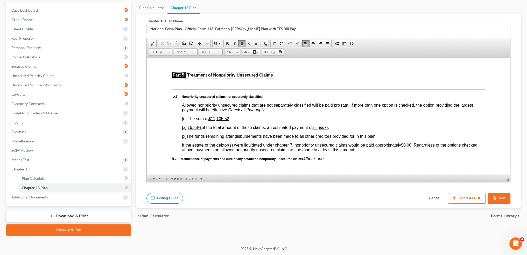
scroll to position [1080, 0]
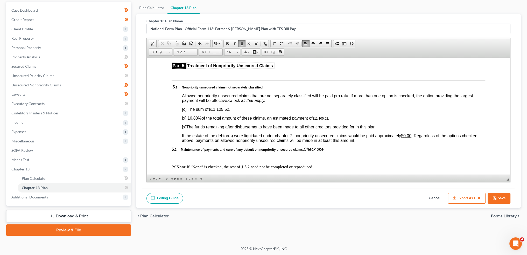
click at [190, 120] on u "16.88%" at bounding box center [194, 118] width 14 height 4
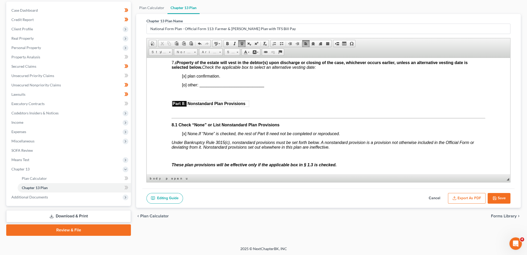
scroll to position [1382, 0]
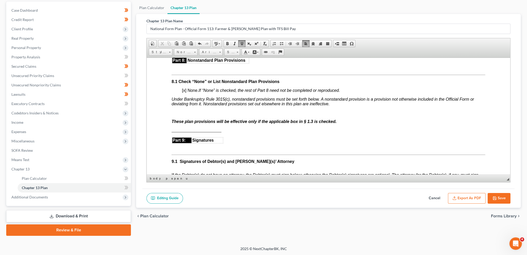
click at [459, 194] on button "Export as PDF" at bounding box center [467, 198] width 38 height 11
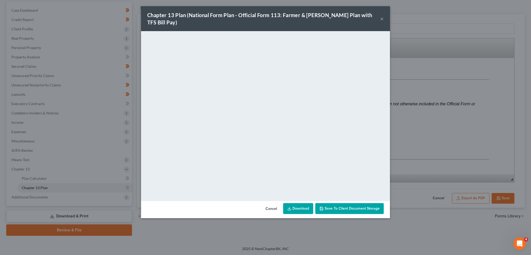
click at [372, 206] on span "Save to Client Document Storage" at bounding box center [351, 208] width 55 height 4
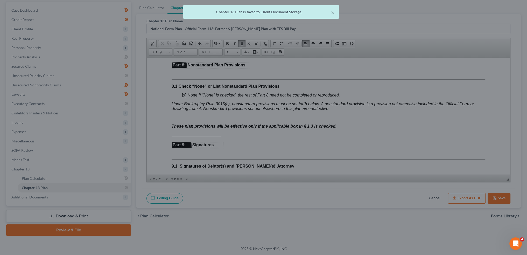
scroll to position [1382, 0]
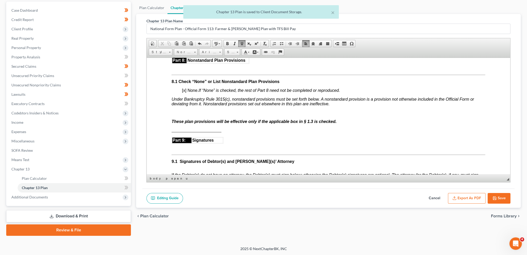
click at [497, 197] on button "Save" at bounding box center [498, 198] width 23 height 11
select select "3"
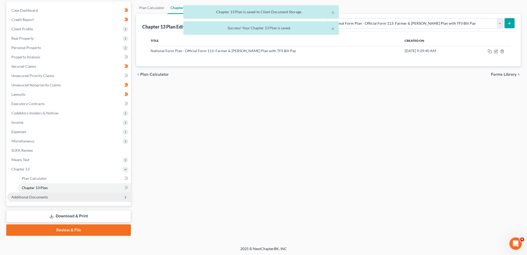
click at [64, 196] on span "Additional Documents" at bounding box center [69, 196] width 124 height 9
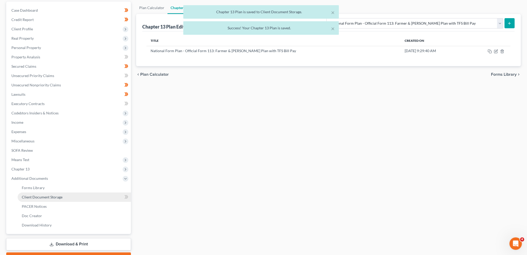
click at [62, 196] on link "Client Document Storage" at bounding box center [74, 196] width 113 height 9
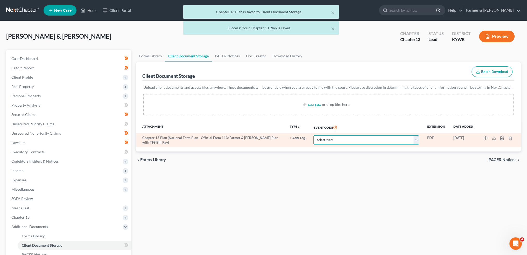
click at [362, 139] on select "Select Event Amended Answer Amended Complaint Amended List of Creditors (Fee) A…" at bounding box center [365, 139] width 105 height 9
select select "16"
click at [313, 135] on select "Select Event Amended Answer Amended Complaint Amended List of Creditors (Fee) A…" at bounding box center [365, 139] width 105 height 9
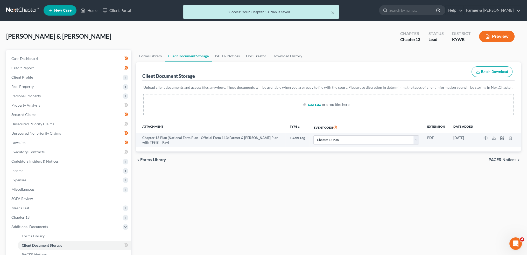
click at [315, 102] on input "file" at bounding box center [313, 104] width 12 height 9
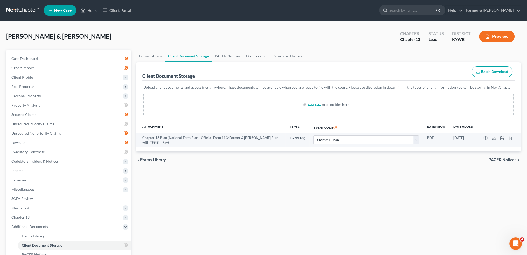
type input "C:\fakepath\combined ccc for filing.pdf"
select select "16"
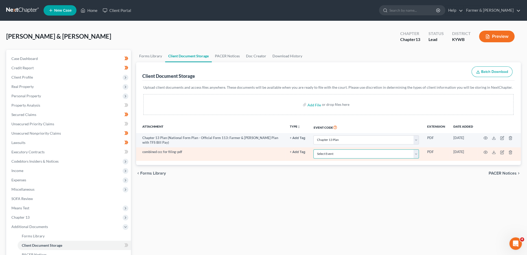
click at [344, 150] on select "Select Event Amended Answer Amended Complaint Amended List of Creditors (Fee) A…" at bounding box center [365, 153] width 105 height 9
select select "7"
click at [313, 149] on select "Select Event Amended Answer Amended Complaint Amended List of Creditors (Fee) A…" at bounding box center [365, 153] width 105 height 9
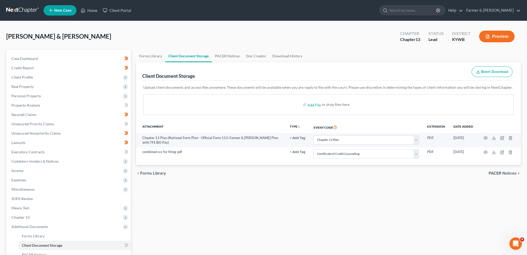
click at [302, 178] on div "chevron_left Forms Library PACER Notices chevron_right" at bounding box center [328, 173] width 385 height 17
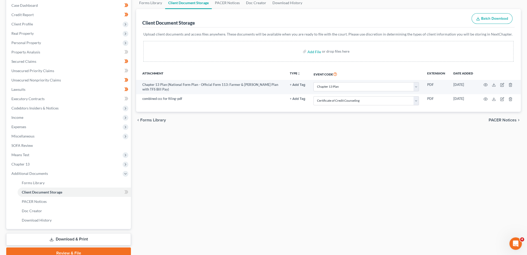
scroll to position [76, 0]
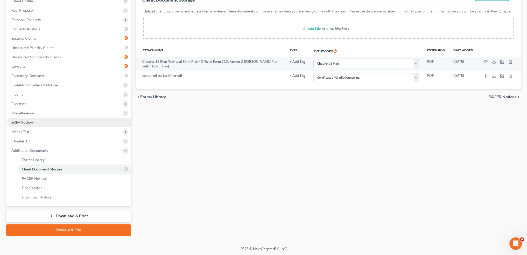
click at [59, 120] on link "SOFA Review" at bounding box center [69, 122] width 124 height 9
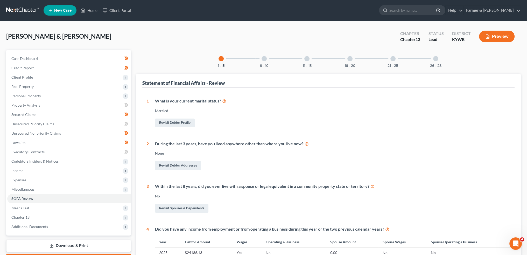
click at [264, 58] on div at bounding box center [263, 58] width 5 height 5
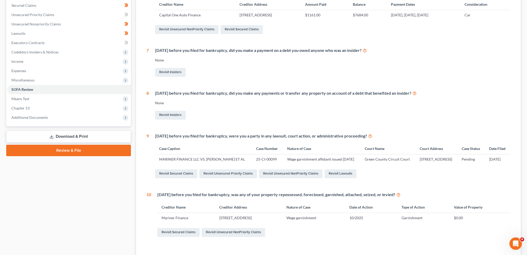
scroll to position [157, 0]
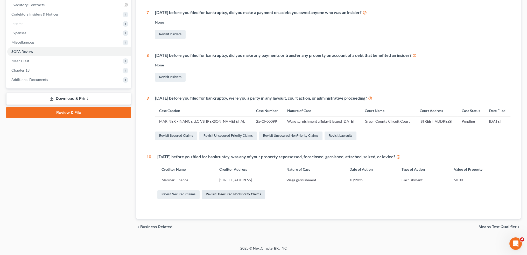
click at [215, 194] on link "Revisit Unsecured NonPriority Claims" at bounding box center [233, 194] width 63 height 9
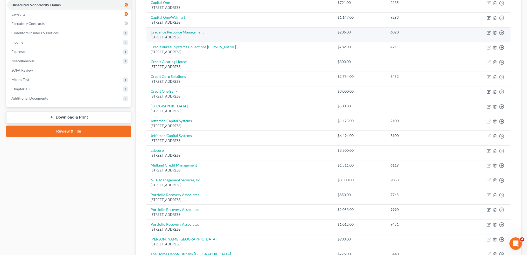
scroll to position [216, 0]
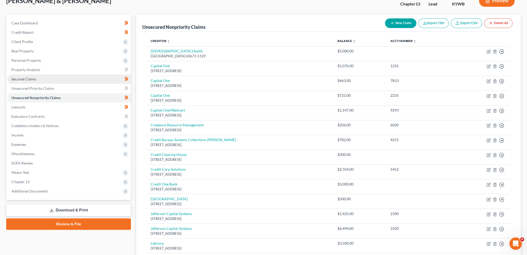
click at [45, 79] on link "Secured Claims" at bounding box center [69, 78] width 124 height 9
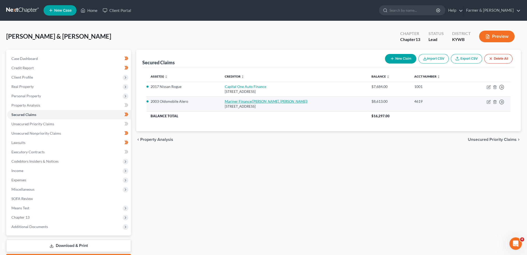
click at [241, 101] on link "Mariner Finance (Sager, Thomas Alexander)" at bounding box center [266, 101] width 83 height 4
select select "21"
select select "0"
select select "1"
select select "0"
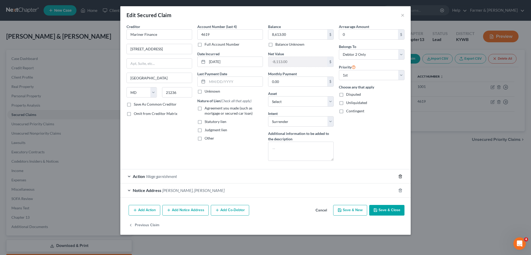
click at [399, 174] on icon "button" at bounding box center [400, 176] width 4 height 4
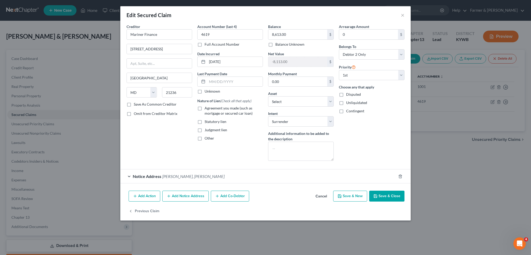
click at [388, 194] on button "Save & Close" at bounding box center [386, 195] width 35 height 11
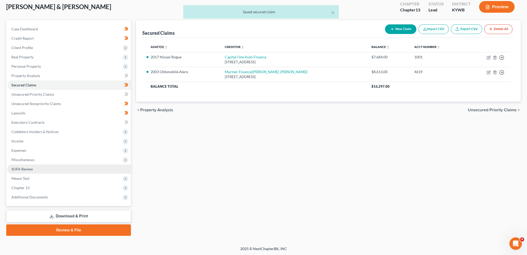
click at [32, 169] on span "SOFA Review" at bounding box center [22, 169] width 22 height 4
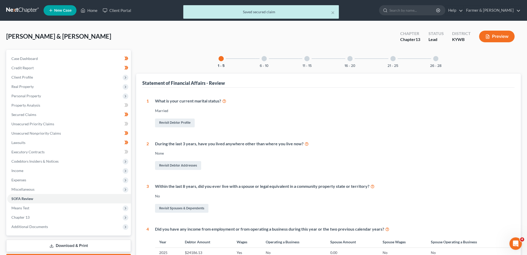
click at [346, 61] on div "16 - 20" at bounding box center [350, 59] width 18 height 18
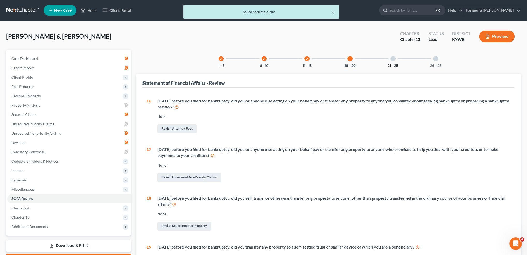
drag, startPoint x: 390, startPoint y: 63, endPoint x: 393, endPoint y: 66, distance: 4.8
click at [390, 63] on div "21 - 25" at bounding box center [393, 59] width 18 height 18
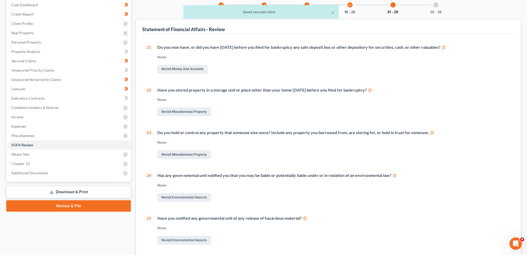
scroll to position [99, 0]
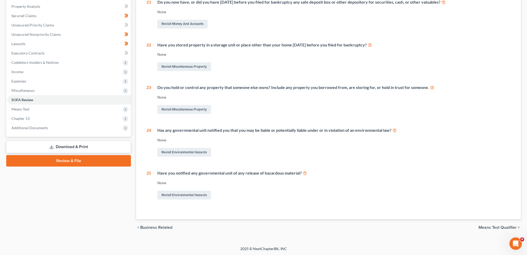
click at [42, 161] on link "Review & File" at bounding box center [68, 160] width 125 height 11
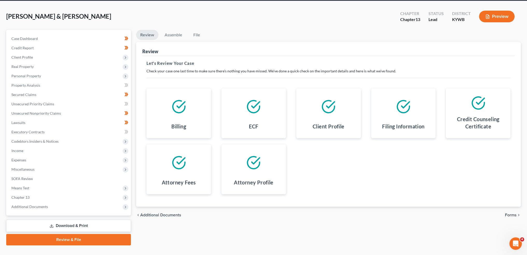
scroll to position [30, 0]
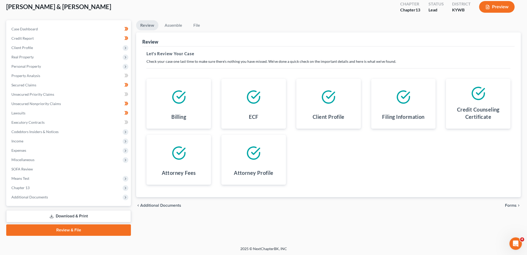
drag, startPoint x: 510, startPoint y: 203, endPoint x: 521, endPoint y: 203, distance: 11.1
click at [510, 203] on span "Forms" at bounding box center [511, 205] width 12 height 4
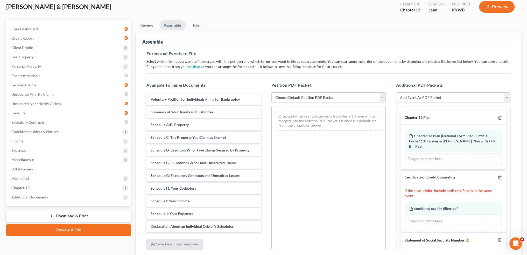
click at [337, 97] on select "Choose Default Petition PDF Packet Emergency Filing (Voluntary Petition and Cre…" at bounding box center [328, 97] width 114 height 10
select select "1"
click at [271, 92] on select "Choose Default Petition PDF Packet Emergency Filing (Voluntary Petition and Cre…" at bounding box center [328, 97] width 114 height 10
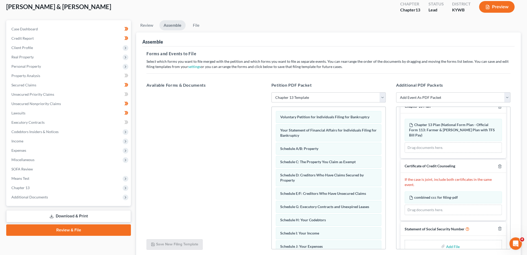
scroll to position [17, 0]
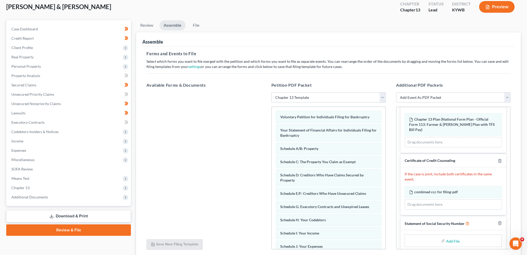
click at [451, 236] on input "file" at bounding box center [452, 240] width 12 height 9
type input "C:\fakepath\SSN to Sign (4).pdf"
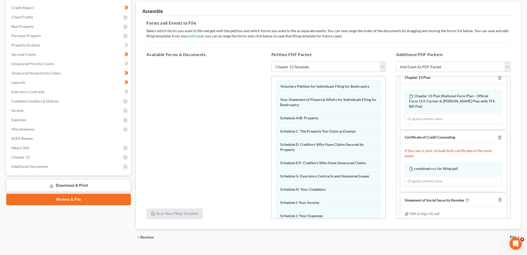
scroll to position [70, 0]
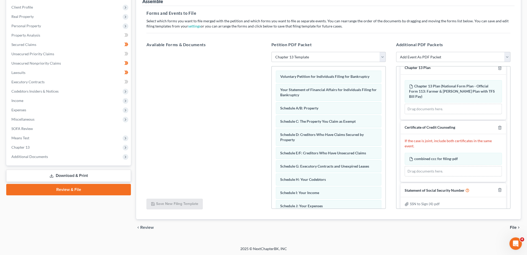
click at [508, 225] on div "chevron_left Review File chevron_right" at bounding box center [328, 227] width 385 height 17
click at [513, 226] on span "File" at bounding box center [513, 227] width 7 height 4
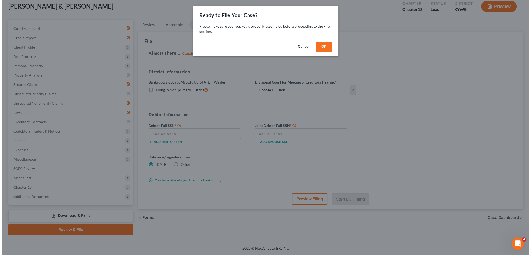
scroll to position [30, 0]
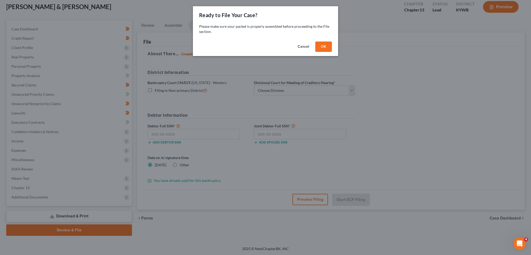
click at [317, 45] on button "OK" at bounding box center [323, 46] width 17 height 10
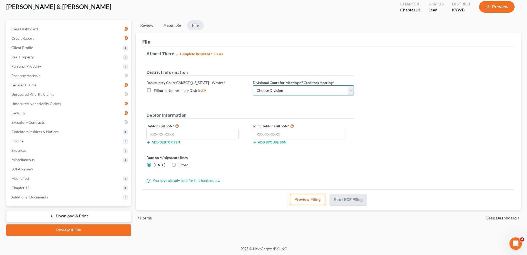
click at [287, 90] on select "Choose Division Bowling Green Louisville Owensboro Paducah" at bounding box center [303, 90] width 101 height 10
select select "0"
click at [253, 85] on select "Choose Division Bowling Green Louisville Owensboro Paducah" at bounding box center [303, 90] width 101 height 10
click at [218, 132] on input "text" at bounding box center [192, 134] width 92 height 10
paste input "406-29-2417"
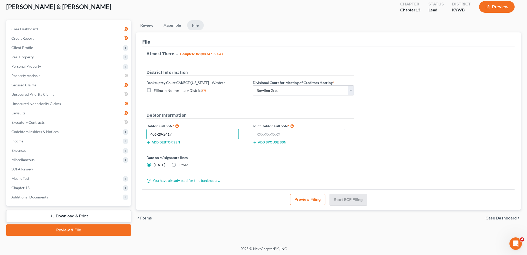
type input "406-29-2417"
click at [392, 155] on div "Almost There... Complete Required * Fields District Information Bankruptcy Cour…" at bounding box center [328, 117] width 372 height 143
click at [333, 134] on input "text" at bounding box center [299, 134] width 92 height 10
paste input "265-81-9868"
type input "265-81-9868"
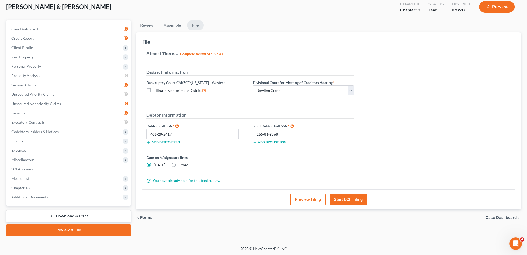
click at [381, 152] on div "Almost There... Complete Required * Fields District Information Bankruptcy Cour…" at bounding box center [328, 117] width 372 height 143
click at [338, 198] on button "Start ECF Filing" at bounding box center [348, 199] width 37 height 11
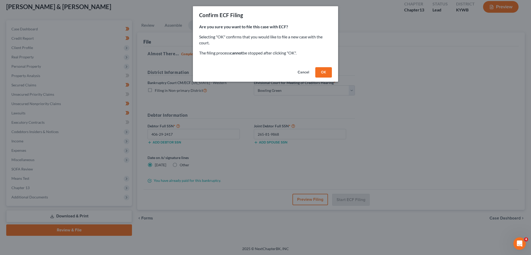
click at [327, 70] on button "OK" at bounding box center [323, 72] width 17 height 10
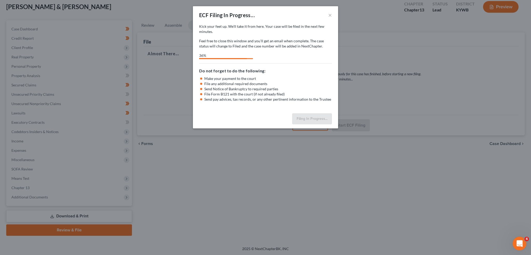
click at [515, 240] on div "Open Intercom Messenger" at bounding box center [518, 242] width 17 height 17
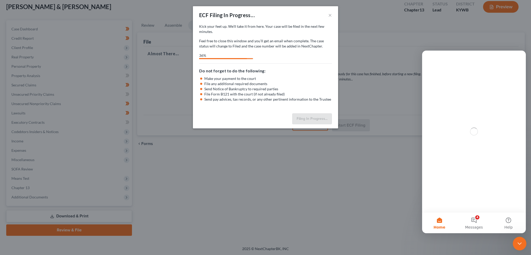
scroll to position [0, 0]
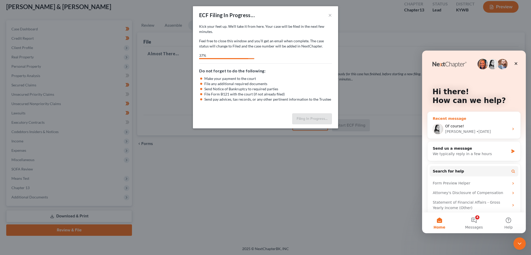
click at [476, 132] on div "• 4d ago" at bounding box center [483, 131] width 15 height 5
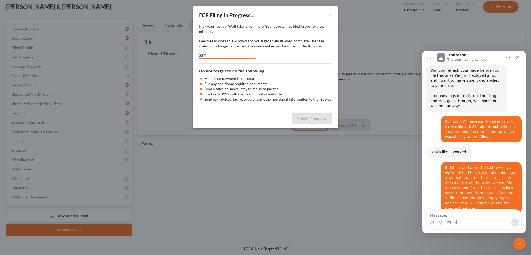
scroll to position [6788, 0]
click at [444, 216] on textarea "Message…" at bounding box center [473, 213] width 95 height 9
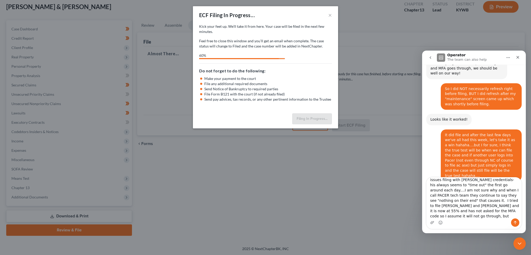
scroll to position [14, 0]
type textarea "Hi Lindsey- I still feel like we are having issues filing with Todd's credentia…"
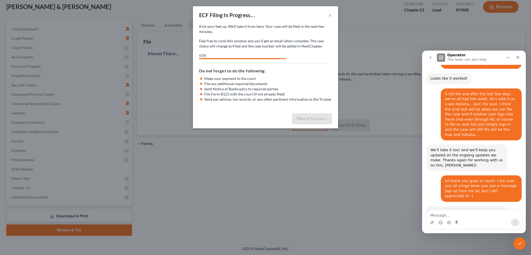
scroll to position [6866, 0]
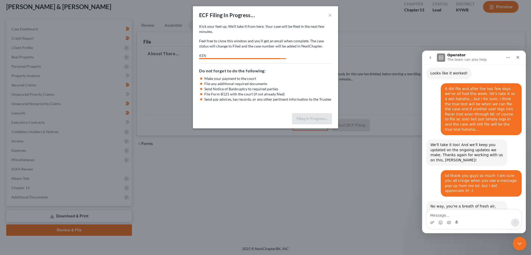
click at [520, 241] on icon "Close Intercom Messenger" at bounding box center [518, 242] width 6 height 6
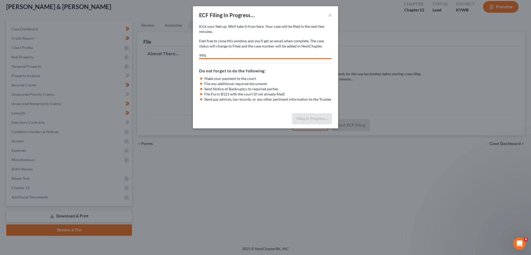
select select "0"
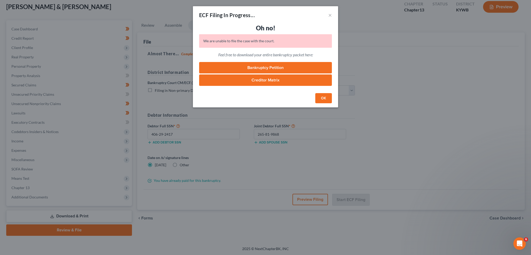
click at [285, 79] on link "Creditor Matrix" at bounding box center [265, 79] width 133 height 11
click at [320, 95] on button "OK" at bounding box center [323, 98] width 17 height 10
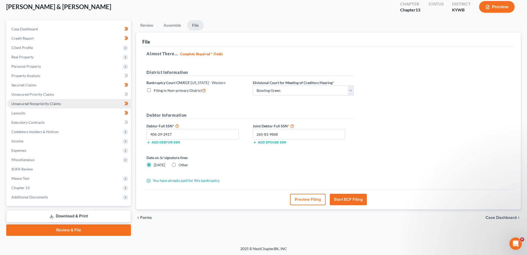
click at [20, 101] on link "Unsecured Nonpriority Claims" at bounding box center [69, 103] width 124 height 9
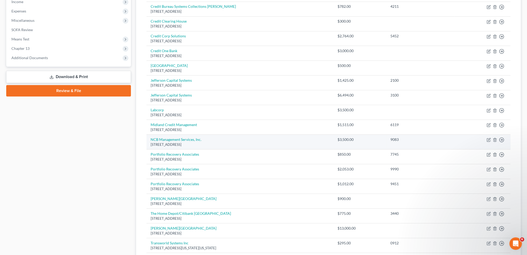
scroll to position [216, 0]
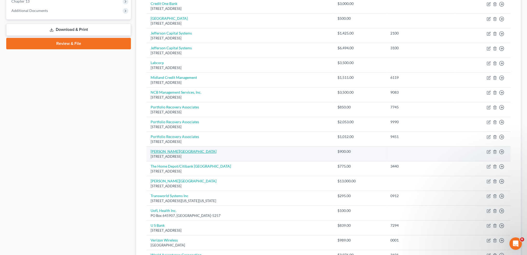
click at [166, 150] on link "Taylor General Hospital" at bounding box center [184, 151] width 66 height 4
select select "18"
select select "2"
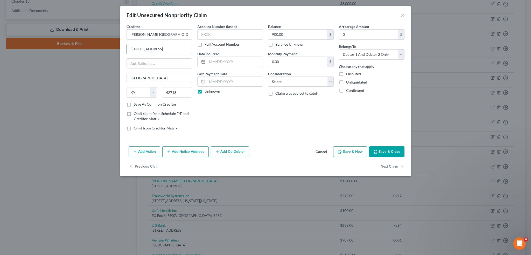
click at [153, 48] on input "1700 Old Lebabon Road" at bounding box center [159, 49] width 65 height 10
type input "1700 Old Lebanon Road"
click at [385, 152] on button "Save & Close" at bounding box center [386, 151] width 35 height 11
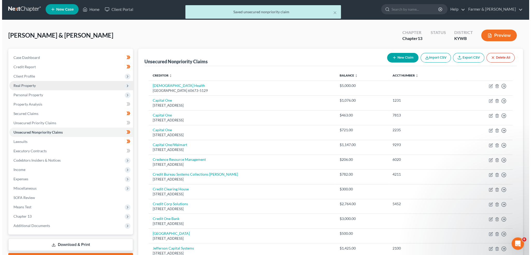
scroll to position [0, 0]
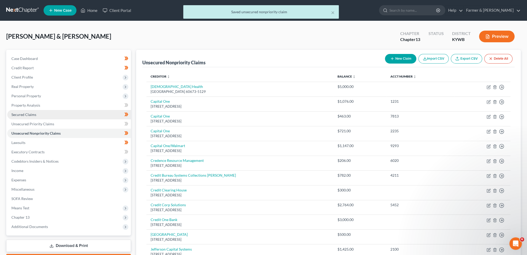
click at [28, 112] on span "Secured Claims" at bounding box center [23, 114] width 25 height 4
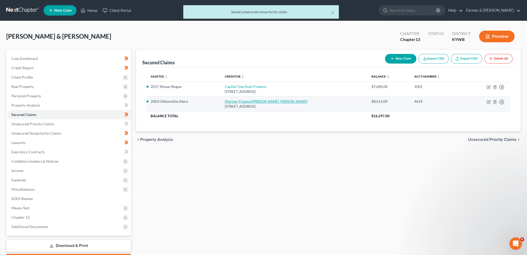
click at [236, 103] on link "Mariner Finance (Sager, Thomas Alexander)" at bounding box center [266, 101] width 83 height 4
select select "21"
select select "0"
select select "1"
select select "0"
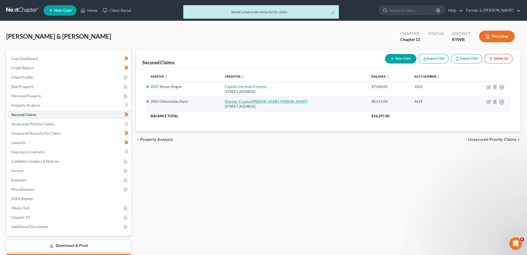
select select "44"
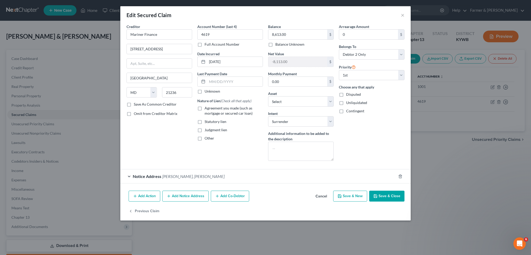
click at [205, 178] on div "Notice Address Sager, Thomas Alexander" at bounding box center [258, 176] width 276 height 14
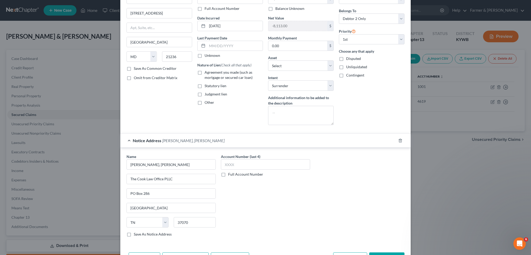
scroll to position [68, 0]
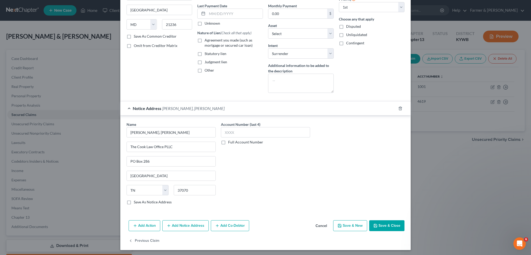
click at [377, 221] on button "Save & Close" at bounding box center [386, 225] width 35 height 11
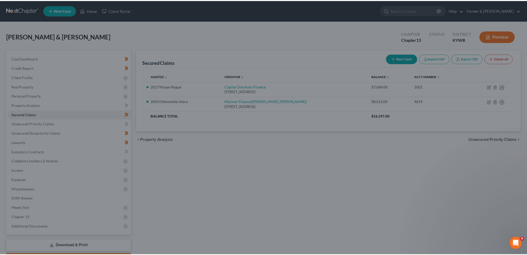
scroll to position [0, 0]
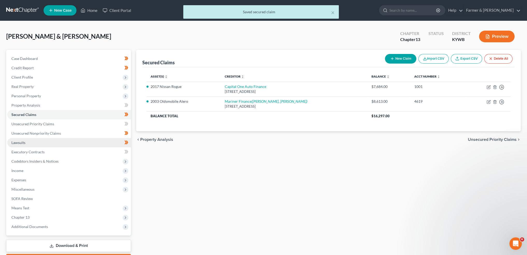
click at [62, 141] on link "Lawsuits" at bounding box center [69, 142] width 124 height 9
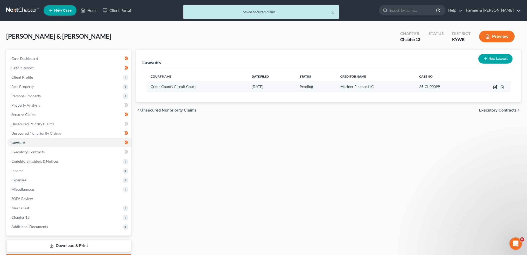
click at [495, 87] on icon "button" at bounding box center [495, 87] width 4 height 4
select select "18"
select select "0"
select select "1"
select select "21"
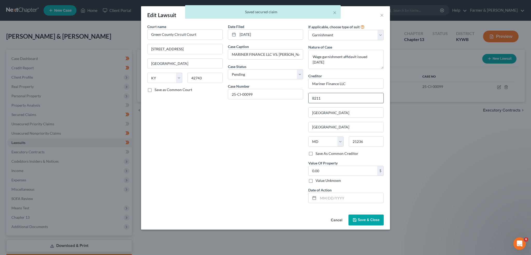
drag, startPoint x: 324, startPoint y: 98, endPoint x: 337, endPoint y: 97, distance: 12.5
click at [324, 98] on input "8211" at bounding box center [345, 98] width 75 height 10
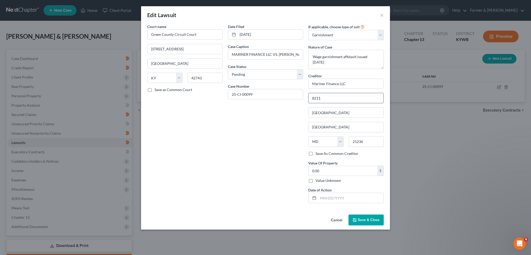
type input "8211 Town Center Drive"
drag, startPoint x: 351, startPoint y: 112, endPoint x: 280, endPoint y: 111, distance: 71.5
click at [280, 111] on div "Court name * Green County Circuit Court 200 W. Court St., Suite 101 Greensburg …" at bounding box center [266, 115] width 242 height 183
click at [370, 222] on button "Save & Close" at bounding box center [365, 219] width 35 height 11
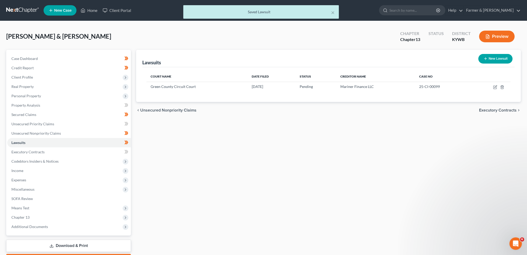
drag, startPoint x: 313, startPoint y: 182, endPoint x: 267, endPoint y: 185, distance: 46.0
click at [313, 181] on div "Lawsuits New Lawsuit Court Name Date Filed Status Creditor Name Case No Green C…" at bounding box center [328, 157] width 390 height 215
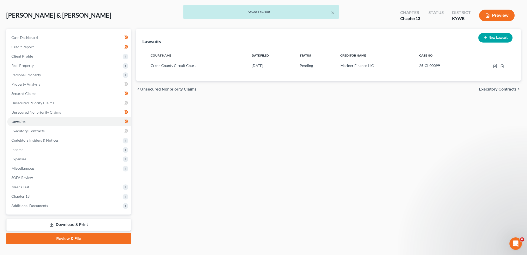
scroll to position [30, 0]
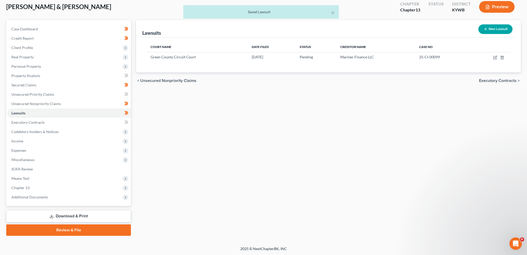
click at [86, 229] on link "Review & File" at bounding box center [68, 229] width 125 height 11
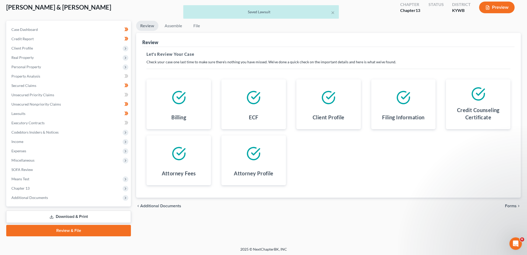
scroll to position [30, 0]
click at [510, 205] on span "Forms" at bounding box center [511, 205] width 12 height 4
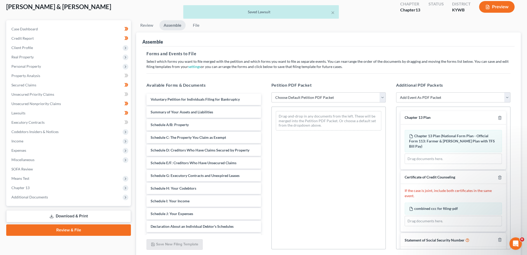
click at [321, 95] on select "Choose Default Petition PDF Packet Emergency Filing (Voluntary Petition and Cre…" at bounding box center [328, 97] width 114 height 10
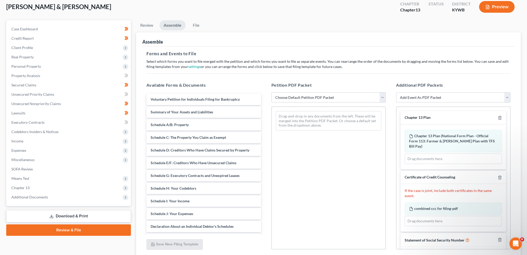
select select "1"
click at [271, 92] on select "Choose Default Petition PDF Packet Emergency Filing (Voluntary Petition and Cre…" at bounding box center [328, 97] width 114 height 10
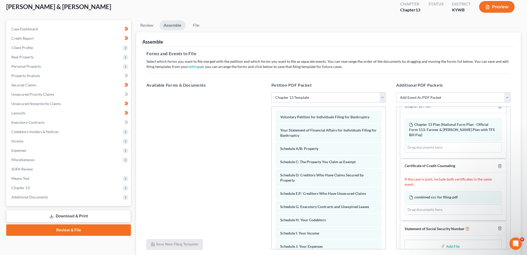
scroll to position [17, 0]
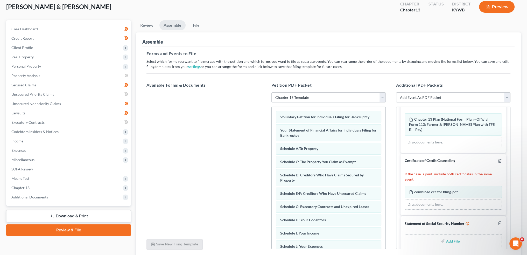
click at [447, 236] on input "file" at bounding box center [452, 240] width 12 height 9
type input "C:\fakepath\SSN to Sign (4).pdf"
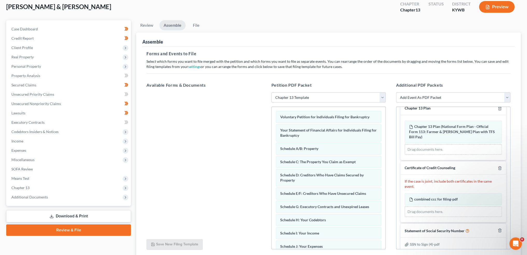
scroll to position [70, 0]
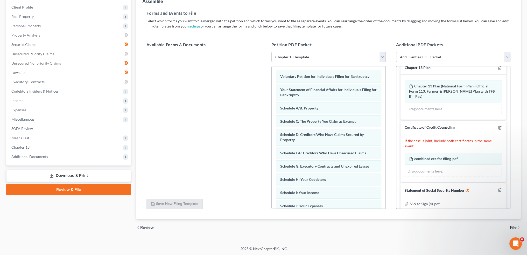
click at [513, 227] on span "File" at bounding box center [513, 227] width 7 height 4
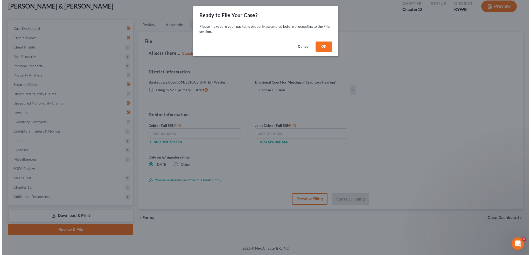
scroll to position [30, 0]
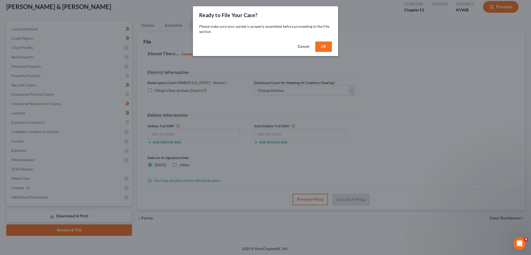
click at [328, 46] on button "OK" at bounding box center [323, 46] width 17 height 10
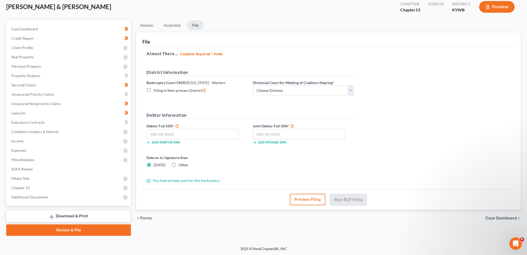
click at [286, 92] on div at bounding box center [263, 127] width 527 height 255
click at [286, 92] on select "Choose Division Bowling Green Louisville Owensboro Paducah" at bounding box center [303, 90] width 101 height 10
select select "0"
click at [253, 85] on select "Choose Division Bowling Green Louisville Owensboro Paducah" at bounding box center [303, 90] width 101 height 10
click at [213, 135] on input "text" at bounding box center [192, 134] width 92 height 10
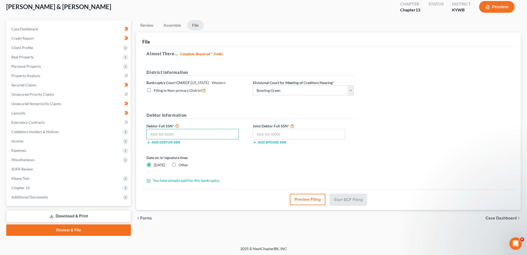
paste input "406-29-2417"
type input "406-29-2417"
click at [378, 132] on div "Almost There... Complete Required * Fields District Information Bankruptcy Cour…" at bounding box center [328, 117] width 372 height 143
click at [282, 133] on input "text" at bounding box center [299, 134] width 92 height 10
click at [304, 135] on input "text" at bounding box center [299, 134] width 92 height 10
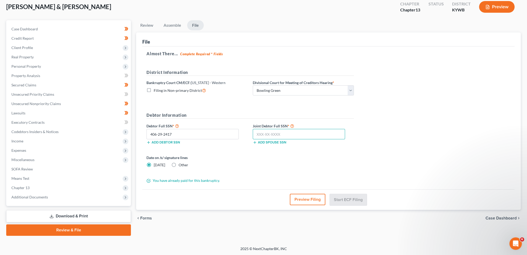
paste input "265-81-9868"
type input "265-81-9868"
click at [435, 144] on div "Almost There... Complete Required * Fields District Information Bankruptcy Cour…" at bounding box center [328, 117] width 372 height 143
click at [356, 199] on button "Start ECF Filing" at bounding box center [348, 199] width 37 height 11
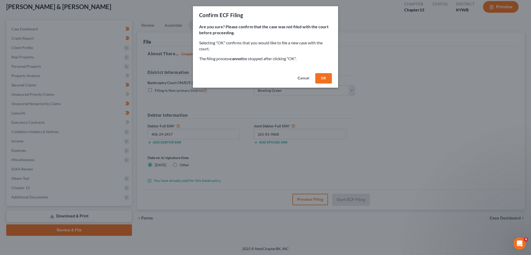
click at [328, 76] on button "OK" at bounding box center [323, 78] width 17 height 10
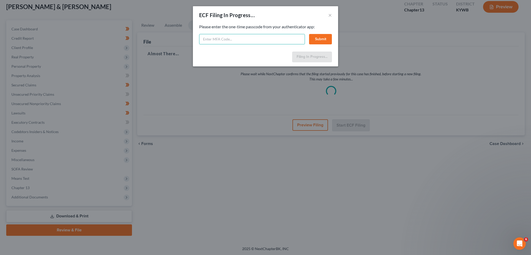
click at [281, 40] on input "text" at bounding box center [252, 39] width 106 height 10
type input "734822"
click at [322, 40] on button "Submit" at bounding box center [320, 39] width 23 height 10
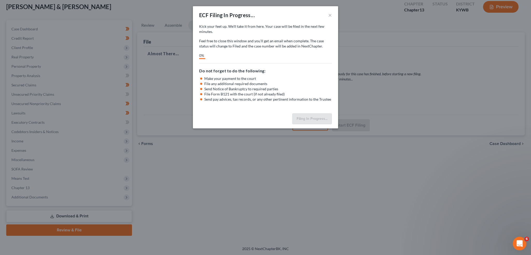
click at [517, 243] on icon "Open Intercom Messenger" at bounding box center [519, 242] width 4 height 4
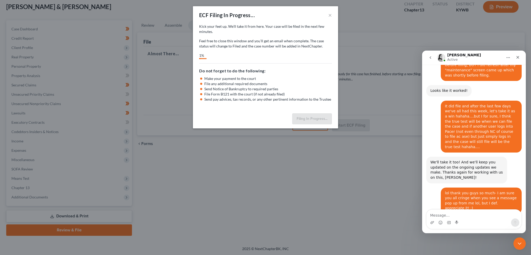
scroll to position [6866, 0]
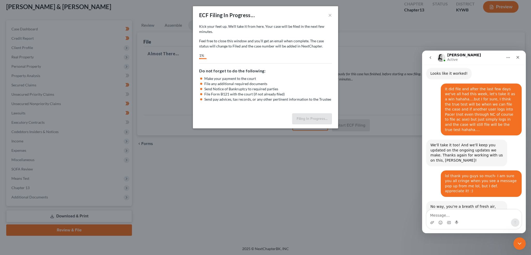
click at [466, 214] on textarea "Message…" at bounding box center [473, 213] width 95 height 9
type textarea "A"
type textarea "I"
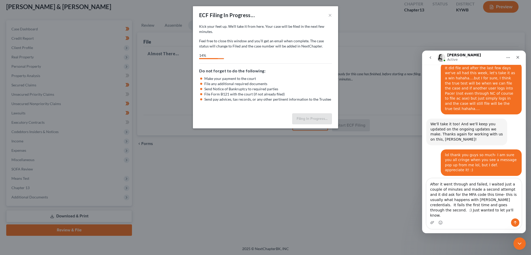
scroll to position [6892, 0]
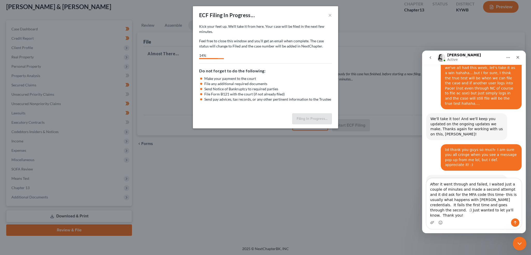
type textarea "After it went through and failed, I waited just a couple of minutes and made a …"
click at [516, 239] on div "Close Intercom Messenger" at bounding box center [518, 242] width 12 height 12
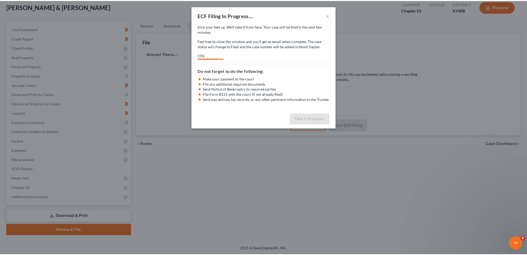
scroll to position [0, 0]
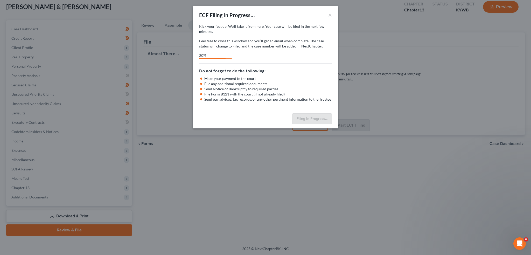
select select "0"
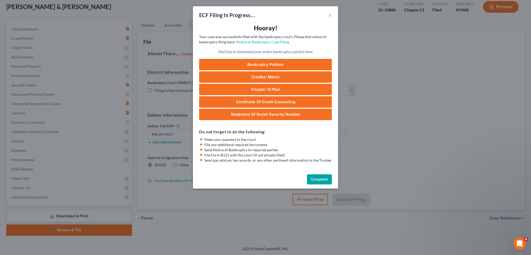
drag, startPoint x: 321, startPoint y: 180, endPoint x: 378, endPoint y: 48, distance: 143.3
click at [321, 180] on button "Complete!" at bounding box center [319, 179] width 25 height 10
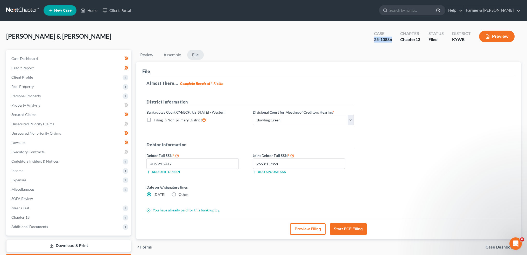
drag, startPoint x: 392, startPoint y: 40, endPoint x: 373, endPoint y: 40, distance: 19.2
click at [373, 40] on div "Case 25-10886" at bounding box center [383, 36] width 26 height 15
copy div "25-10886"
click at [89, 9] on link "Home" at bounding box center [89, 10] width 22 height 9
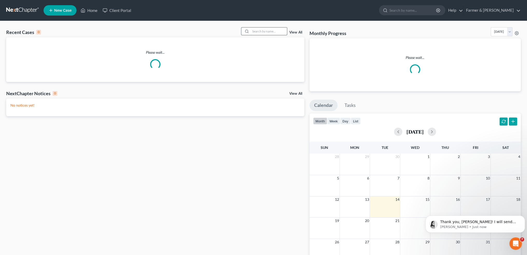
click at [270, 30] on input "search" at bounding box center [269, 31] width 36 height 8
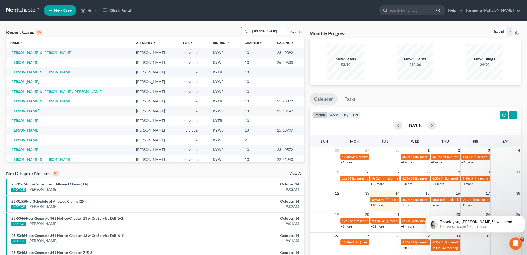
type input "[PERSON_NAME]"
click at [39, 54] on link "[PERSON_NAME] & [PERSON_NAME]" at bounding box center [41, 52] width 62 height 4
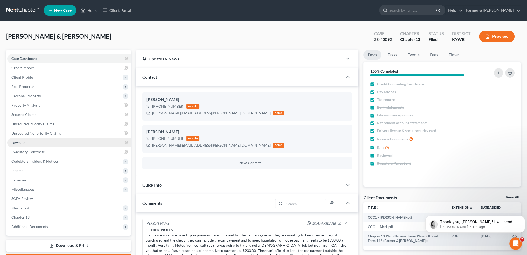
click at [29, 141] on link "Lawsuits" at bounding box center [69, 142] width 124 height 9
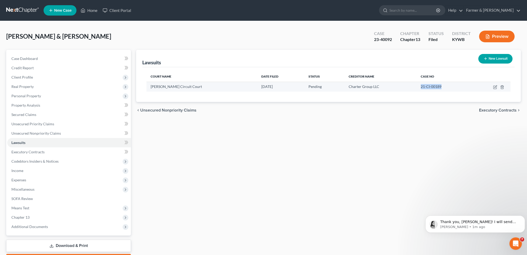
drag, startPoint x: 444, startPoint y: 87, endPoint x: 403, endPoint y: 91, distance: 40.8
click at [403, 91] on tr "Grayson Circuit Court 06/21/2021 Pending Charter Group LLC 21-CI-00189" at bounding box center [328, 87] width 364 height 10
copy tr "21-CI-00189"
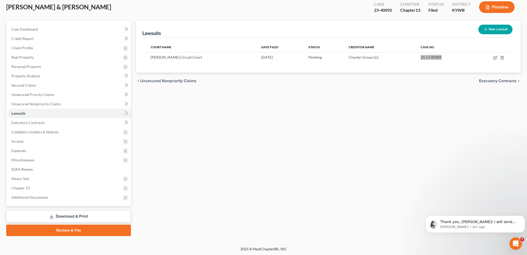
scroll to position [30, 0]
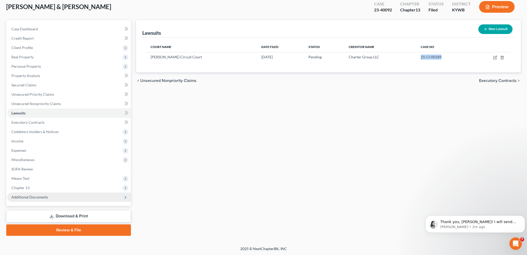
click at [57, 196] on span "Additional Documents" at bounding box center [69, 196] width 124 height 9
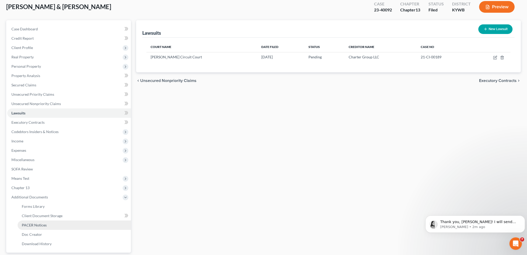
click at [51, 221] on link "PACER Notices" at bounding box center [74, 224] width 113 height 9
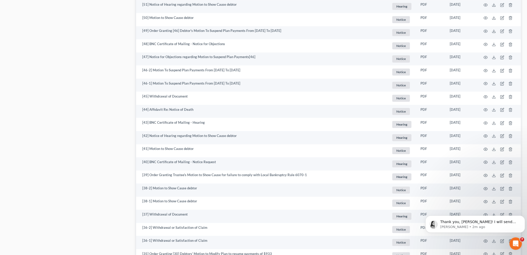
scroll to position [910, 0]
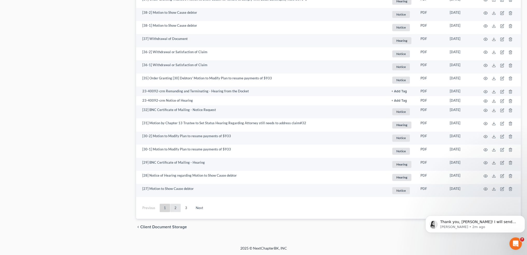
click at [177, 207] on link "2" at bounding box center [175, 207] width 10 height 8
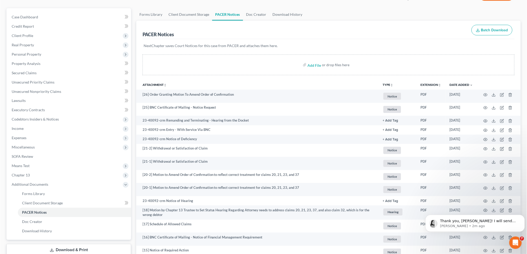
scroll to position [32, 0]
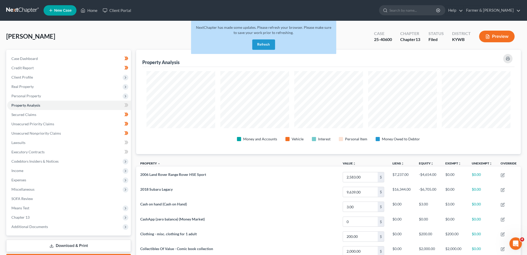
click at [266, 44] on button "Refresh" at bounding box center [263, 44] width 23 height 10
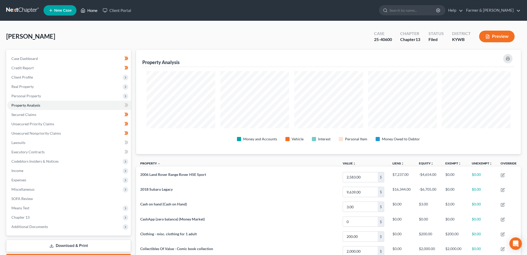
click at [85, 10] on icon at bounding box center [83, 11] width 4 height 4
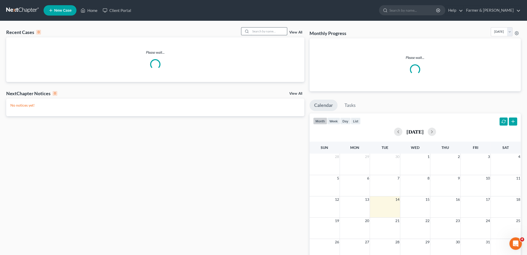
click at [256, 31] on input "search" at bounding box center [269, 31] width 36 height 8
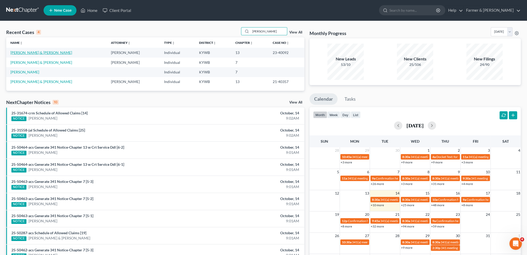
type input "[PERSON_NAME]"
click at [20, 52] on link "[PERSON_NAME] & [PERSON_NAME]" at bounding box center [41, 52] width 62 height 4
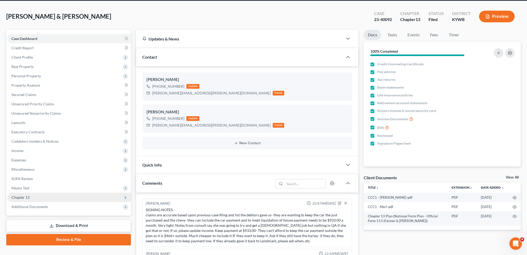
scroll to position [30, 0]
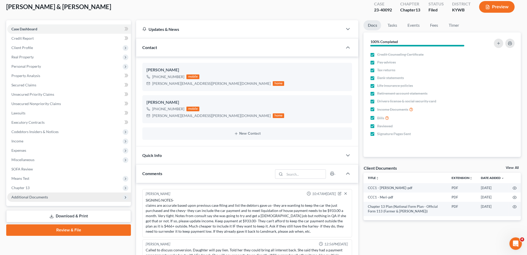
click at [30, 200] on span "Additional Documents" at bounding box center [69, 196] width 124 height 9
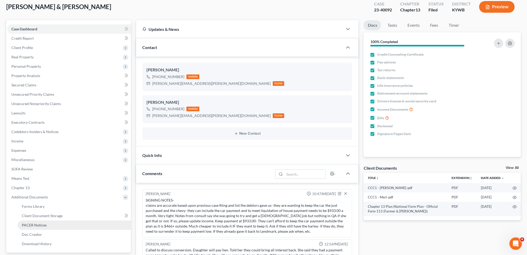
click at [32, 226] on span "PACER Notices" at bounding box center [34, 225] width 25 height 4
